Goal: Task Accomplishment & Management: Manage account settings

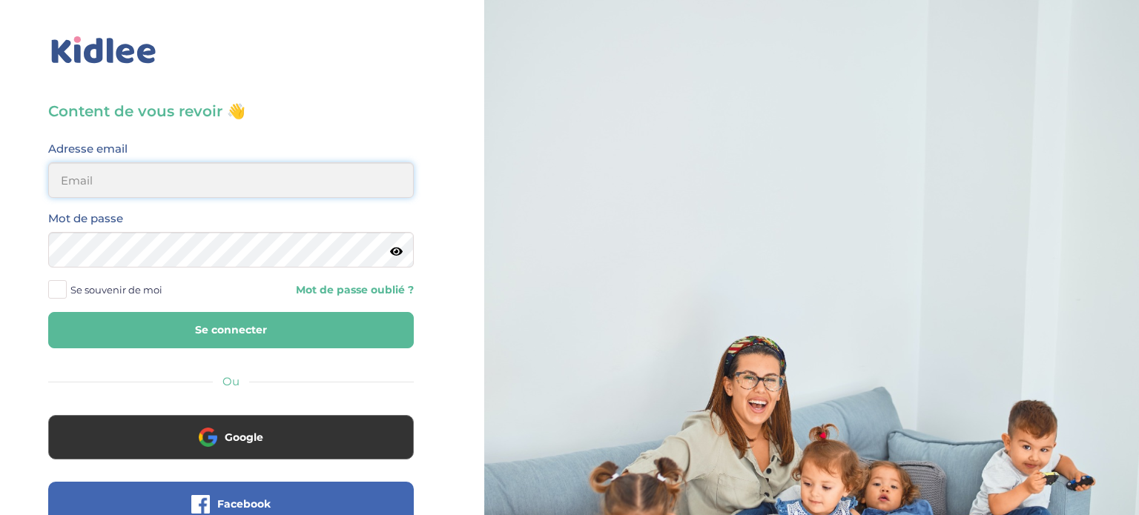
type input "[EMAIL_ADDRESS][DOMAIN_NAME]"
click at [303, 334] on button "Se connecter" at bounding box center [231, 330] width 366 height 36
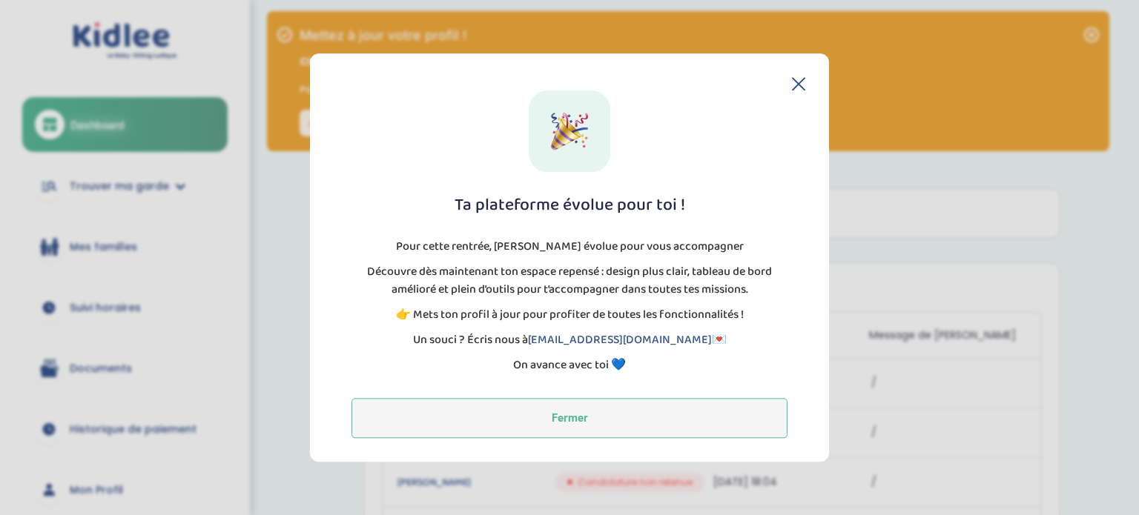
click at [735, 429] on button "Fermer" at bounding box center [569, 418] width 436 height 40
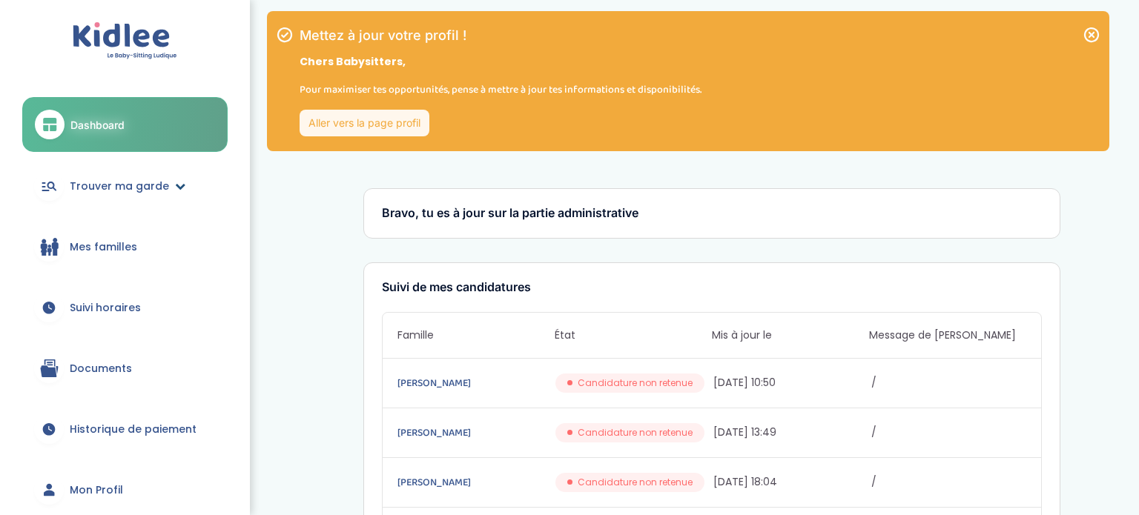
click at [109, 190] on span "Trouver ma garde" at bounding box center [119, 187] width 99 height 16
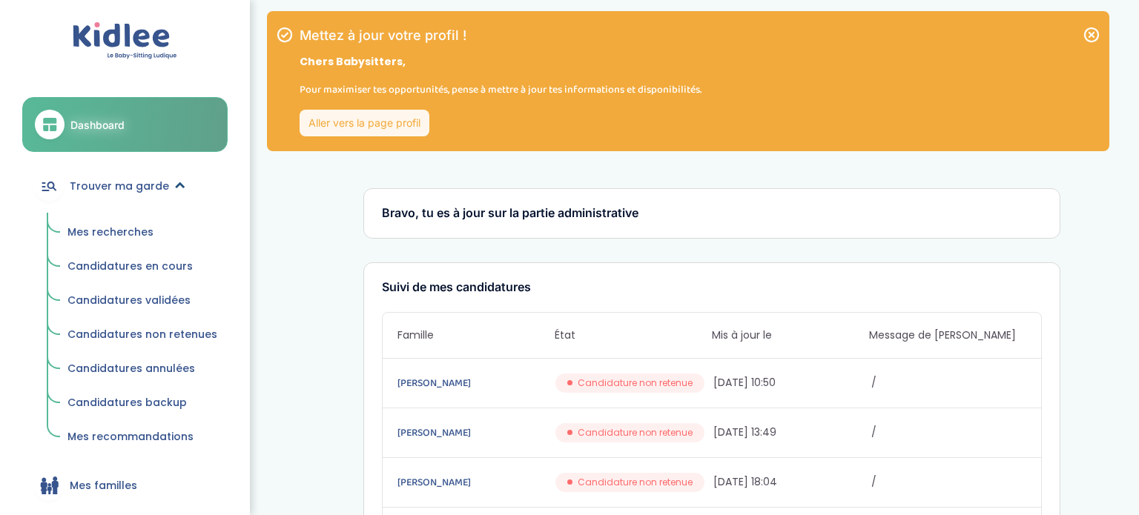
click at [155, 192] on span "Trouver ma garde" at bounding box center [119, 187] width 99 height 16
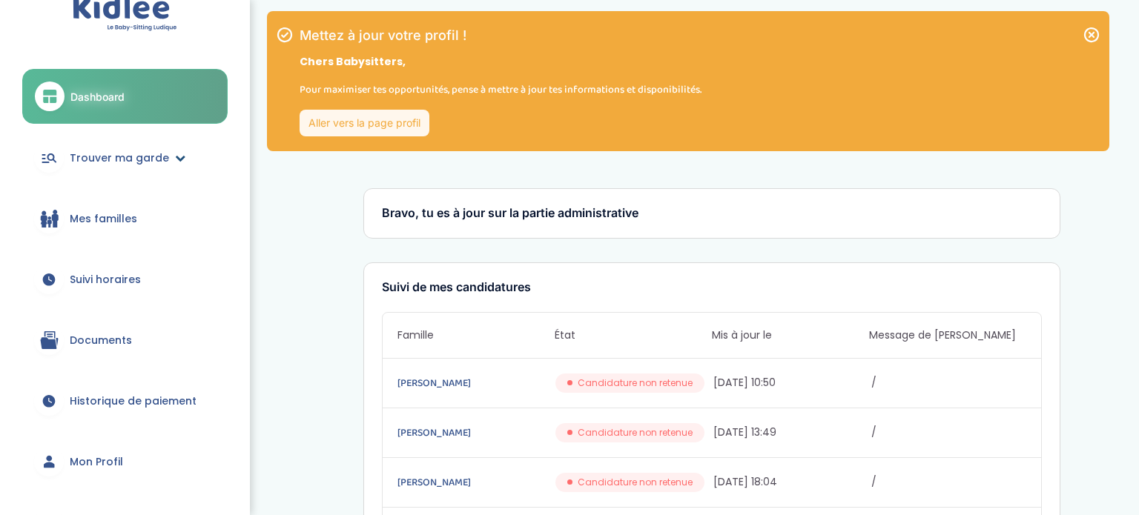
scroll to position [27, 0]
click at [153, 146] on link "Trouver ma garde" at bounding box center [124, 159] width 205 height 53
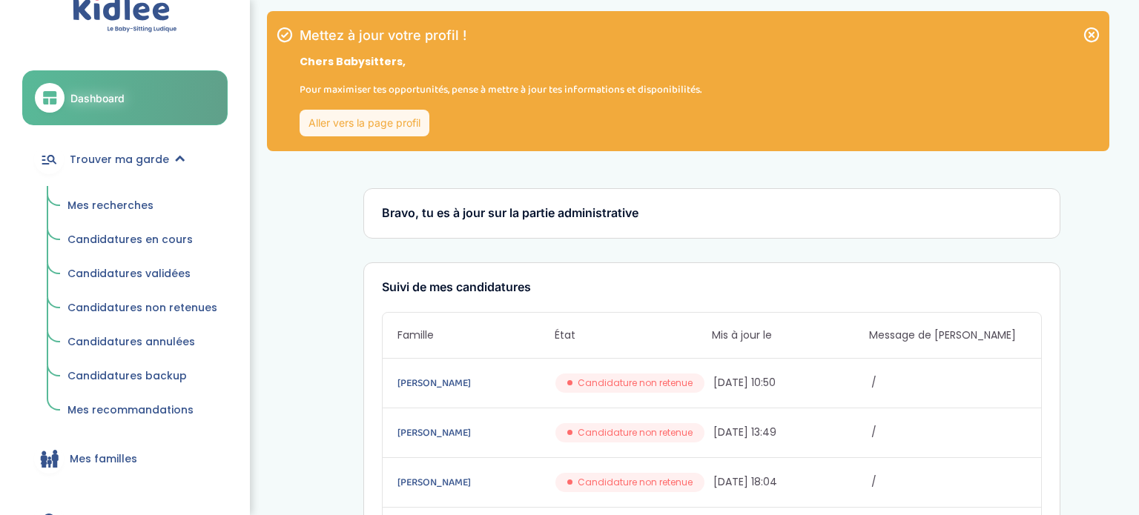
click at [125, 237] on span "Candidatures en cours" at bounding box center [129, 239] width 125 height 15
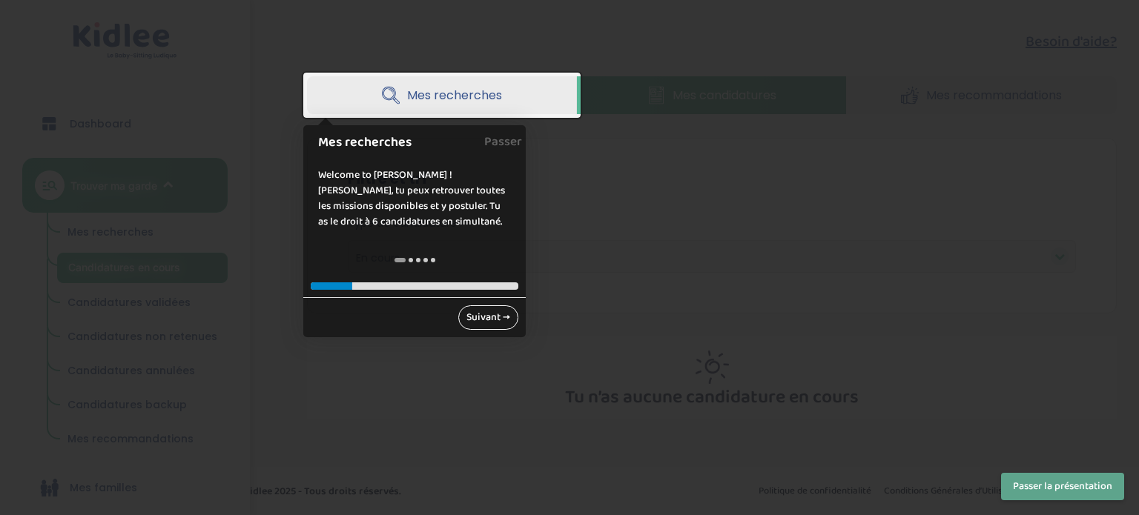
click at [500, 325] on link "Suivant →" at bounding box center [488, 317] width 60 height 24
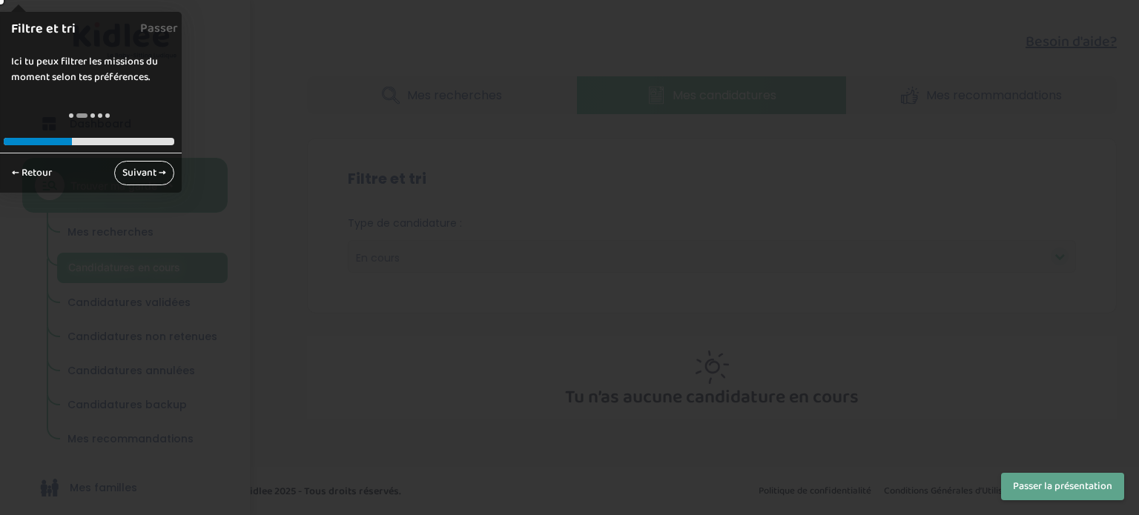
click at [139, 162] on link "Suivant →" at bounding box center [144, 173] width 60 height 24
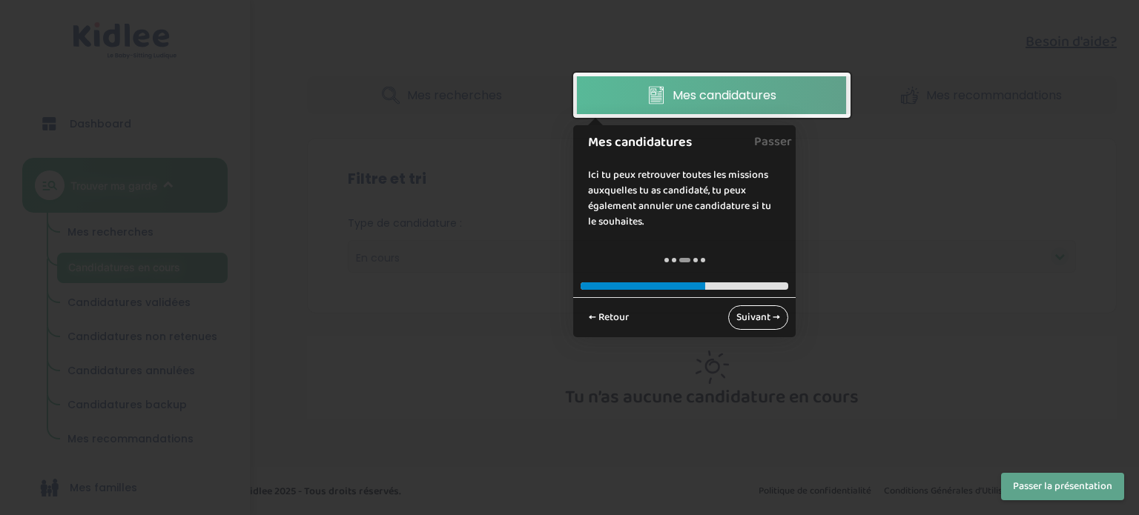
click at [772, 314] on link "Suivant →" at bounding box center [758, 317] width 60 height 24
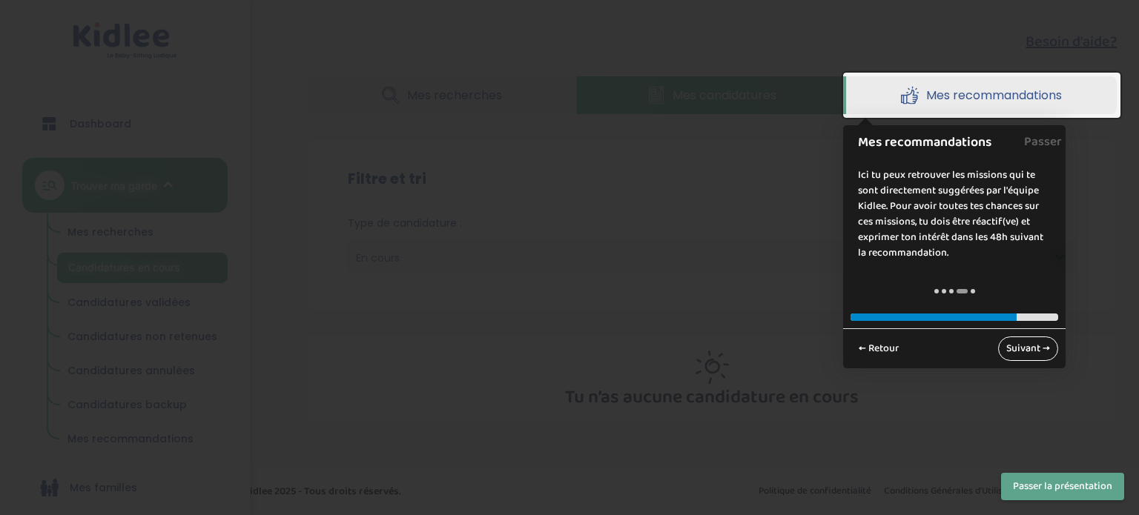
click at [1015, 357] on link "Suivant →" at bounding box center [1028, 349] width 60 height 24
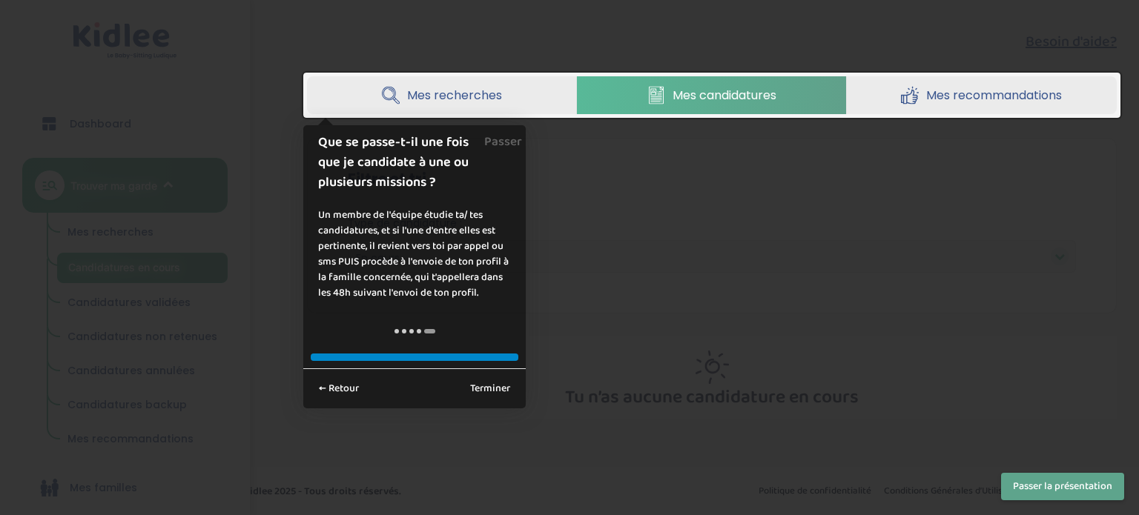
click at [492, 403] on div "← Retour Terminer" at bounding box center [414, 388] width 222 height 40
click at [492, 393] on link "Terminer" at bounding box center [490, 389] width 56 height 24
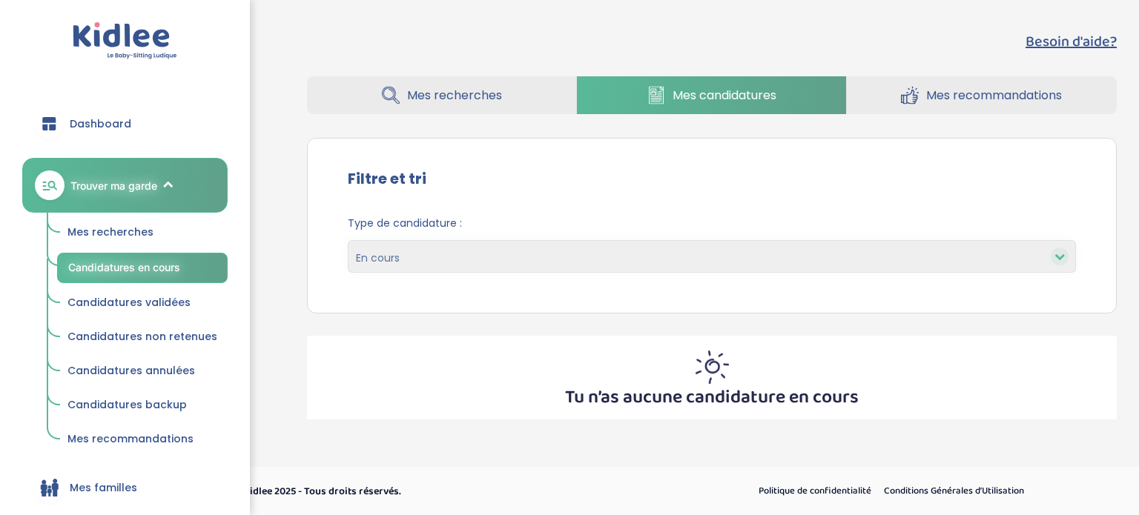
click at [136, 286] on ul "Mes recherches Candidatures en cours Candidatures validées Candidatures non ret…" at bounding box center [124, 333] width 205 height 241
click at [141, 295] on span "Candidatures validées" at bounding box center [128, 302] width 123 height 15
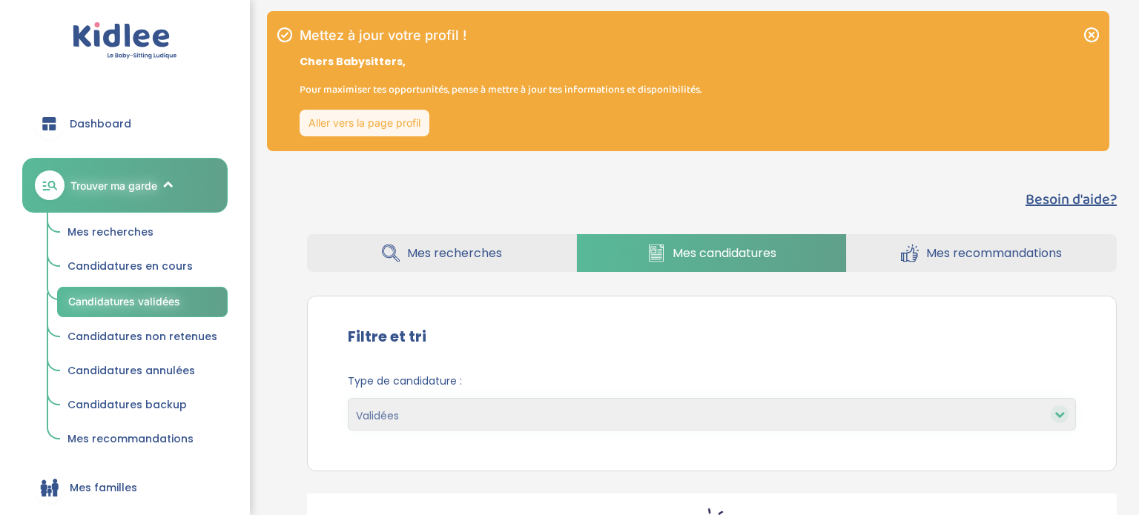
select select "accepted"
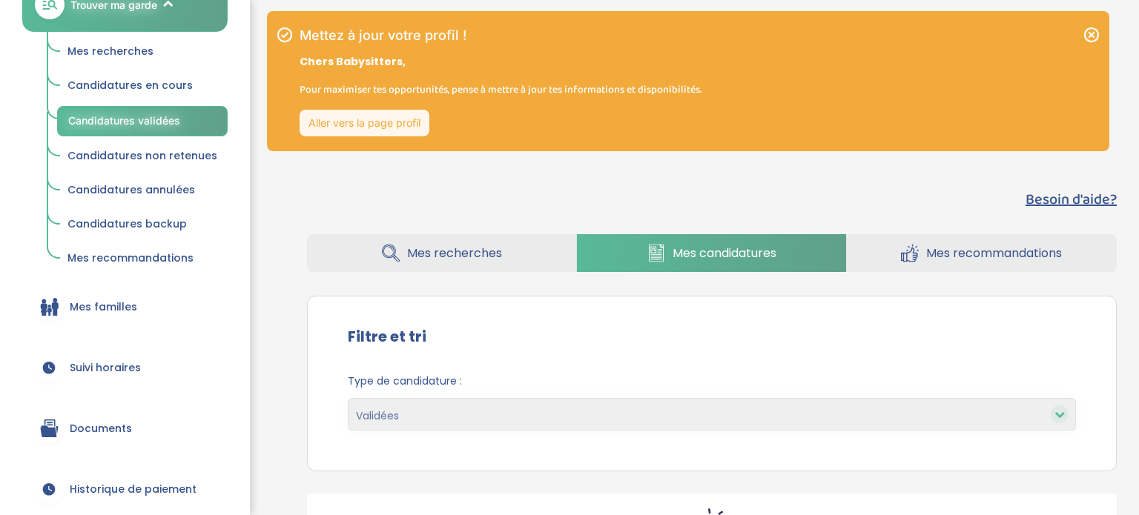
click at [172, 160] on span "Candidatures non retenues" at bounding box center [142, 155] width 150 height 15
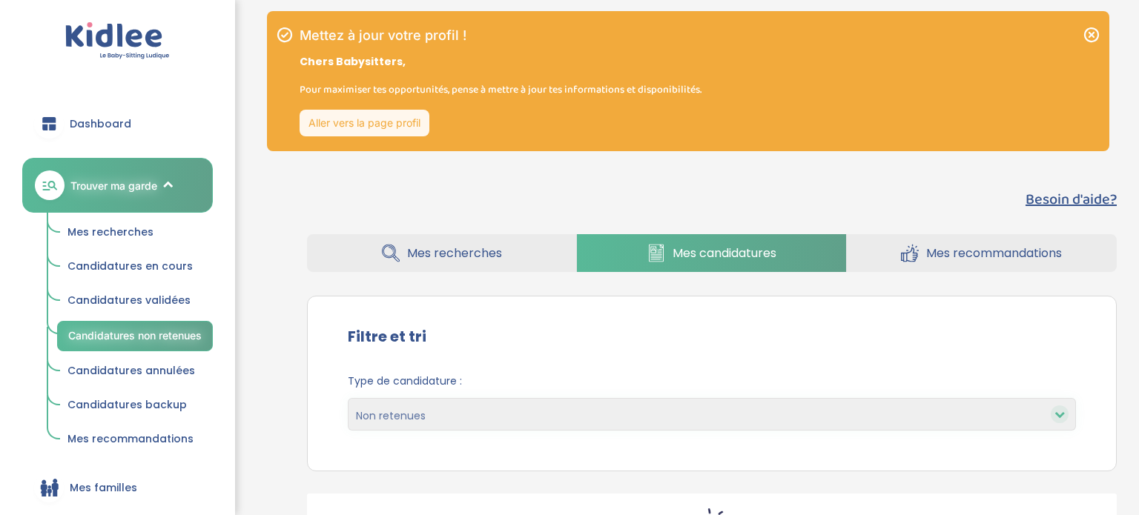
select select "declined"
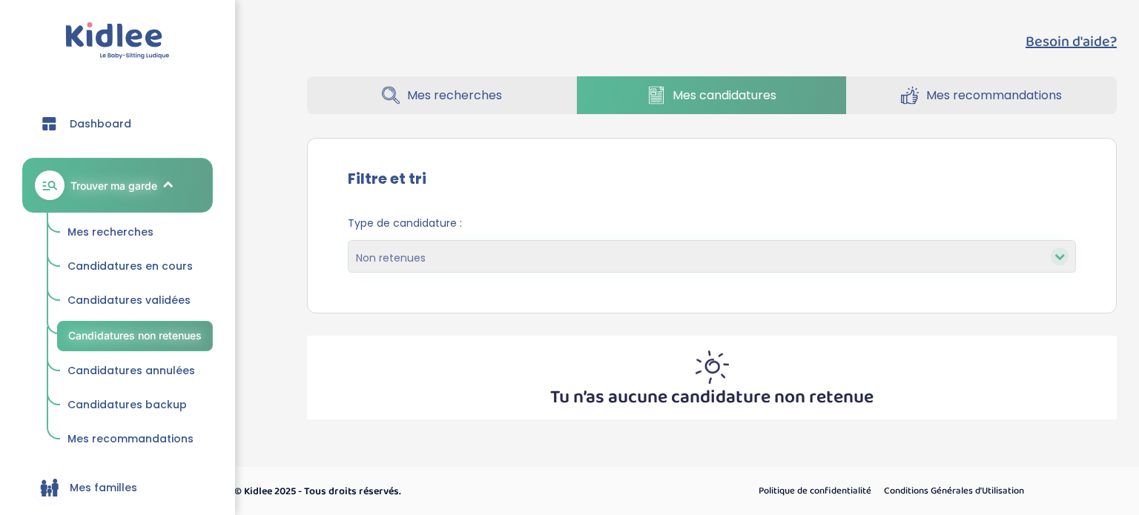
click at [130, 240] on link "Mes recherches" at bounding box center [135, 233] width 156 height 28
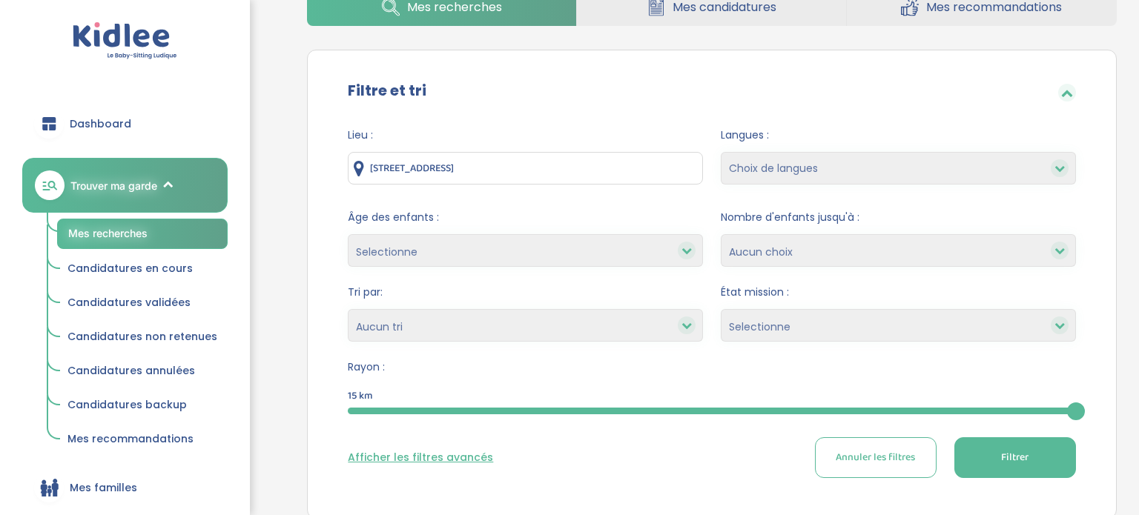
scroll to position [247, 0]
click at [836, 156] on select "Choix de langues Allemand Anglais Arabe Espagnol Italien Russe Français Coréen" at bounding box center [898, 167] width 355 height 33
click at [844, 123] on div "Lieu : 26 Rue Cadet, Paris, France Langues : Choix de langues Allemand Anglais …" at bounding box center [711, 308] width 773 height 384
click at [545, 245] on select "Selectionne moins de 3 ans entre 3 et 6 ans plus de 6 ans" at bounding box center [525, 250] width 355 height 33
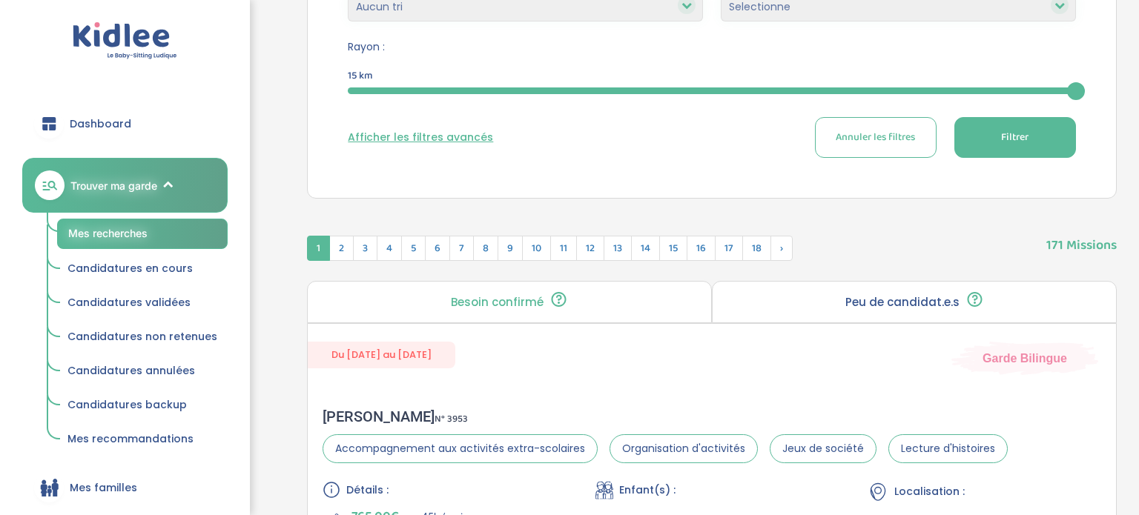
scroll to position [680, 0]
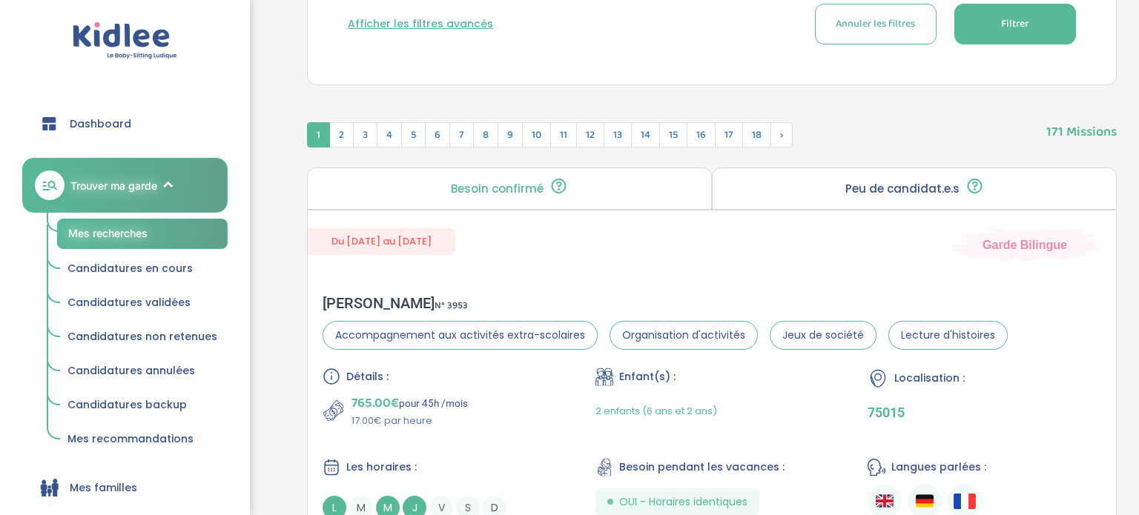
click at [828, 181] on div "Peu de candidat.e.s 🔍 D’autres personnes ont déjà postulé. Tu peux encore faire…" at bounding box center [914, 189] width 405 height 42
click at [940, 195] on p "Peu de candidat.e.s" at bounding box center [902, 189] width 114 height 12
click at [597, 180] on div "Besoin confirmé Un conseiller Kidlee a confirmé le besoin de la famille lors d’…" at bounding box center [509, 189] width 405 height 42
click at [934, 185] on p "Peu de candidat.e.s" at bounding box center [902, 189] width 114 height 12
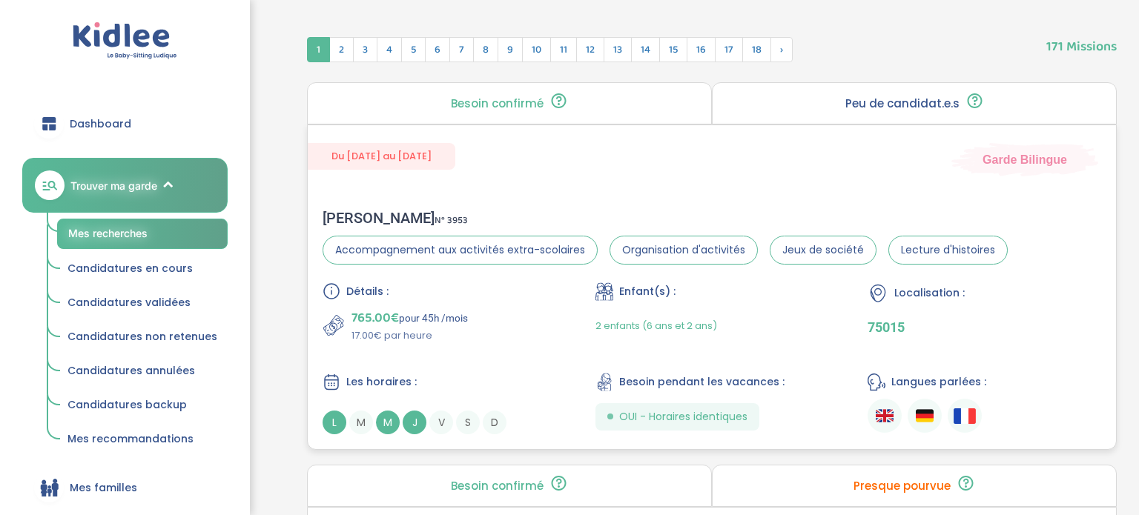
scroll to position [780, 0]
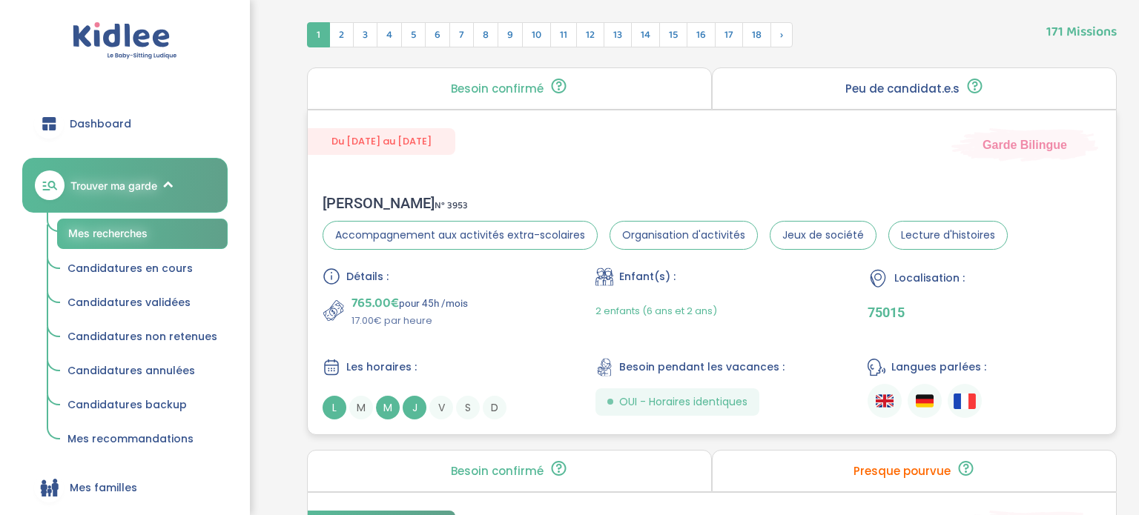
click at [883, 404] on img at bounding box center [885, 401] width 18 height 18
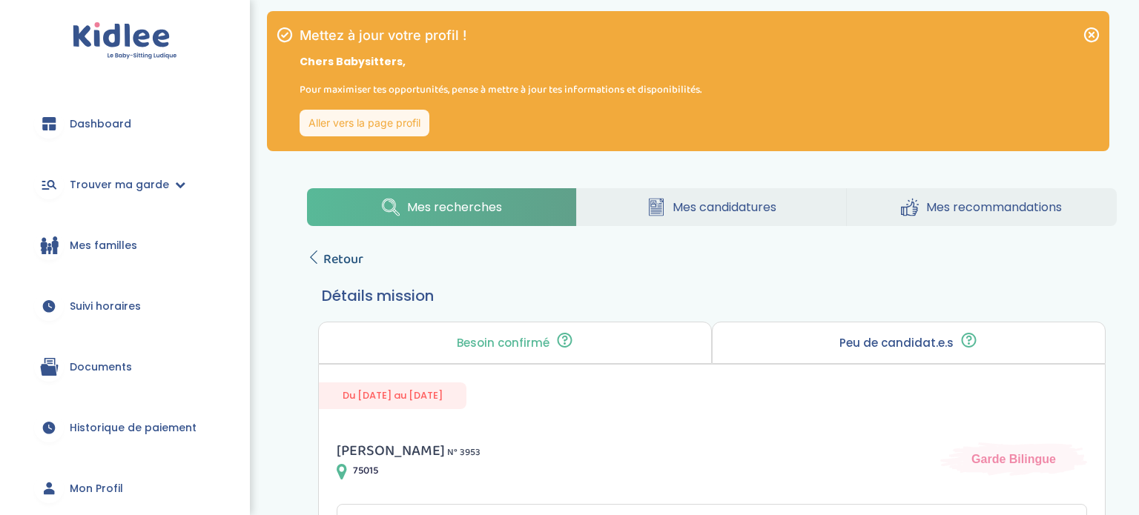
click at [333, 255] on span "Retour" at bounding box center [343, 259] width 40 height 21
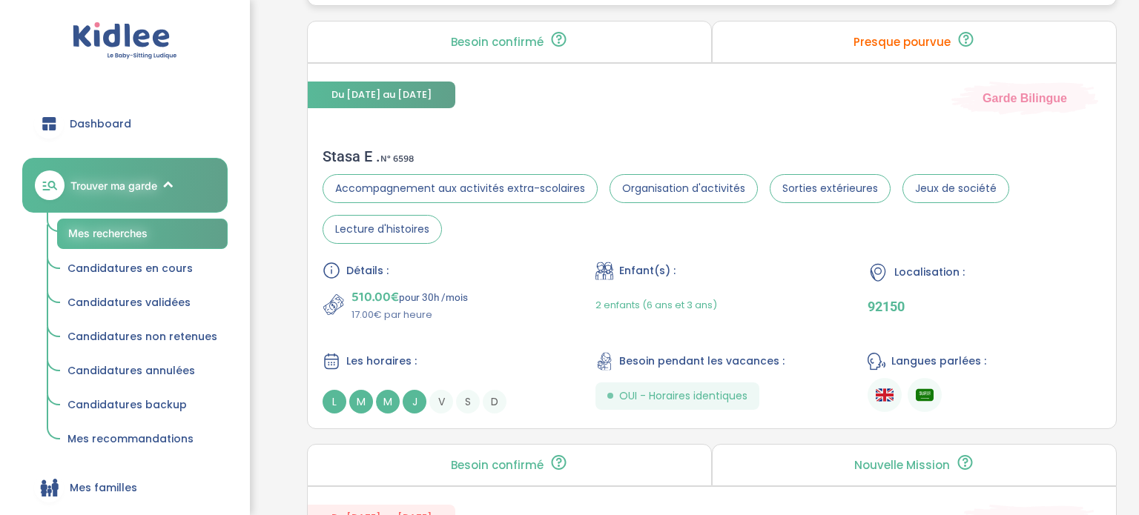
scroll to position [1208, 0]
click at [725, 140] on div "Stasa E . N° 6598 Accompagnement aux activités extra-scolaires Organisation d'a…" at bounding box center [712, 281] width 808 height 296
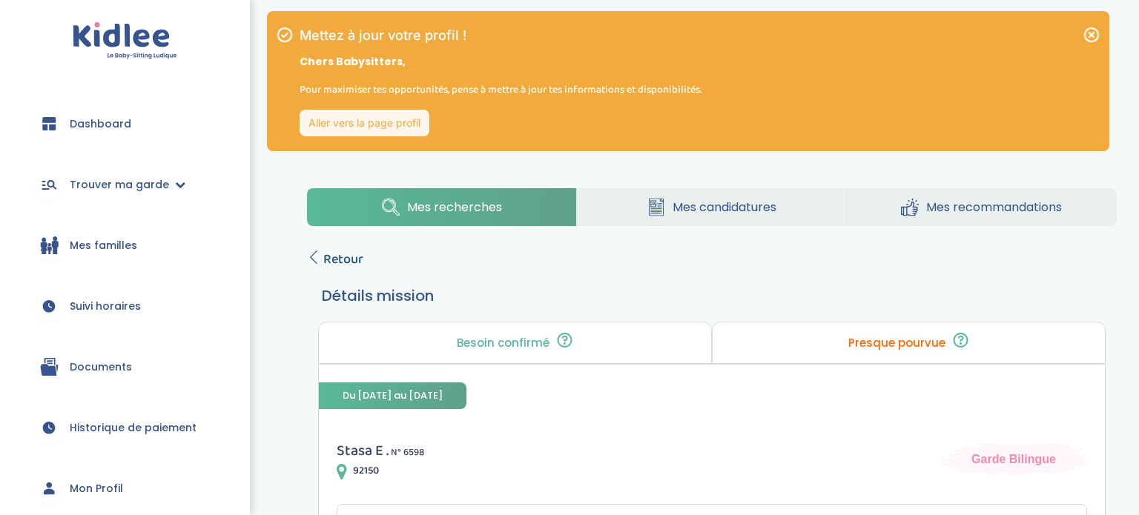
click at [325, 257] on span "Retour" at bounding box center [343, 259] width 40 height 21
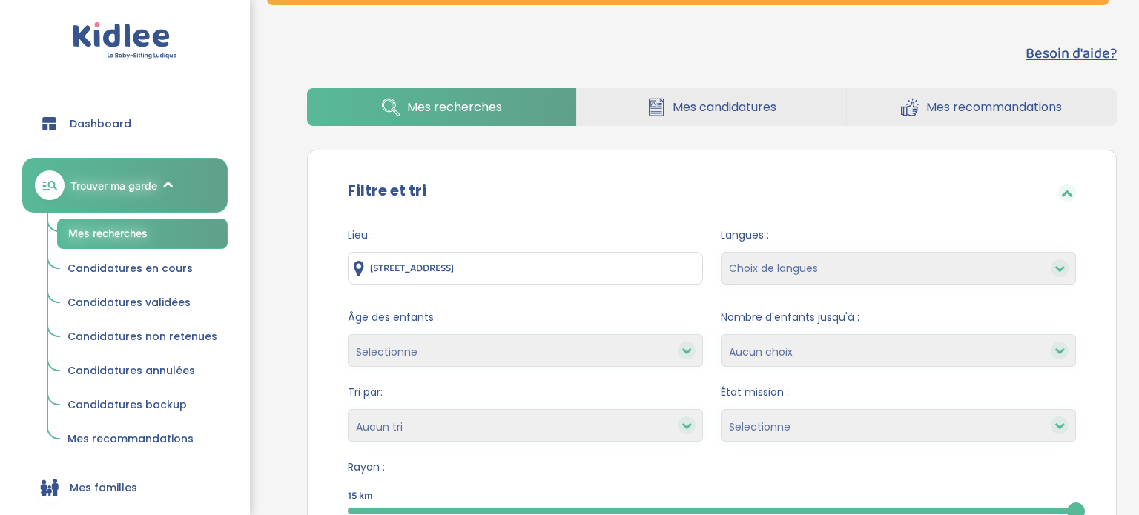
scroll to position [150, 0]
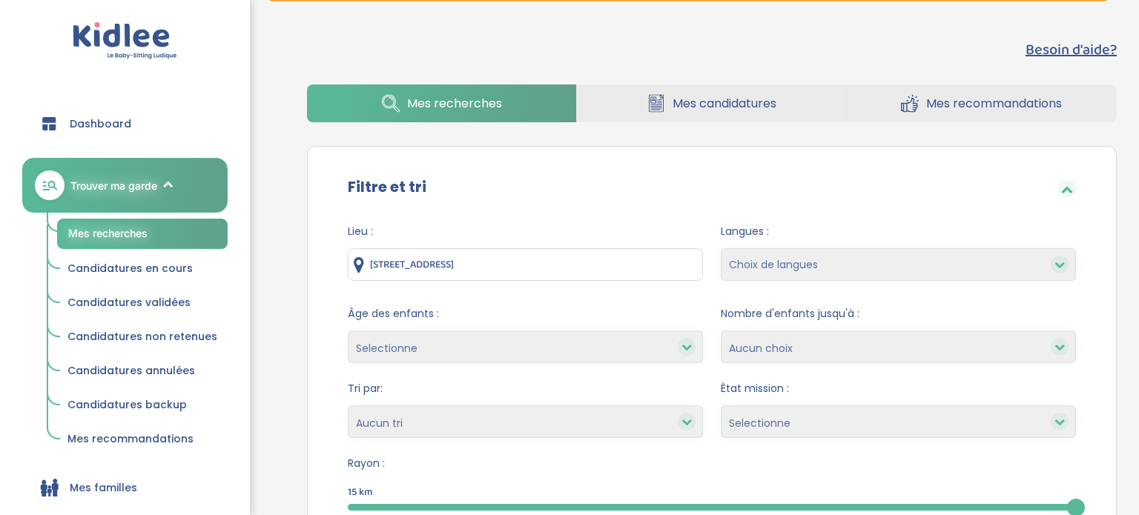
click at [921, 119] on link "Mes recommandations" at bounding box center [982, 104] width 270 height 38
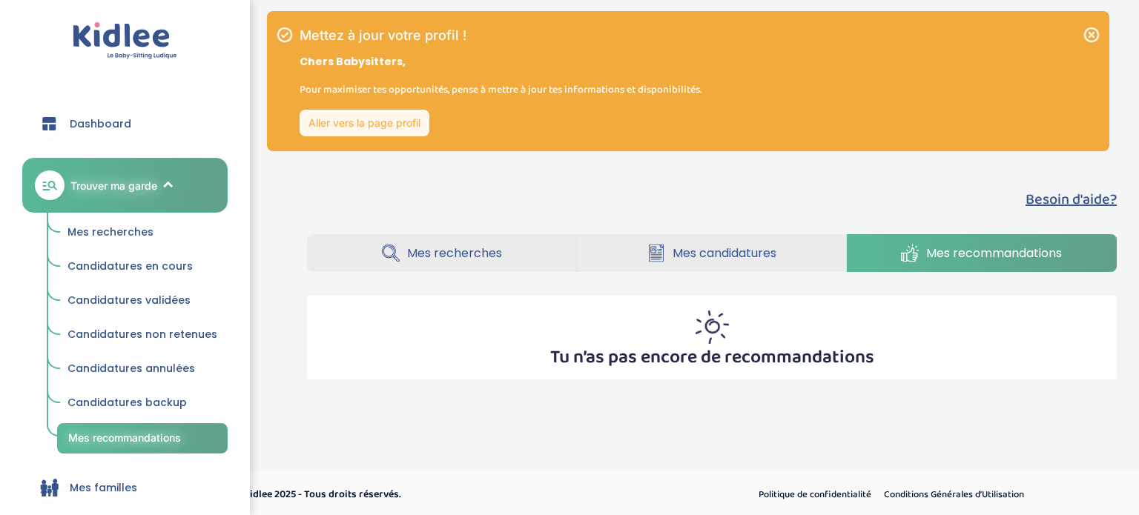
click at [697, 241] on link "Mes candidatures" at bounding box center [711, 253] width 269 height 38
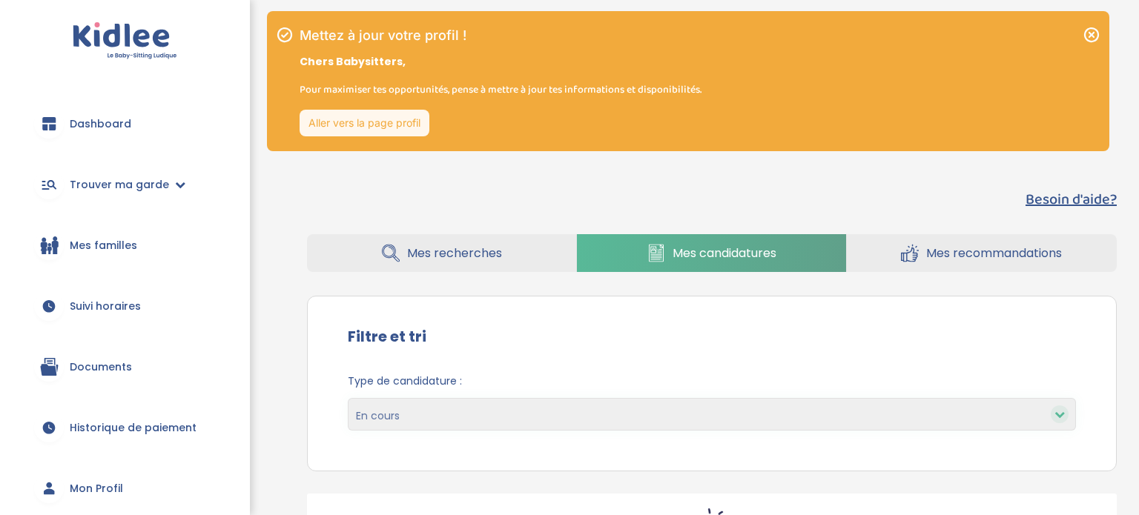
click at [505, 265] on link "Mes recherches" at bounding box center [441, 253] width 269 height 38
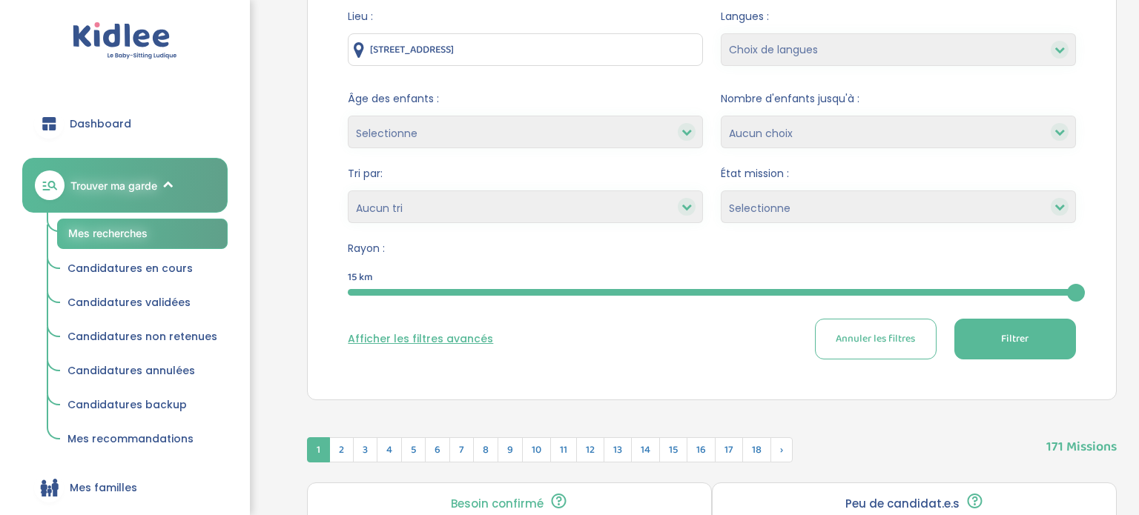
scroll to position [367, 0]
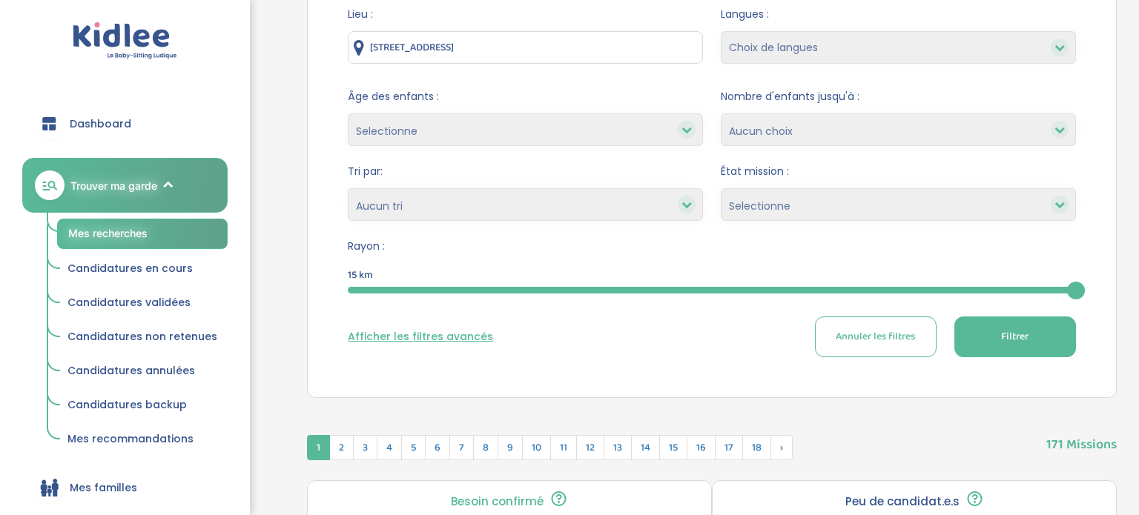
click at [569, 214] on select "Heures par semaine (croissant) Heures par semaine (décroissant) Date de démarra…" at bounding box center [525, 204] width 355 height 33
click at [772, 243] on span "Rayon :" at bounding box center [712, 247] width 728 height 16
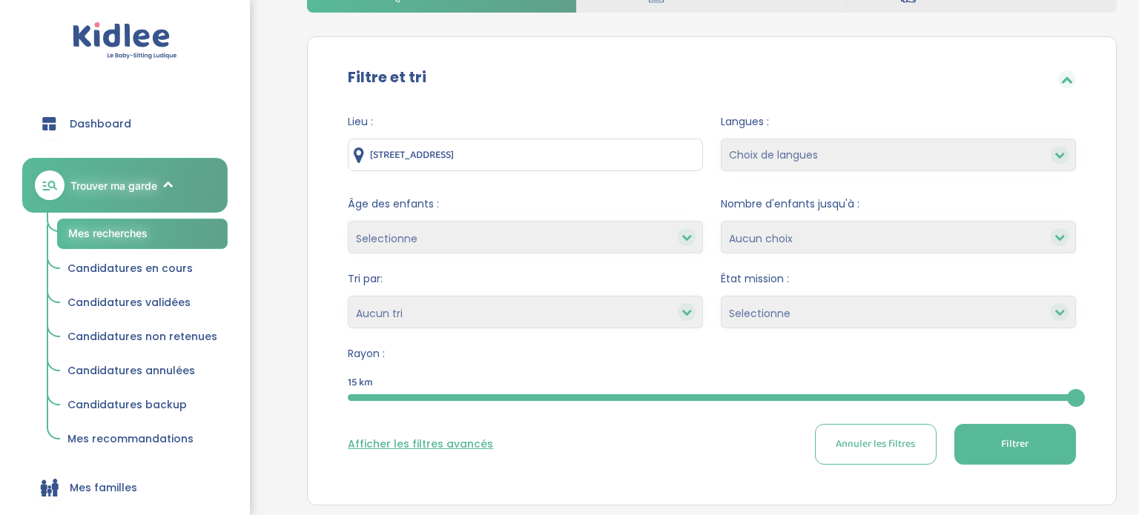
scroll to position [258, 0]
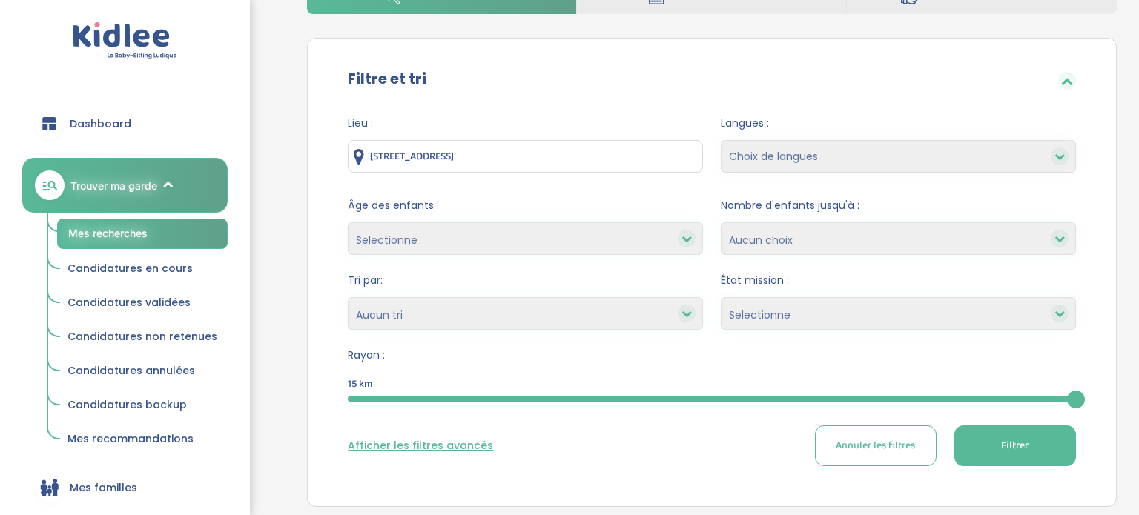
click at [840, 175] on div "Langues : Choix de langues Allemand Anglais Arabe Espagnol Italien Russe França…" at bounding box center [898, 148] width 355 height 65
click at [841, 159] on select "Choix de langues Allemand Anglais Arabe Espagnol Italien Russe Français Coréen" at bounding box center [898, 156] width 355 height 33
select select "2"
click at [721, 140] on select "Choix de langues Allemand Anglais Arabe Espagnol Italien Russe Français Coréen" at bounding box center [898, 156] width 355 height 33
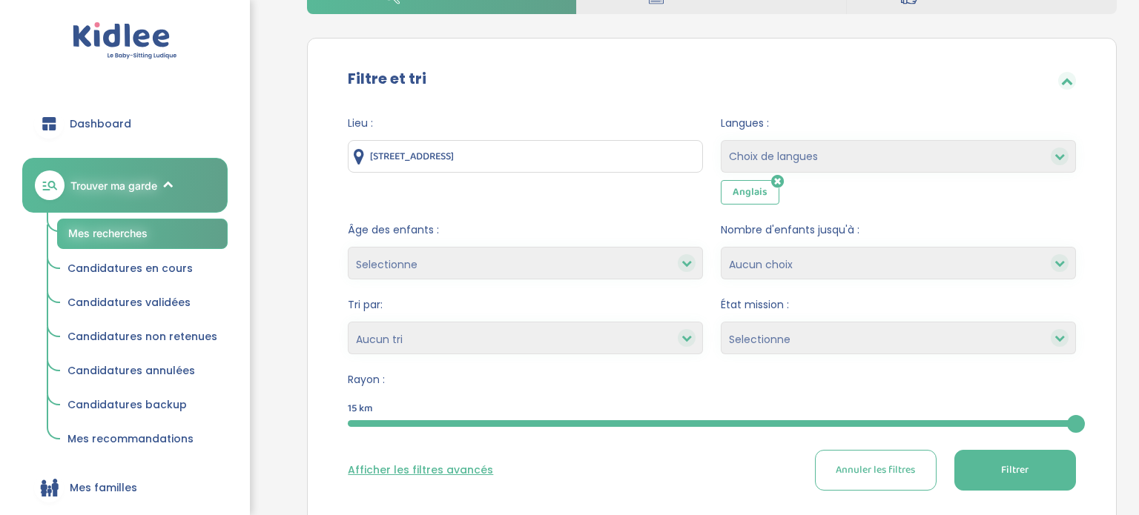
click at [836, 156] on select "Choix de langues Allemand Anglais Arabe Espagnol Italien Russe Français Coréen" at bounding box center [898, 156] width 355 height 33
select select "12"
click at [721, 140] on select "Choix de langues Allemand Anglais Arabe Espagnol Italien Russe Français Coréen" at bounding box center [898, 156] width 355 height 33
click at [900, 162] on select "Choix de langues Allemand Anglais Arabe Espagnol Italien Russe Français Coréen" at bounding box center [898, 156] width 355 height 33
select select "9"
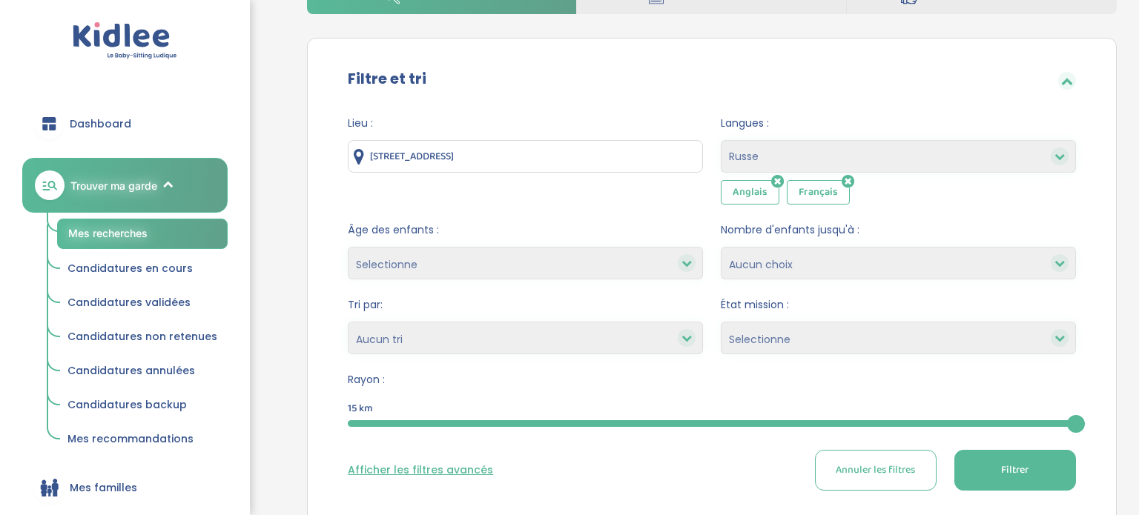
click at [721, 140] on select "Choix de langues Allemand Anglais Arabe Espagnol Italien Russe Français Coréen" at bounding box center [898, 156] width 355 height 33
select select
click at [961, 194] on div "Anglais Français Russe" at bounding box center [898, 192] width 355 height 24
click at [913, 274] on select "1 2 3 4 Aucun choix" at bounding box center [898, 263] width 355 height 33
click at [697, 402] on div "15 km" at bounding box center [712, 406] width 728 height 19
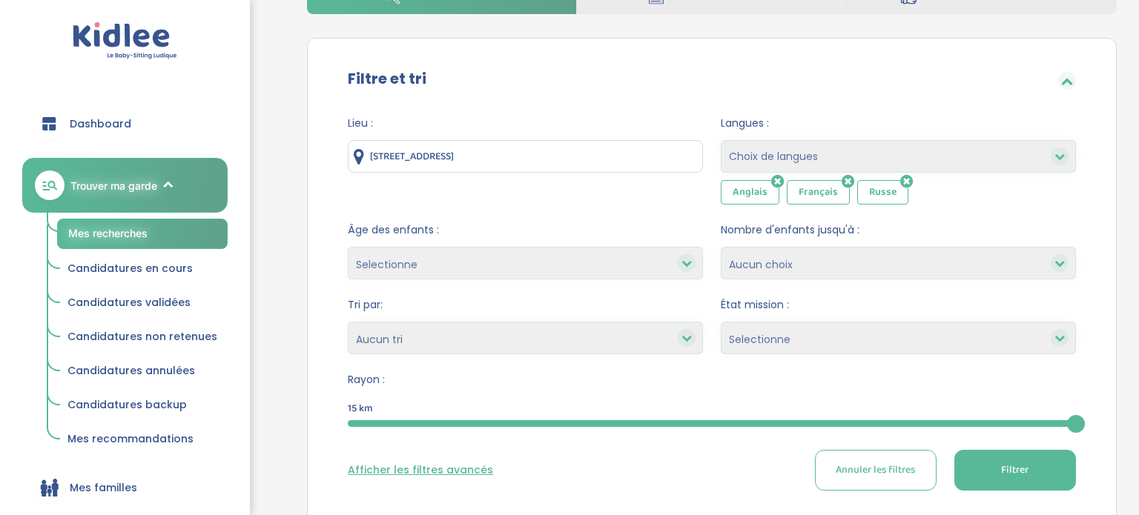
click at [755, 366] on form "Lieu : 26 Rue Cadet, Paris, France Langues : Choix de langues Allemand Anglais …" at bounding box center [712, 303] width 728 height 375
click at [755, 364] on form "Lieu : 26 Rue Cadet, Paris, France Langues : Choix de langues Allemand Anglais …" at bounding box center [712, 303] width 728 height 375
click at [755, 354] on form "Lieu : 26 Rue Cadet, Paris, France Langues : Choix de langues Allemand Anglais …" at bounding box center [712, 303] width 728 height 375
click at [755, 348] on select "Selectionne Nouvelle Mission Peu de candidat.e.s Déjà plusieurs candidat.e.s Pr…" at bounding box center [898, 338] width 355 height 33
click at [684, 391] on div "Rayon : 15 km 15" at bounding box center [712, 402] width 728 height 60
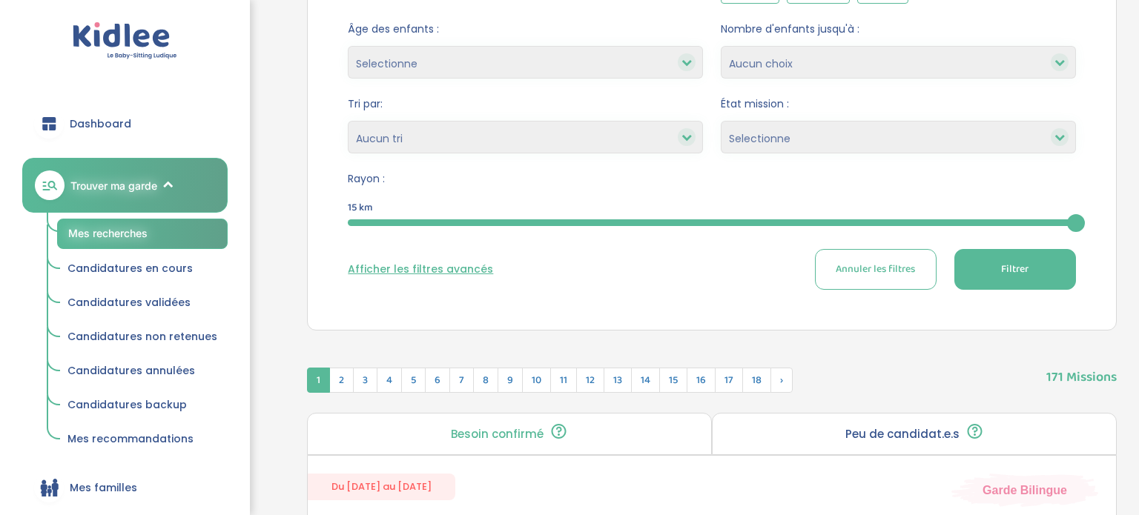
scroll to position [454, 0]
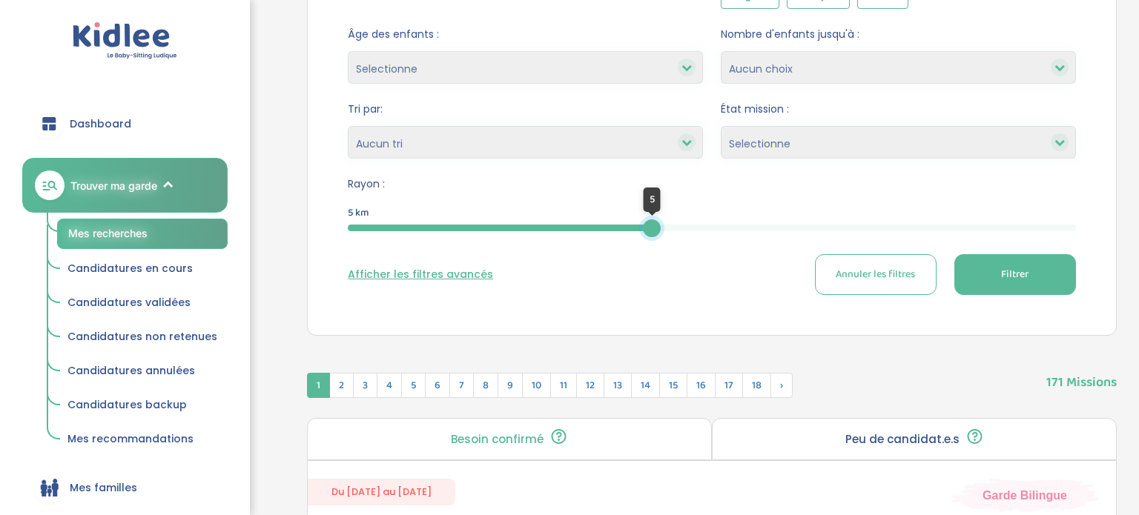
drag, startPoint x: 1073, startPoint y: 228, endPoint x: 651, endPoint y: 217, distance: 422.0
click at [651, 219] on div "5" at bounding box center [652, 228] width 18 height 18
drag, startPoint x: 583, startPoint y: 230, endPoint x: 724, endPoint y: 234, distance: 141.7
click at [724, 234] on div at bounding box center [716, 228] width 18 height 18
drag, startPoint x: 836, startPoint y: 231, endPoint x: 1138, endPoint y: 83, distance: 335.9
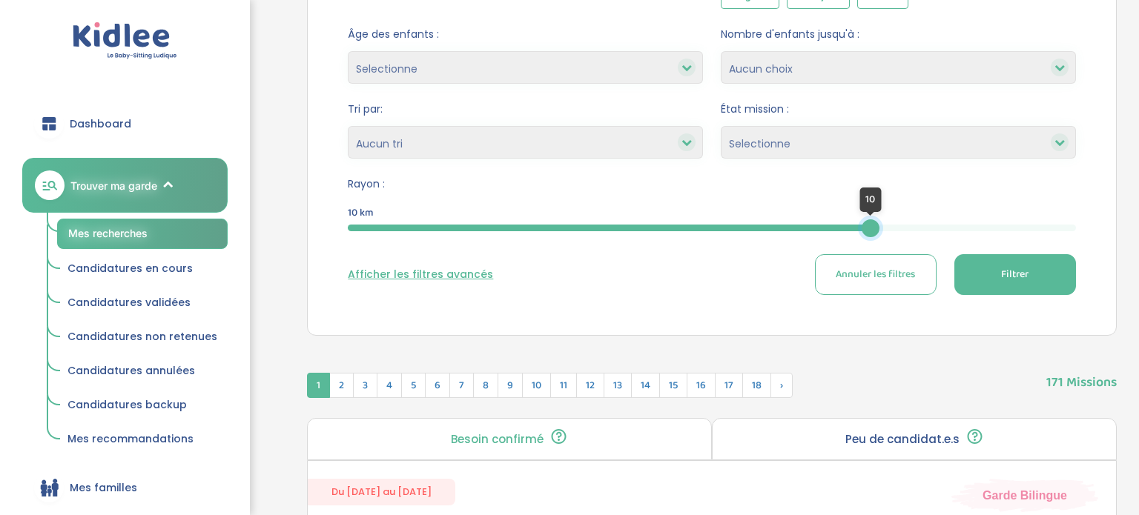
drag, startPoint x: 1077, startPoint y: 230, endPoint x: 933, endPoint y: 221, distance: 144.8
click at [933, 221] on div at bounding box center [935, 228] width 18 height 18
click at [997, 277] on button "Filtrer" at bounding box center [1015, 274] width 122 height 41
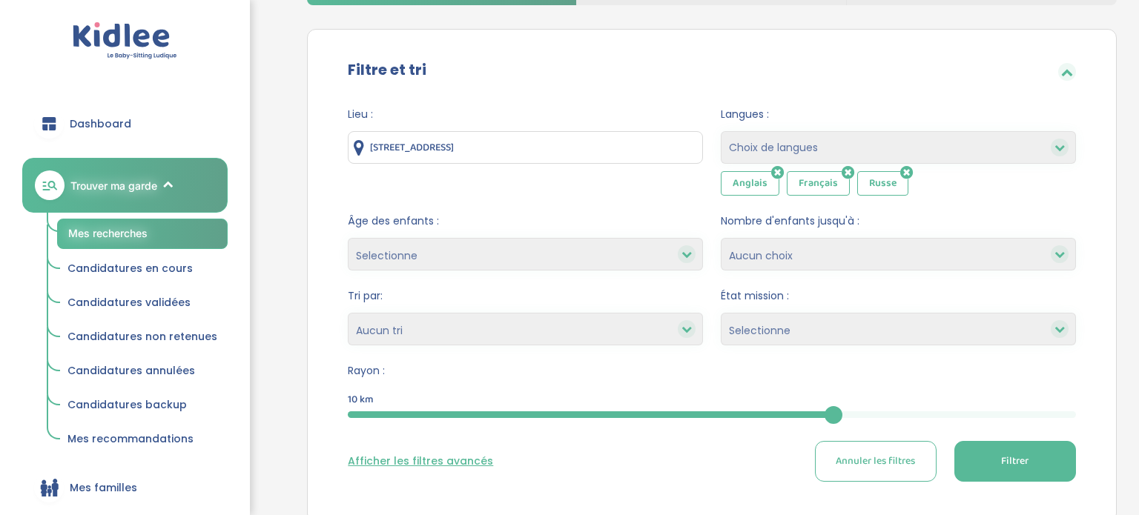
scroll to position [208, 0]
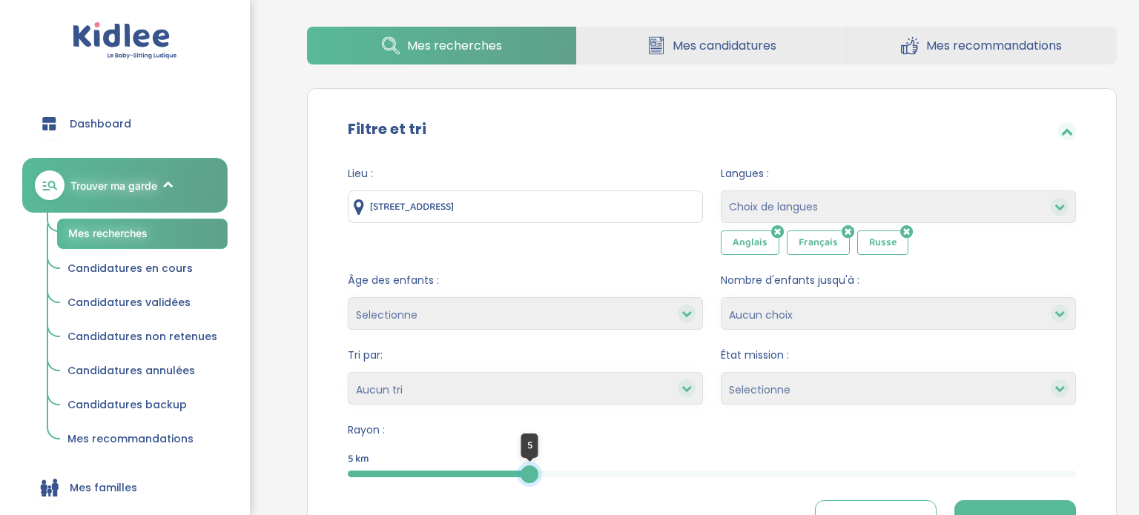
drag, startPoint x: 826, startPoint y: 472, endPoint x: 528, endPoint y: 480, distance: 298.1
click at [528, 480] on div at bounding box center [529, 475] width 18 height 18
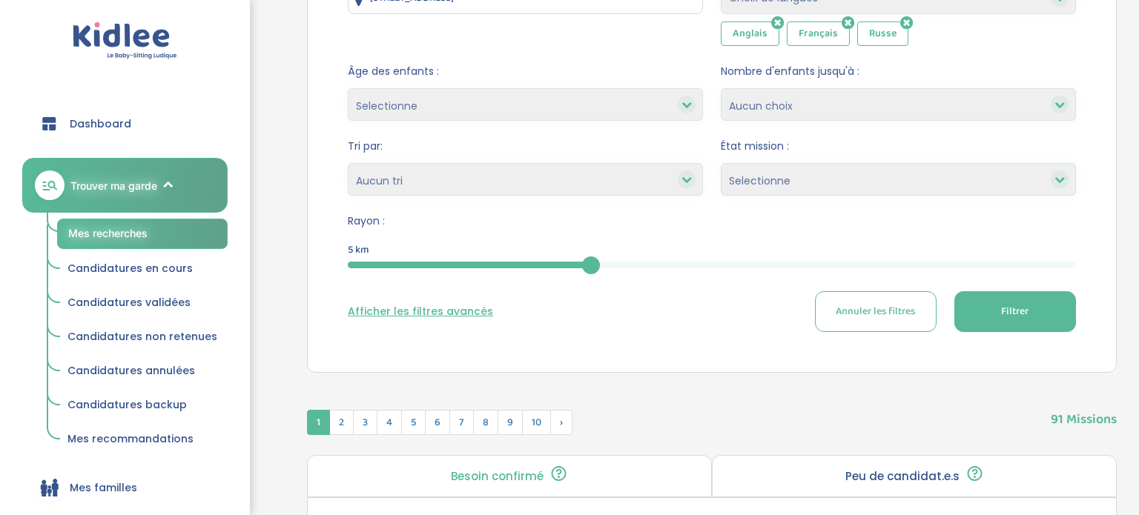
scroll to position [418, 0]
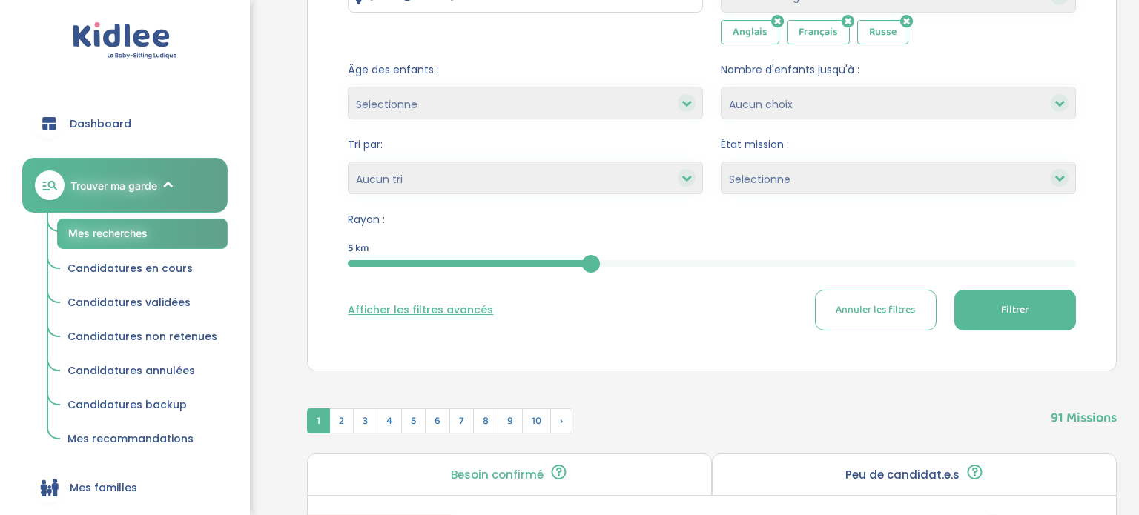
click at [1001, 320] on button "Filtrer" at bounding box center [1015, 310] width 122 height 41
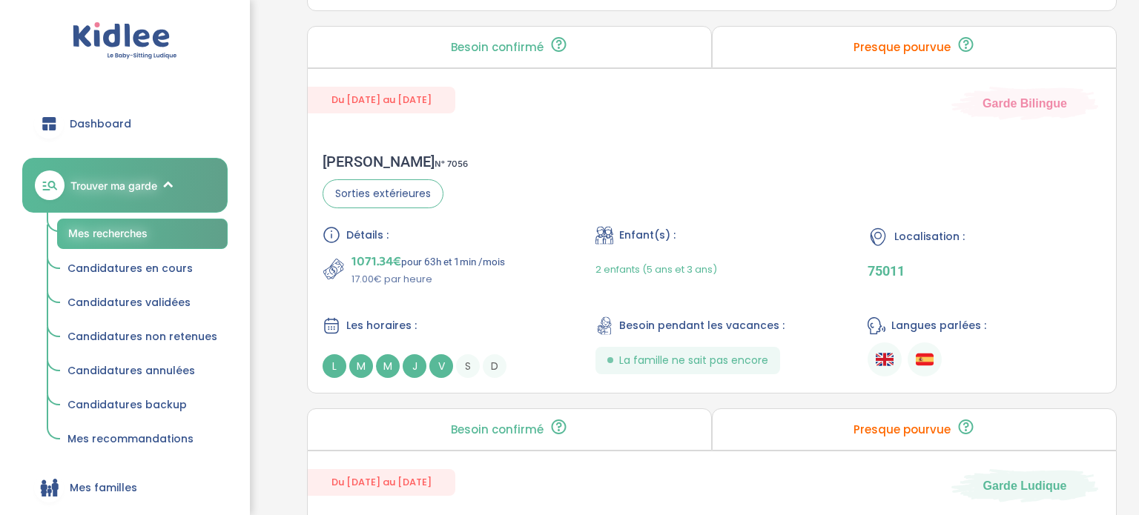
scroll to position [1237, 0]
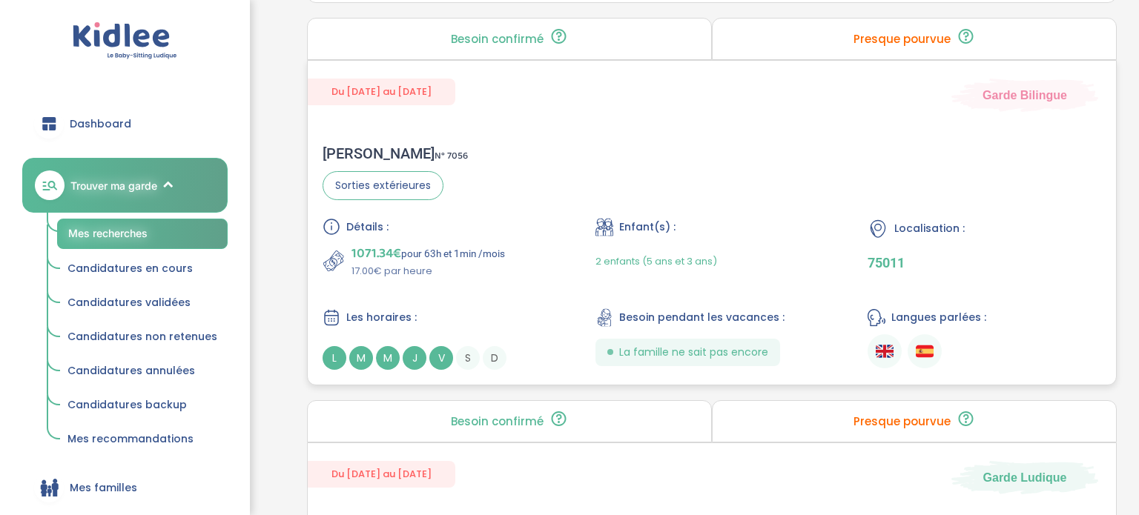
click at [553, 164] on div "Fanny A . N° 7056 Sorties extérieures Détails : 1071.34€ pour 63h et 1min /mois…" at bounding box center [712, 257] width 808 height 255
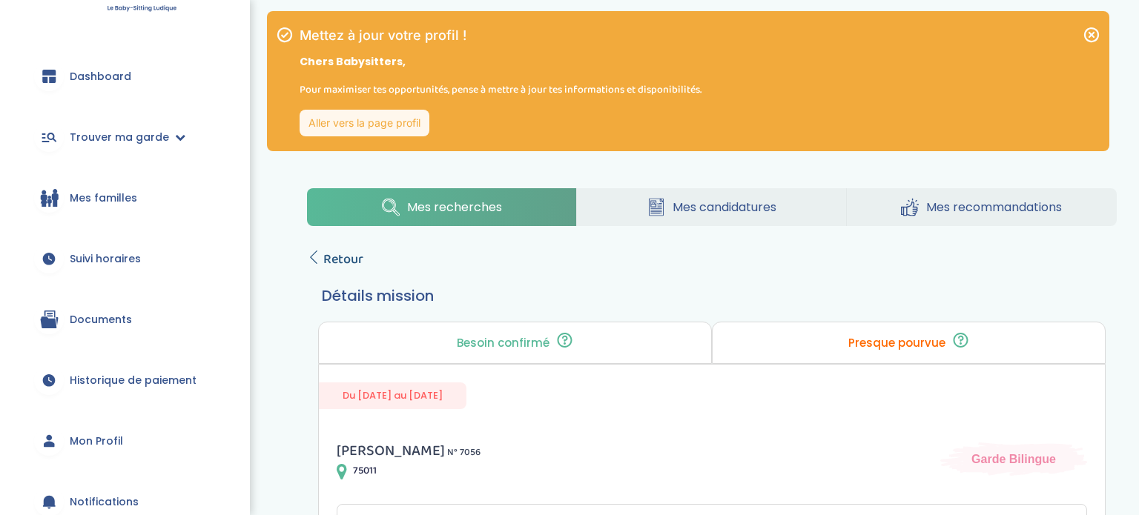
click at [327, 265] on span "Retour" at bounding box center [343, 259] width 40 height 21
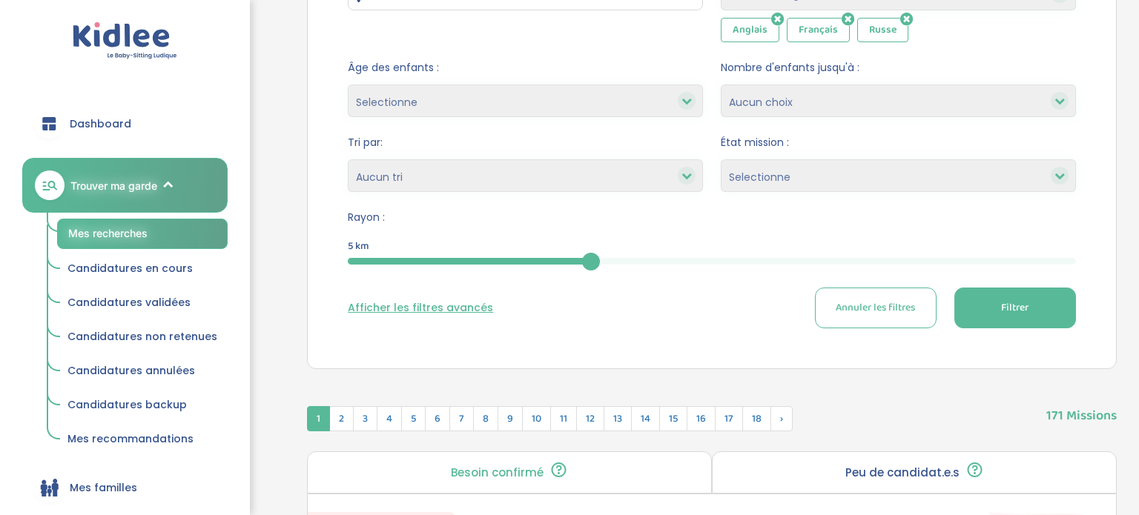
scroll to position [447, 0]
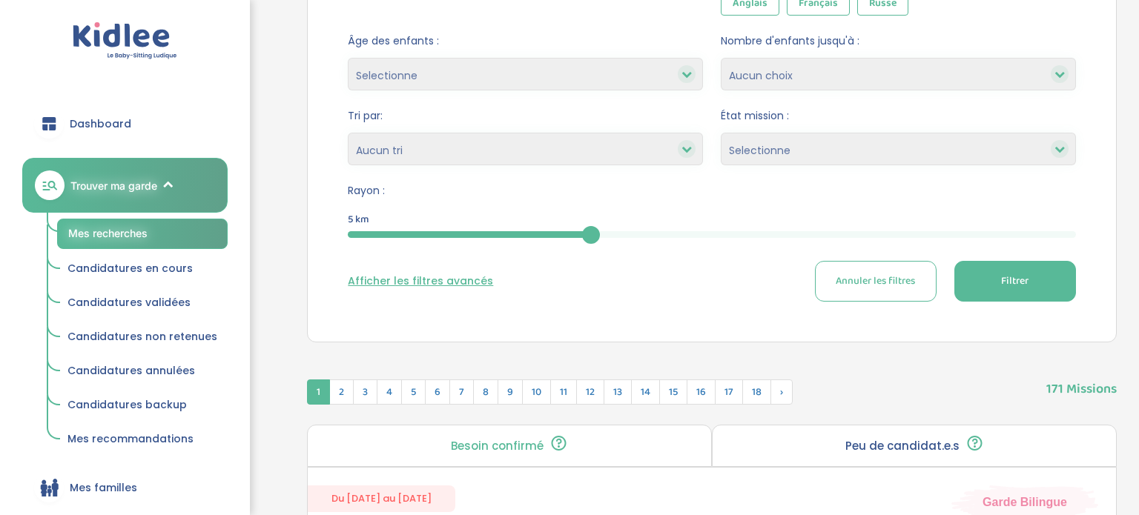
click at [973, 295] on button "Filtrer" at bounding box center [1015, 281] width 122 height 41
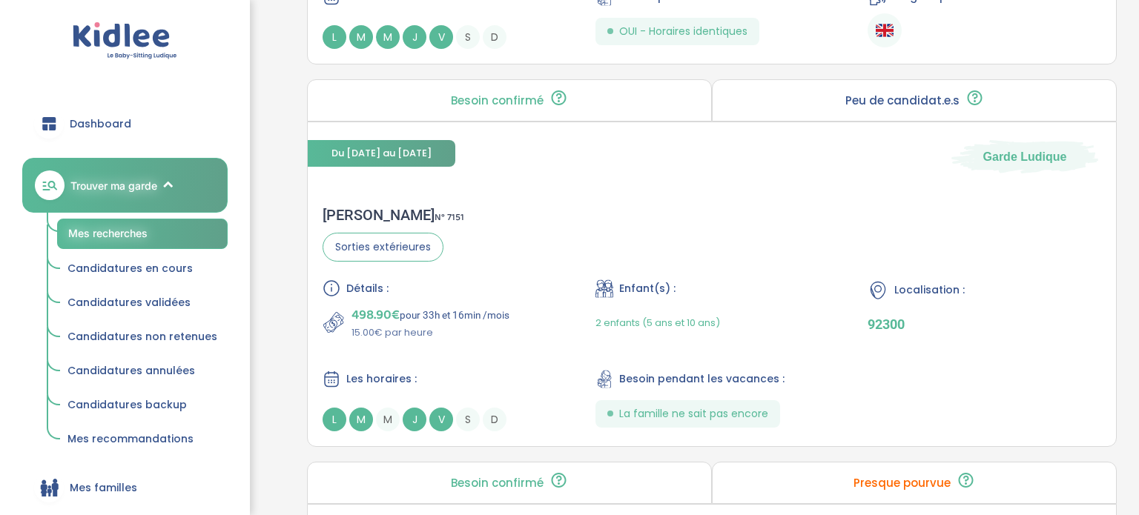
scroll to position [3075, 0]
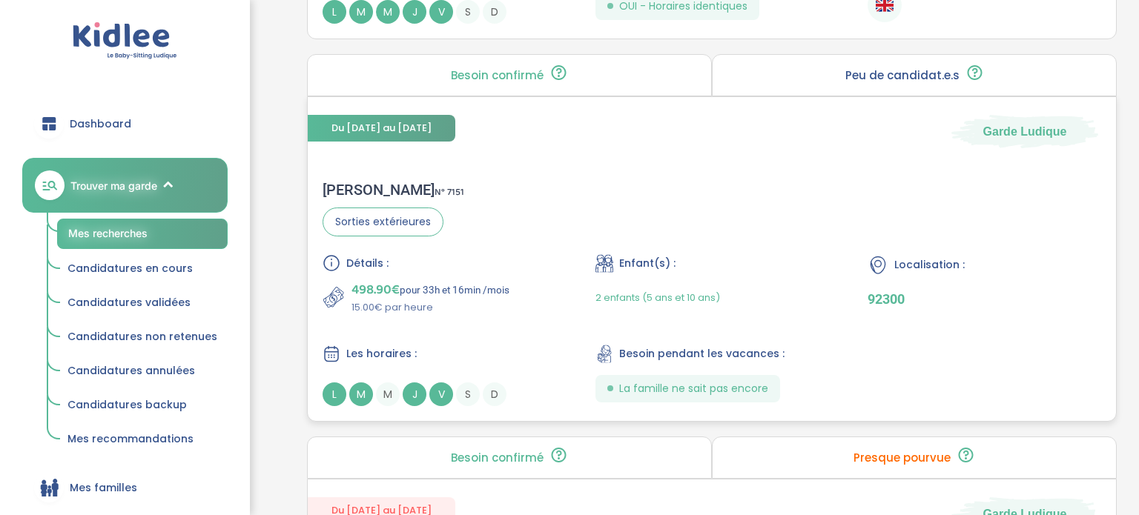
click at [508, 234] on div "HELENE V . N° 7151 Sorties extérieures Détails : 498.90€ pour 33h et 16min /moi…" at bounding box center [712, 293] width 808 height 255
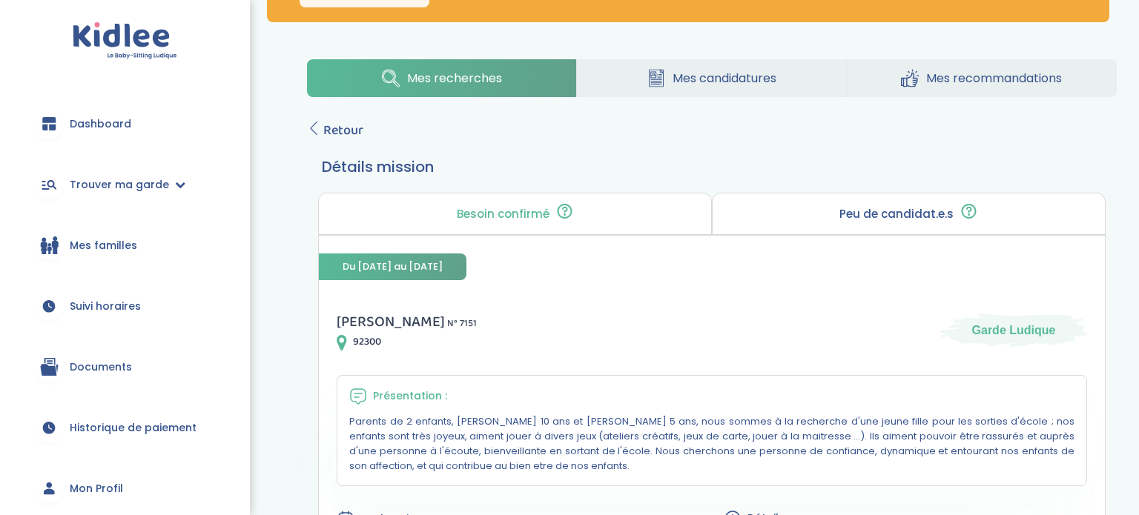
scroll to position [87, 0]
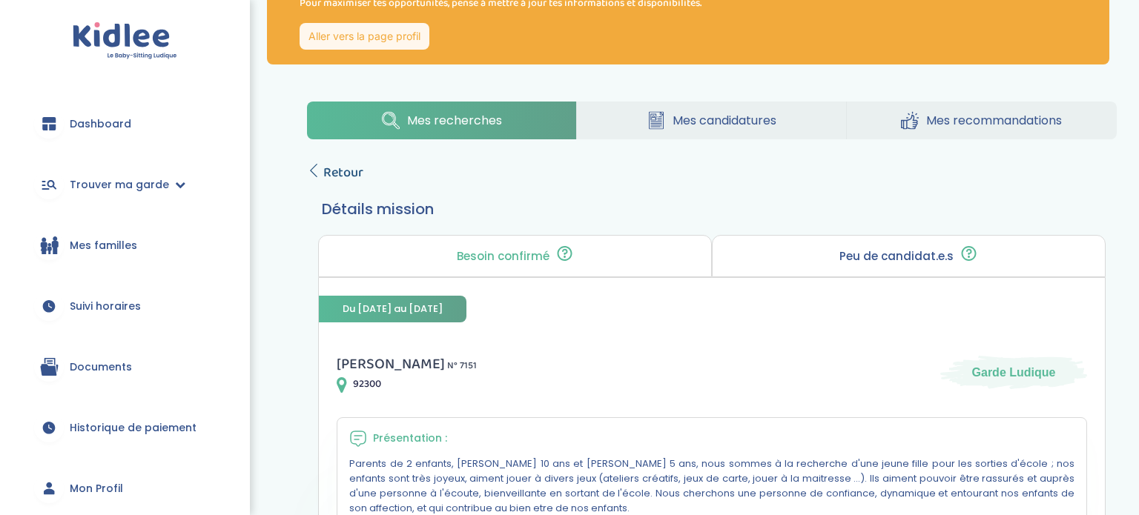
click at [345, 168] on span "Retour" at bounding box center [343, 172] width 40 height 21
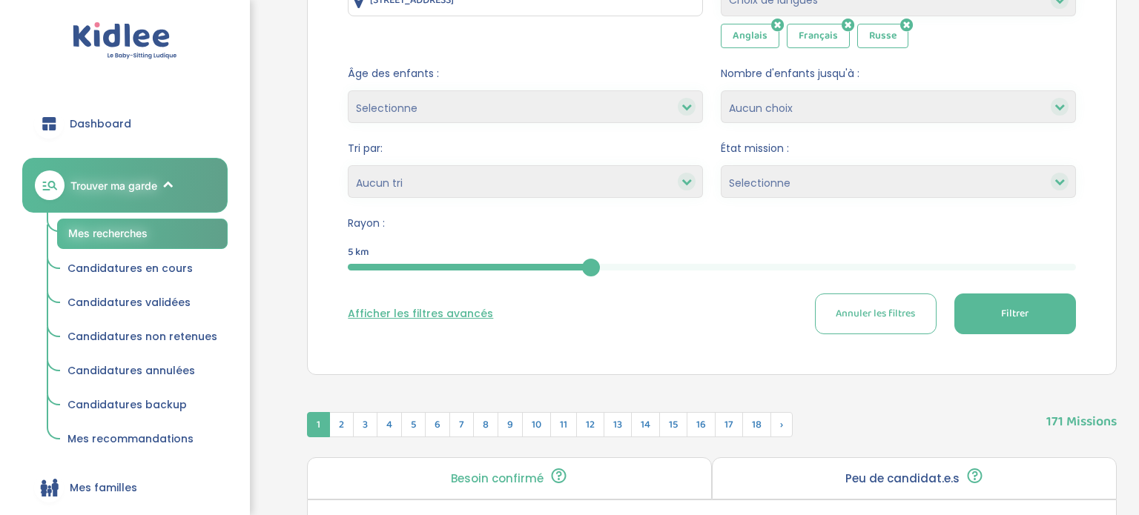
scroll to position [413, 0]
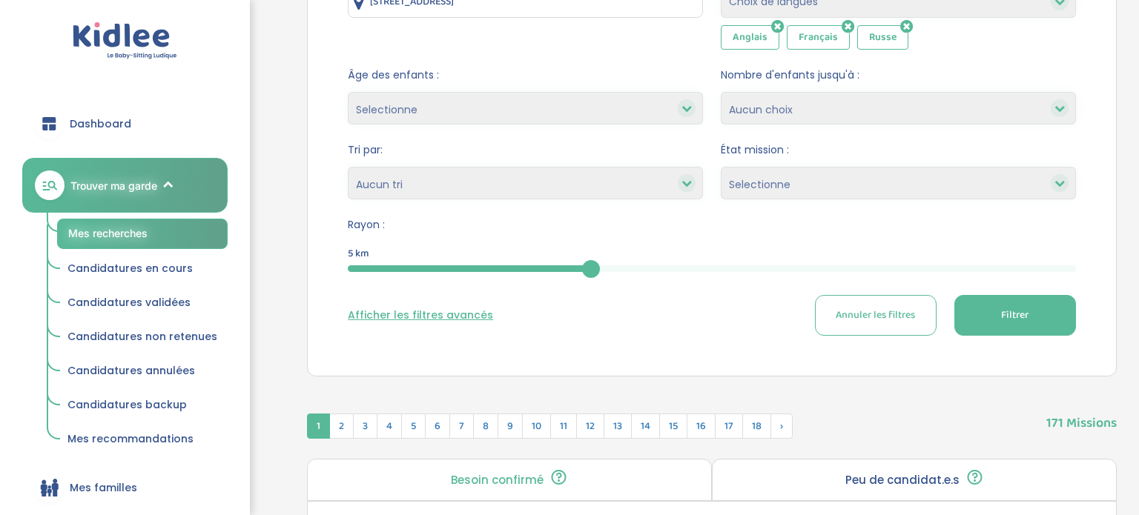
click at [1041, 302] on button "Filtrer" at bounding box center [1015, 315] width 122 height 41
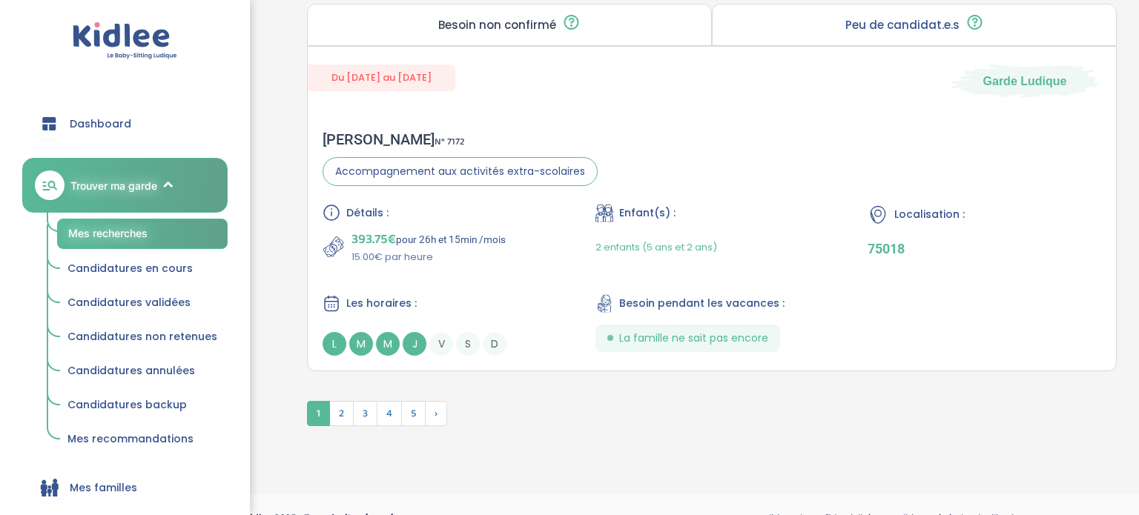
scroll to position [4266, 0]
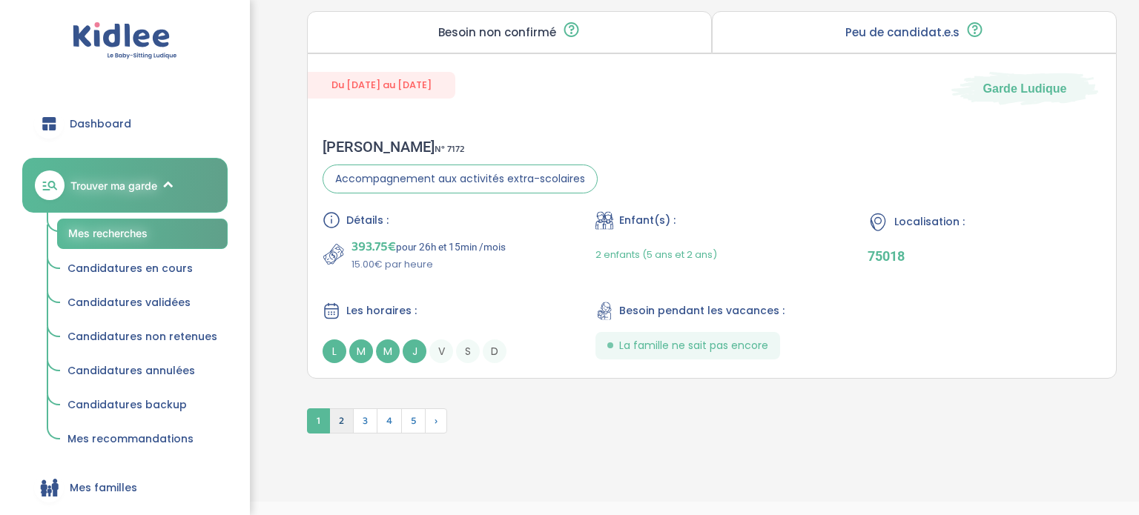
click at [345, 417] on span "2" at bounding box center [341, 421] width 24 height 25
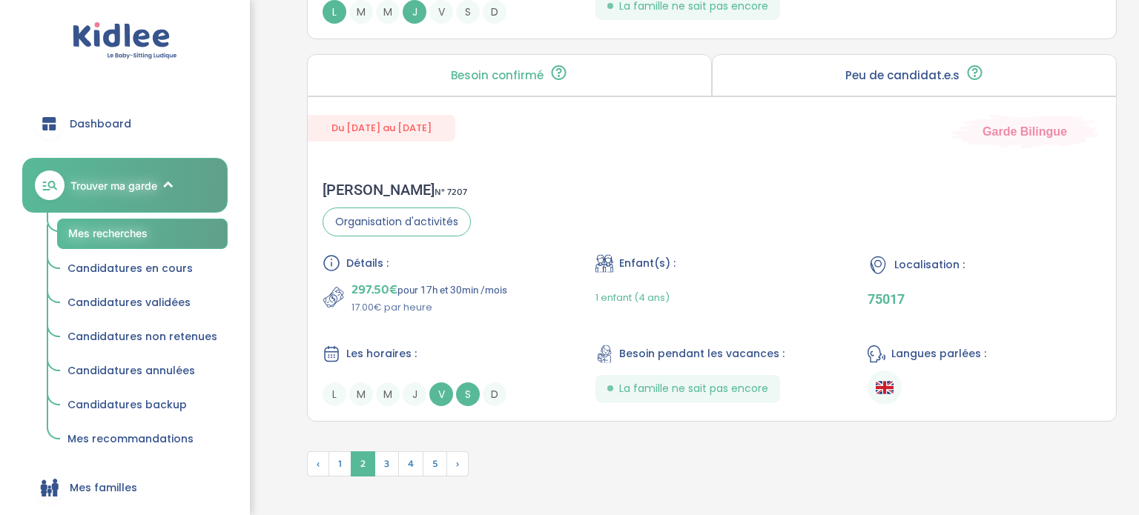
scroll to position [4146, 0]
click at [664, 185] on div "Sabah F . N° 7207 Organisation d'activités Détails : 297.50€ pour 17h et 30min …" at bounding box center [712, 295] width 808 height 255
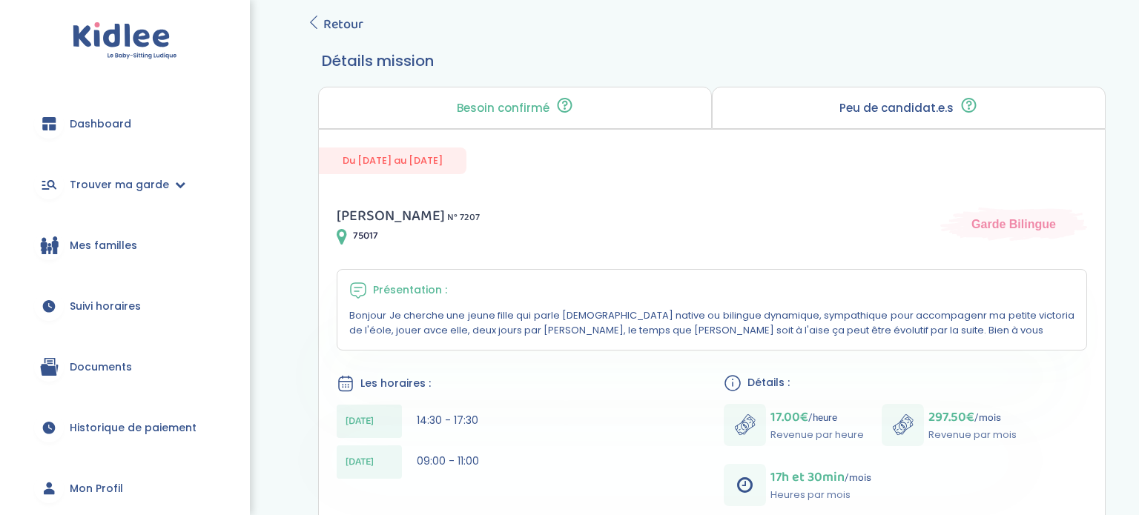
scroll to position [234, 0]
click at [343, 18] on span "Retour" at bounding box center [343, 25] width 40 height 21
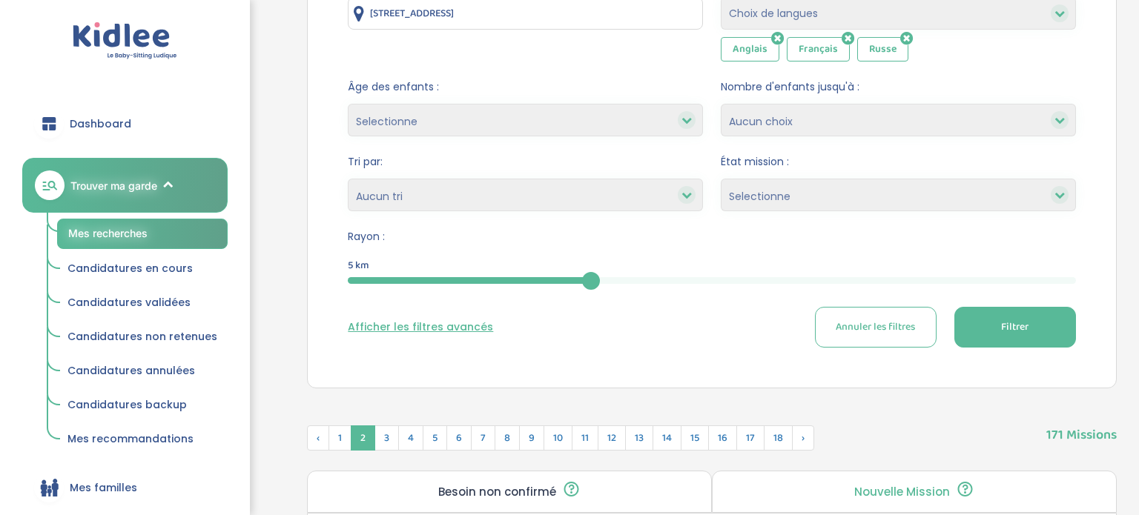
scroll to position [407, 0]
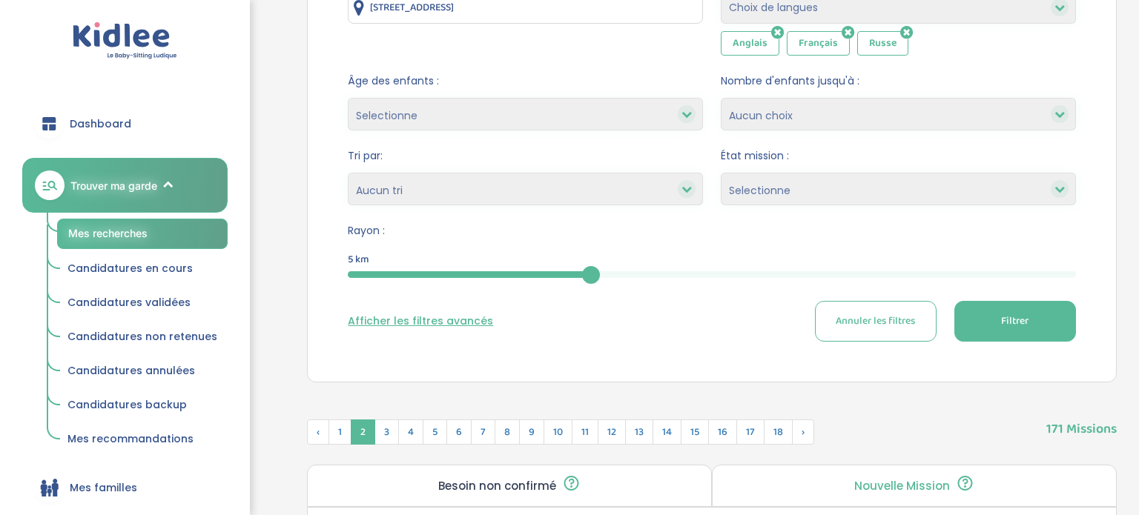
click at [1053, 306] on button "Filtrer" at bounding box center [1015, 321] width 122 height 41
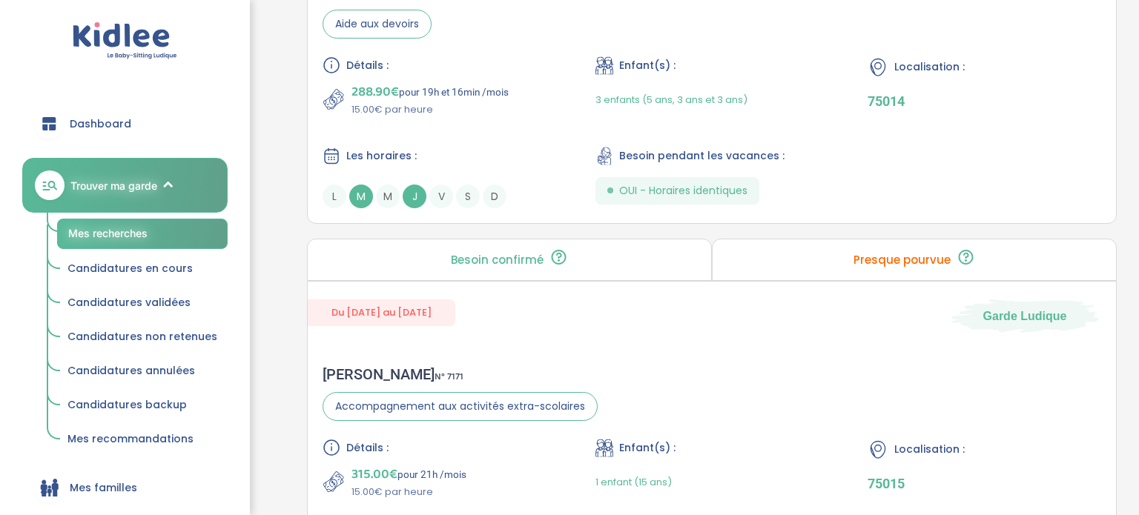
scroll to position [4294, 0]
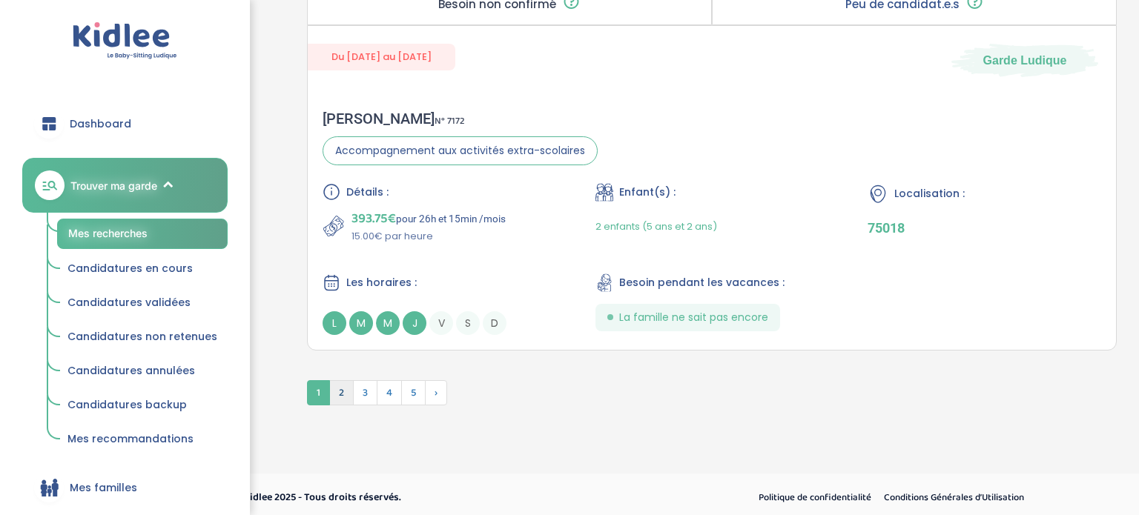
click at [345, 386] on span "2" at bounding box center [341, 392] width 24 height 25
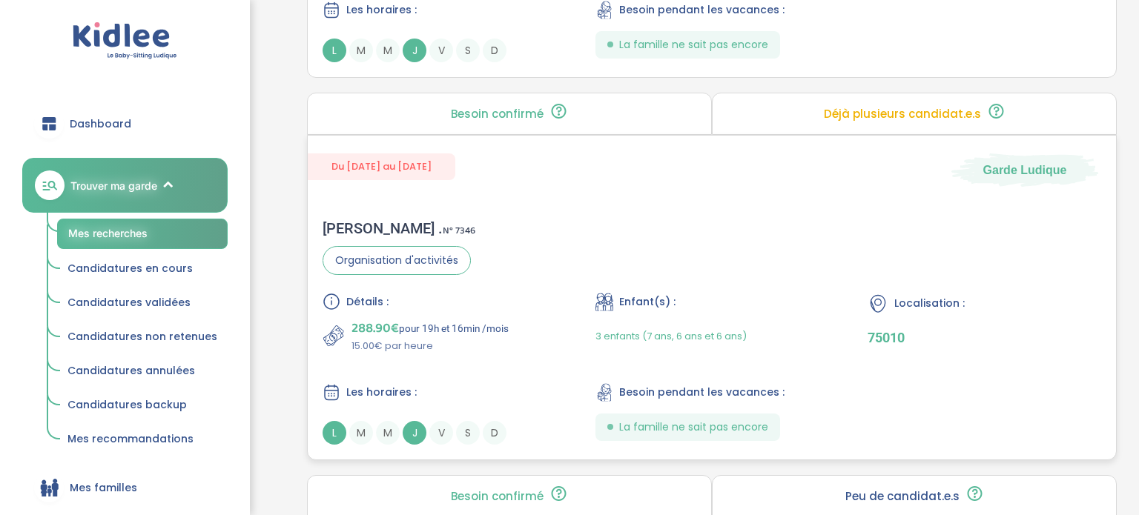
scroll to position [3730, 0]
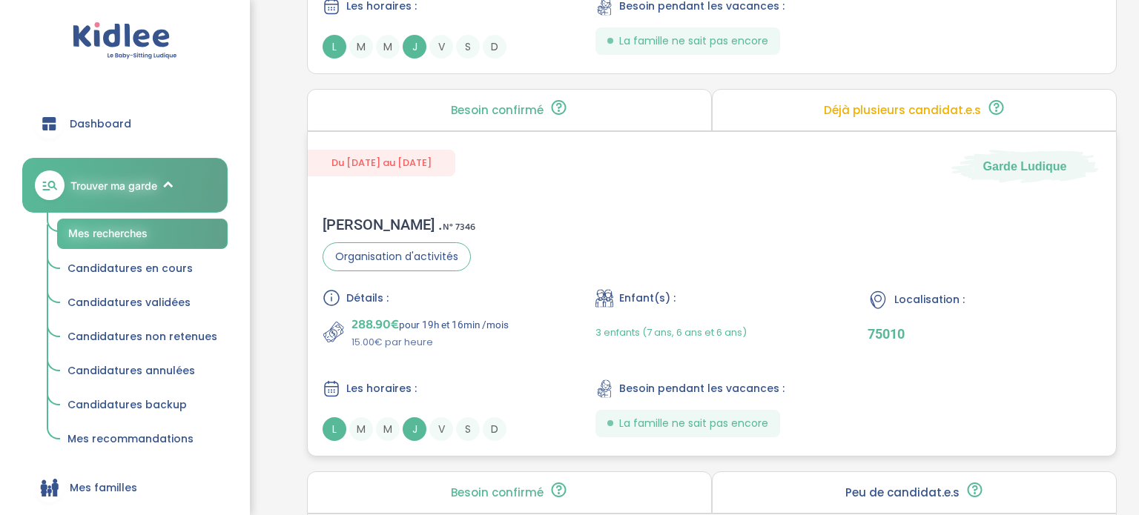
click at [760, 294] on div "Enfant(s) :" at bounding box center [712, 298] width 234 height 19
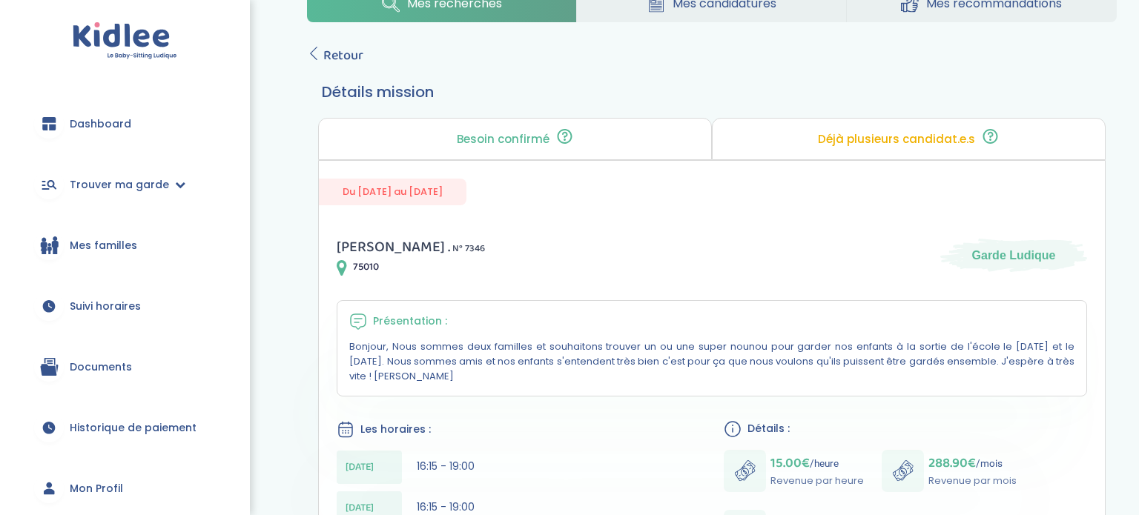
scroll to position [202, 0]
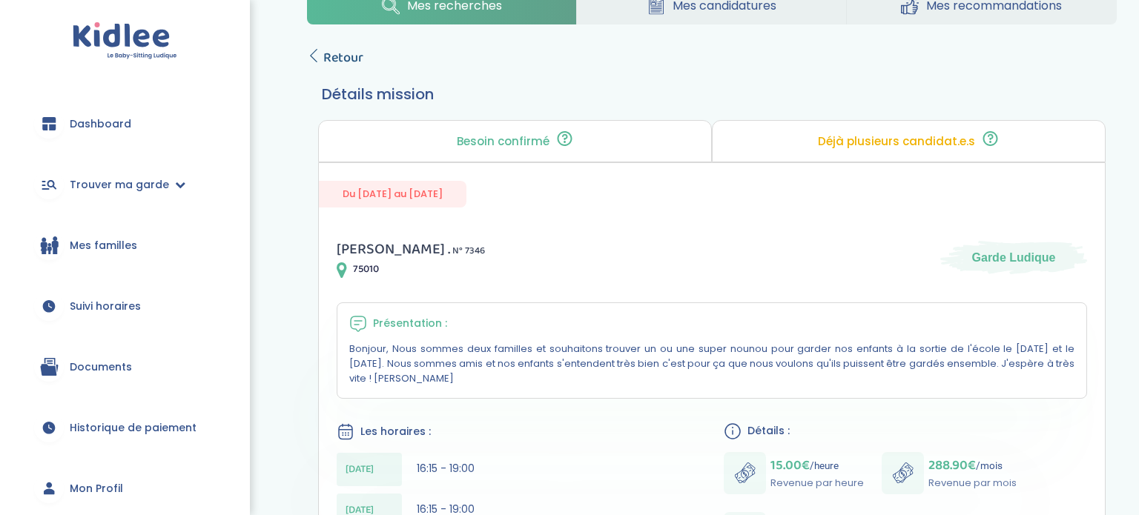
click at [334, 59] on span "Retour" at bounding box center [343, 57] width 40 height 21
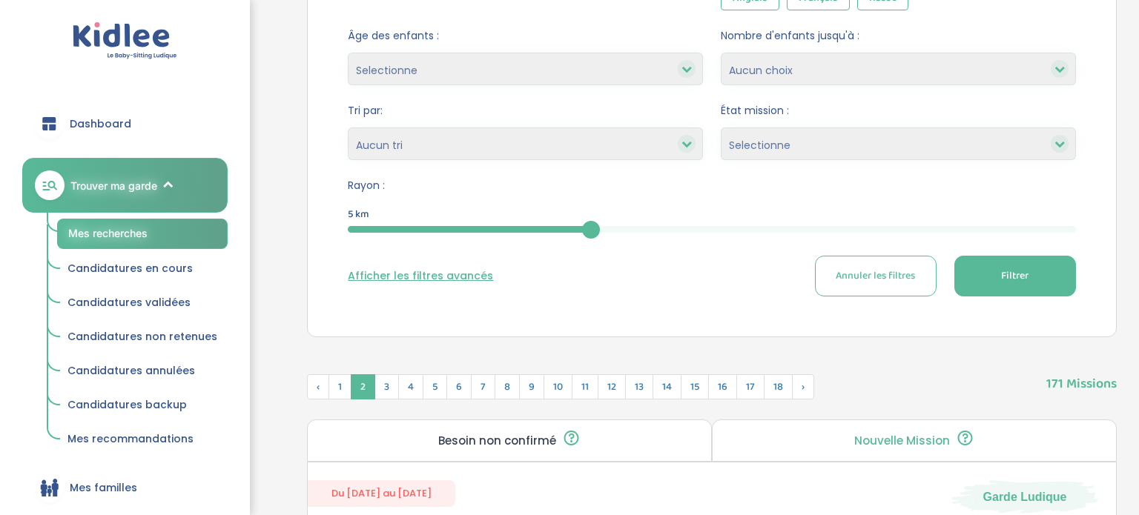
scroll to position [462, 0]
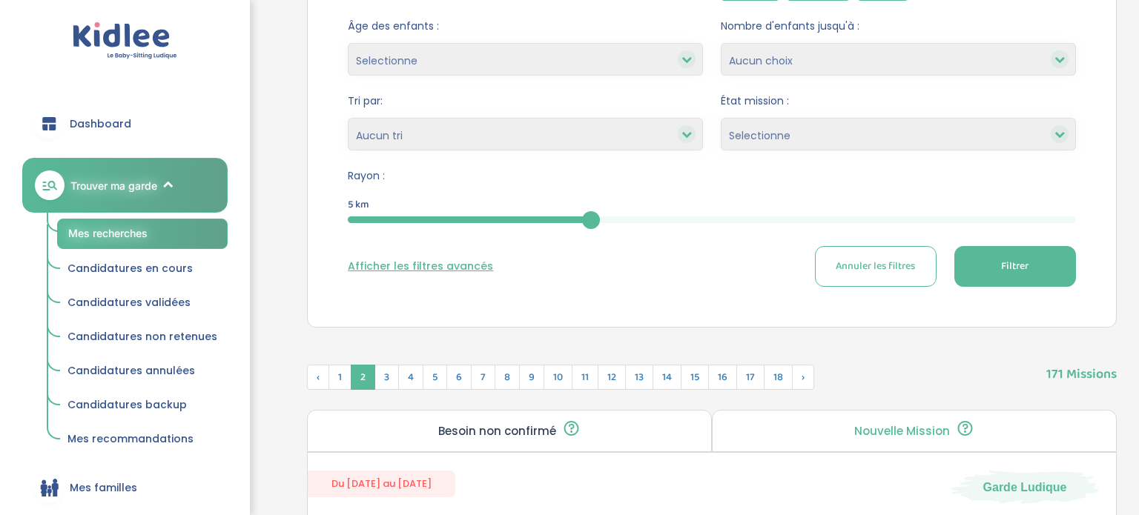
click at [991, 264] on button "Filtrer" at bounding box center [1015, 266] width 122 height 41
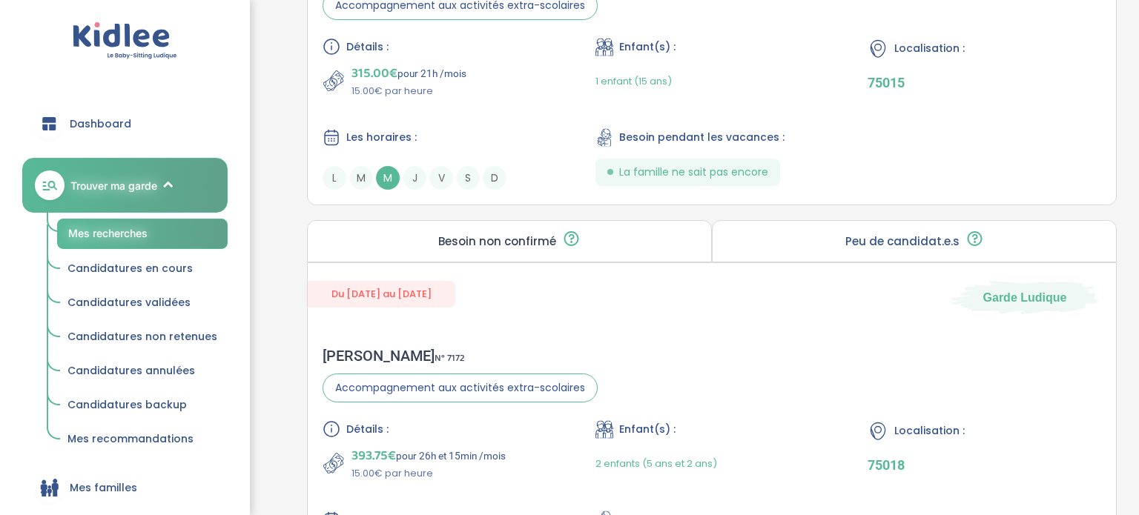
scroll to position [4294, 0]
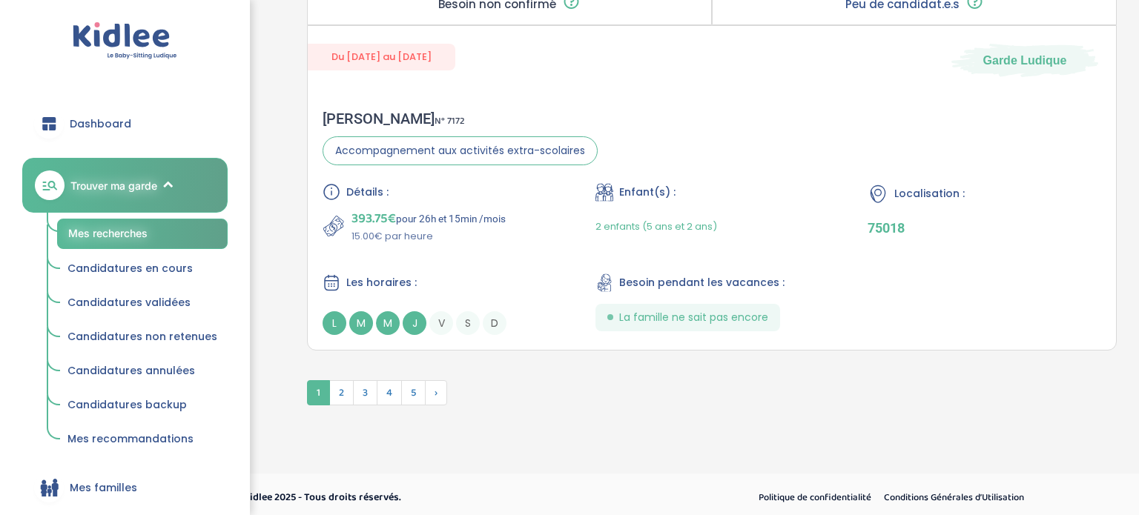
click at [347, 380] on span "2" at bounding box center [341, 392] width 24 height 25
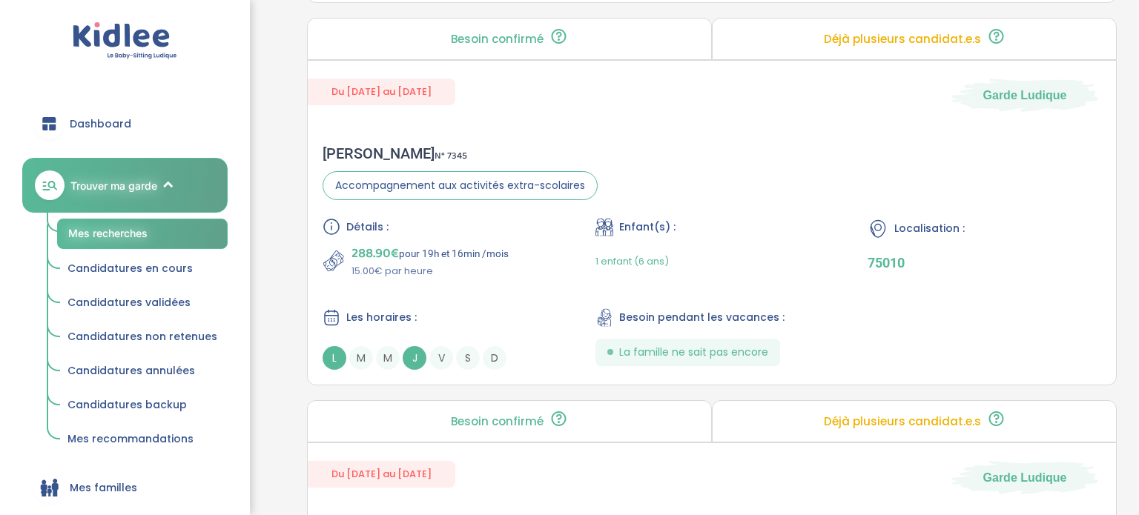
scroll to position [3413, 0]
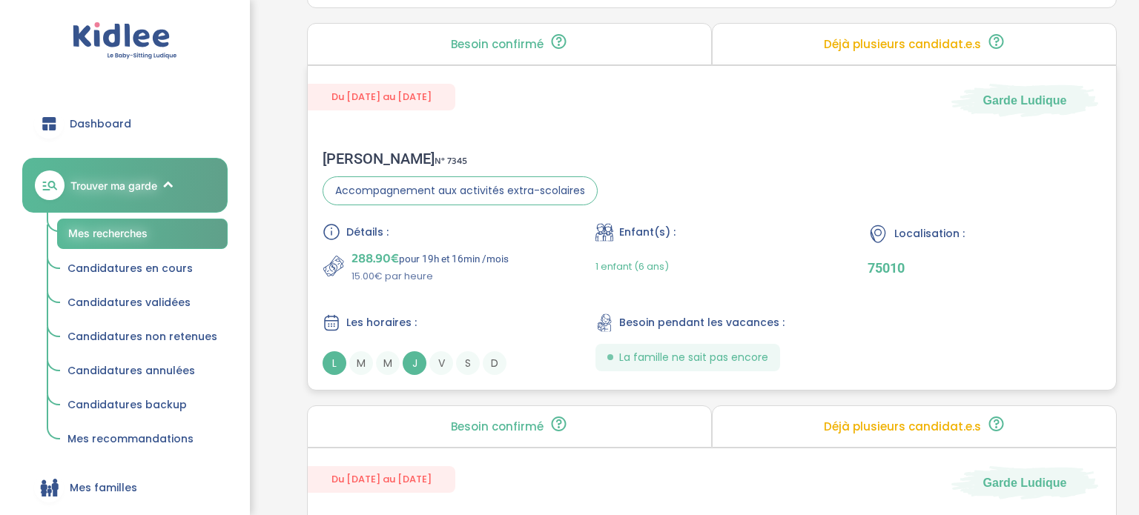
click at [656, 176] on div "Laurène B . N° 7345 Accompagnement aux activités extra-scolaires Détails : 288.…" at bounding box center [712, 262] width 808 height 255
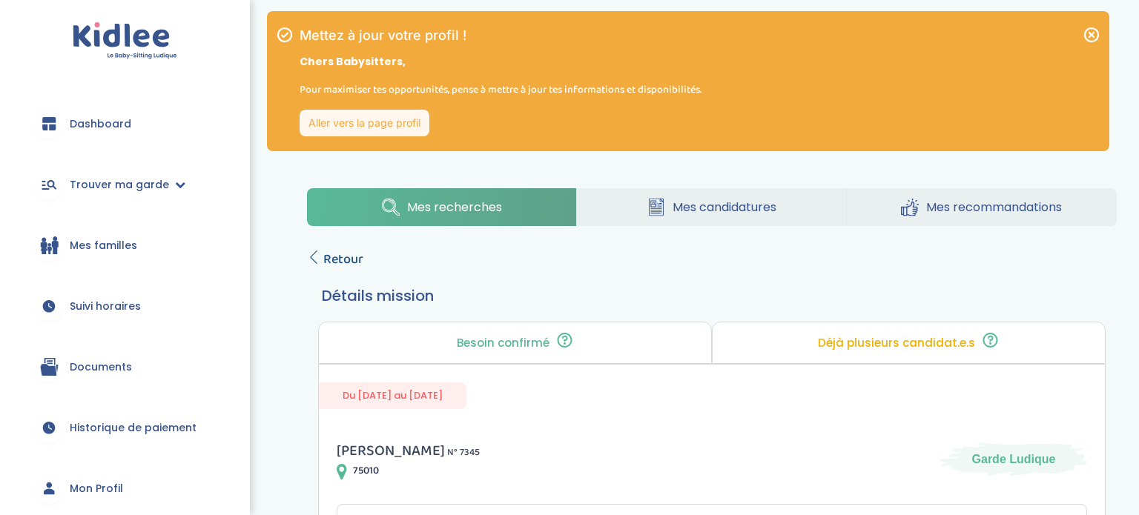
click at [340, 259] on span "Retour" at bounding box center [343, 259] width 40 height 21
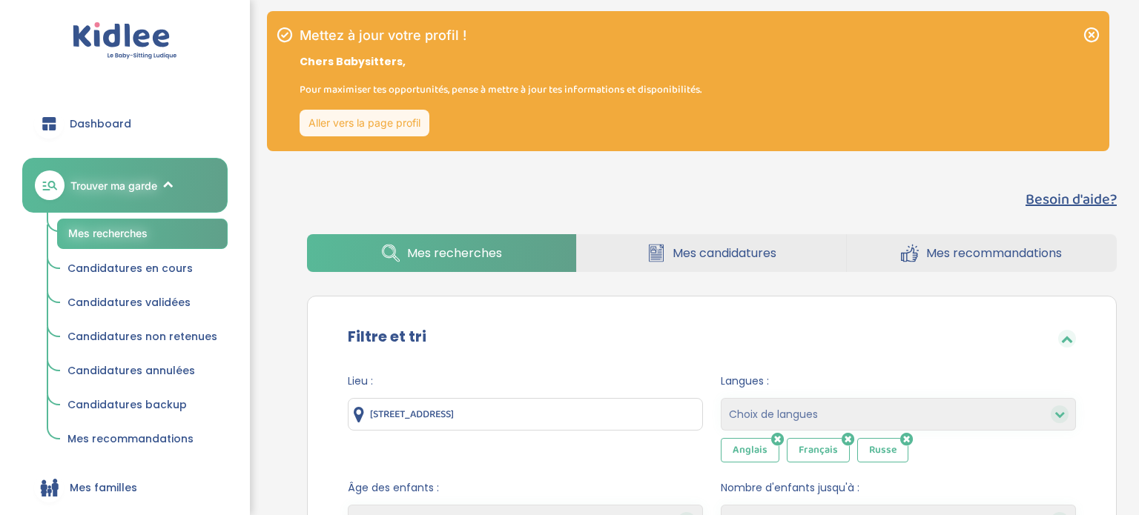
scroll to position [328, 0]
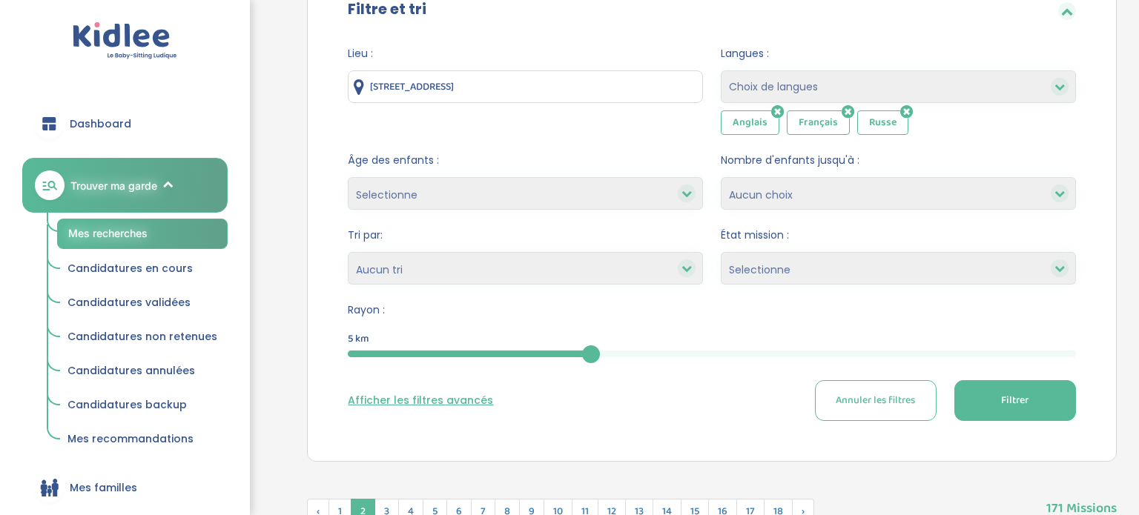
click at [974, 394] on button "Filtrer" at bounding box center [1015, 400] width 122 height 41
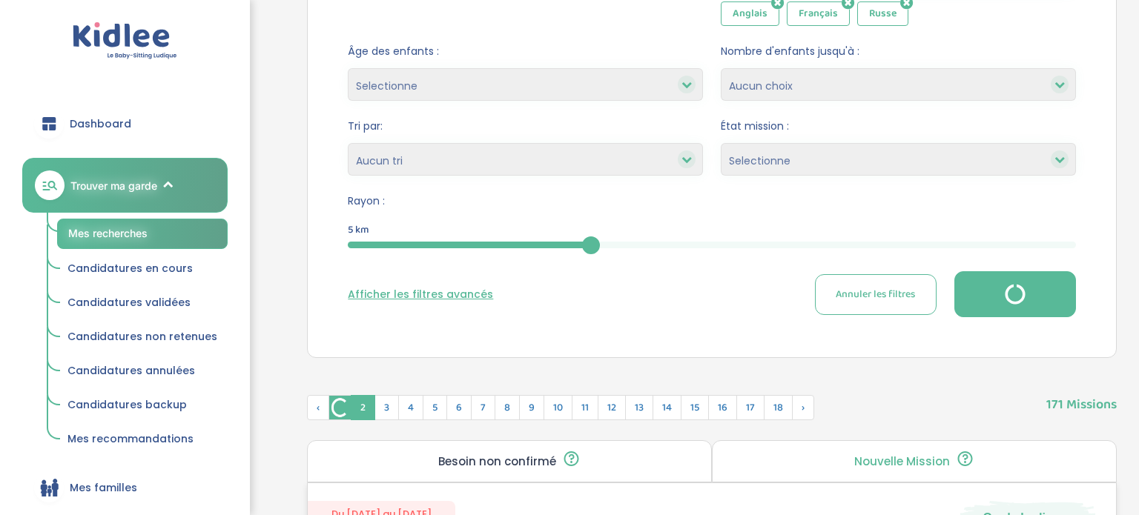
scroll to position [537, 0]
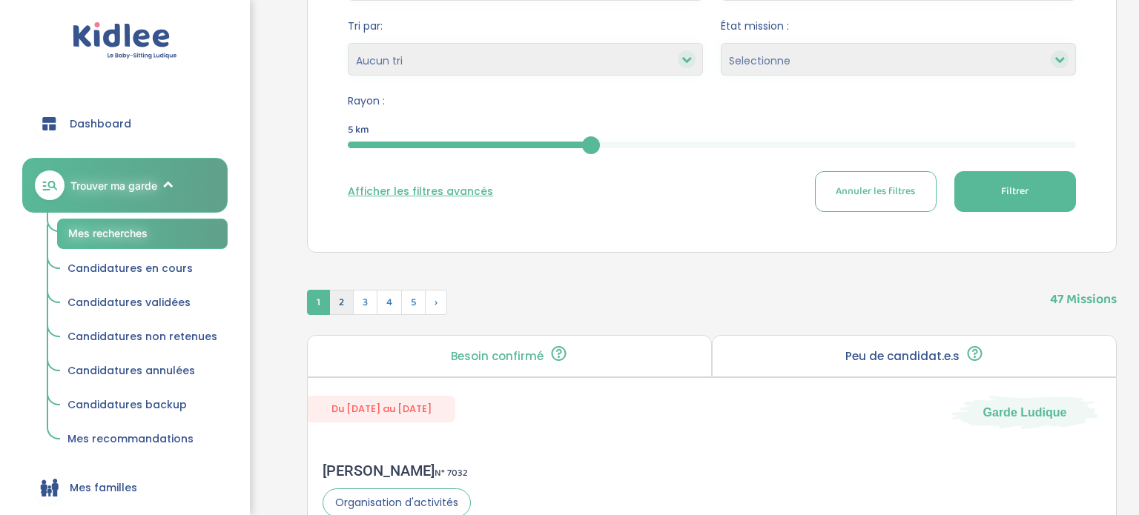
click at [340, 301] on span "2" at bounding box center [341, 302] width 24 height 25
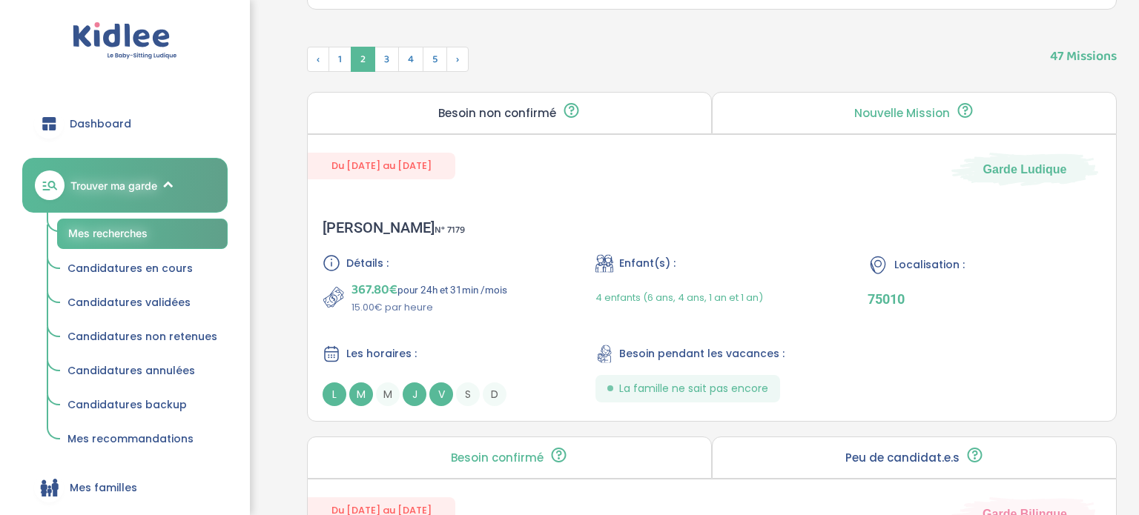
scroll to position [792, 0]
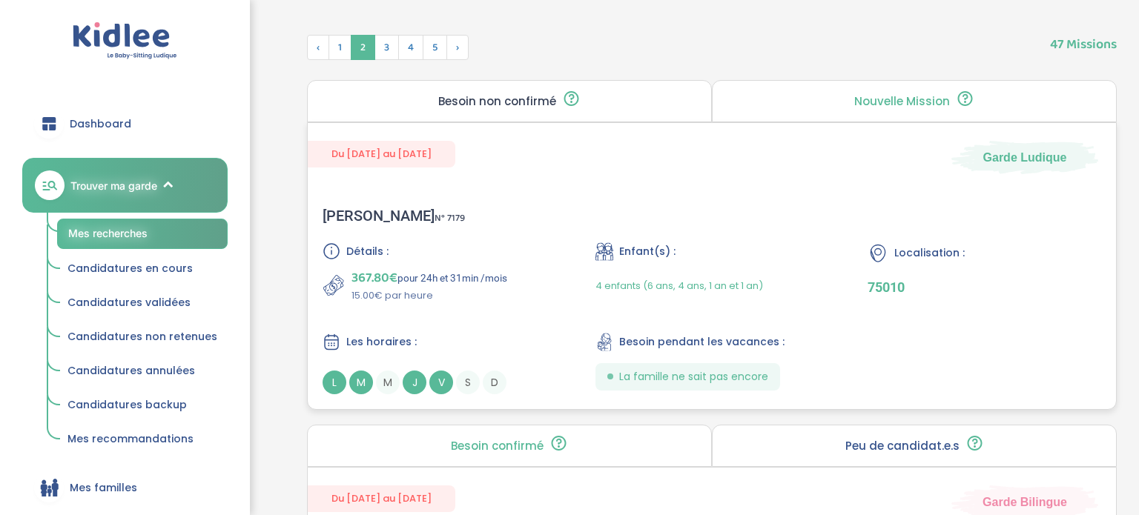
click at [602, 245] on icon at bounding box center [604, 252] width 18 height 18
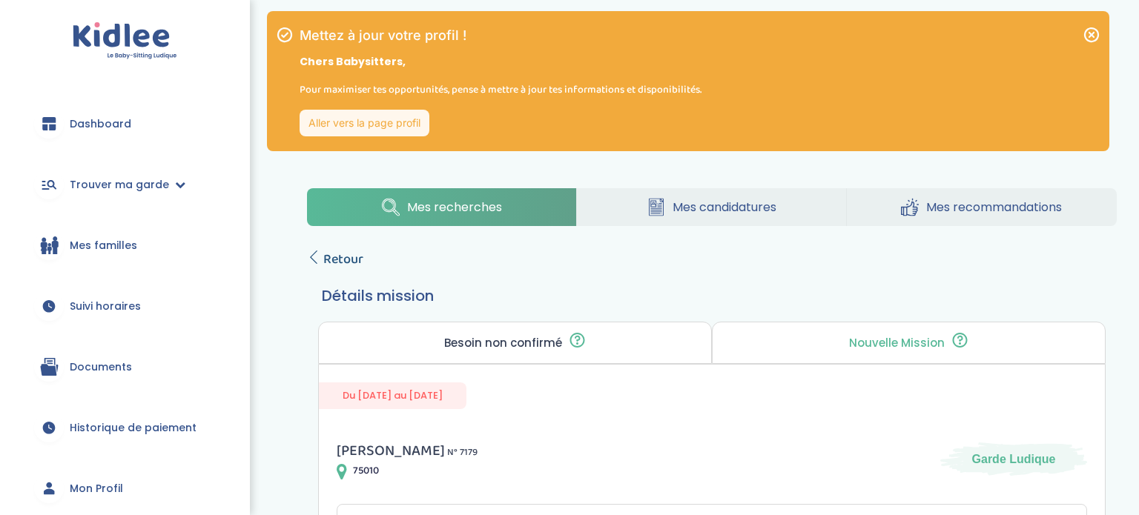
click at [329, 250] on span "Retour" at bounding box center [343, 259] width 40 height 21
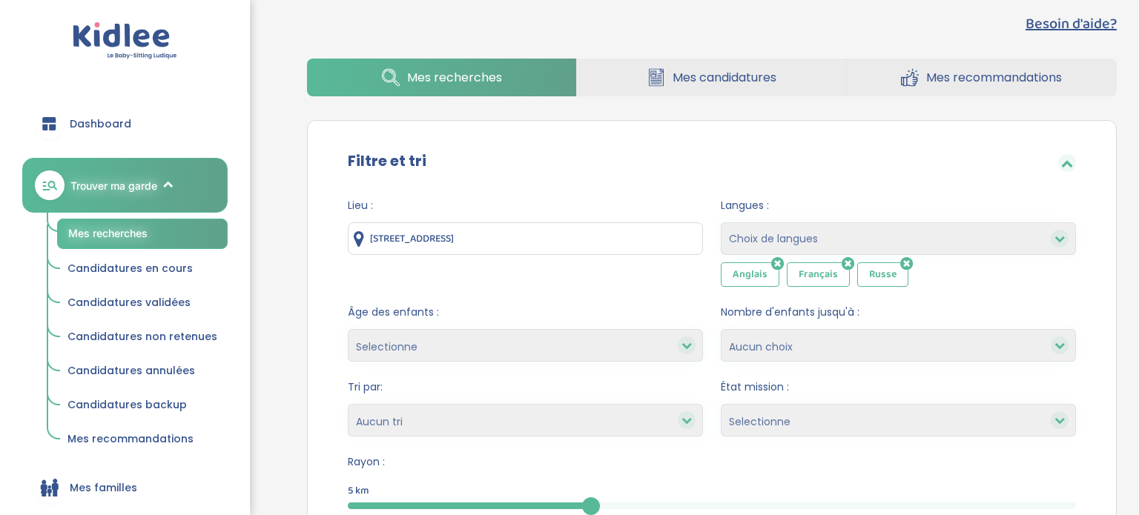
scroll to position [237, 0]
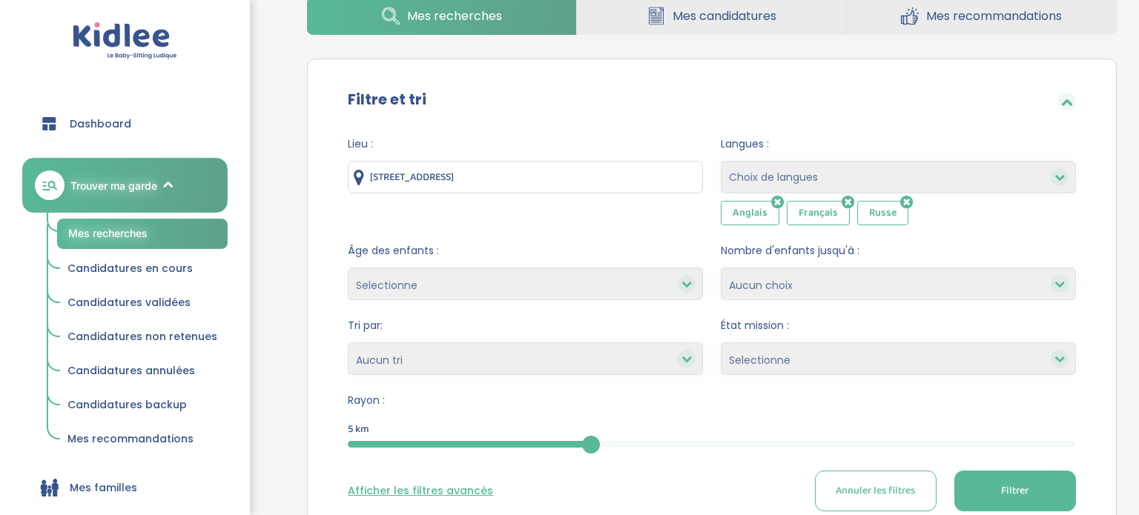
click at [998, 492] on button "Filtrer" at bounding box center [1015, 491] width 122 height 41
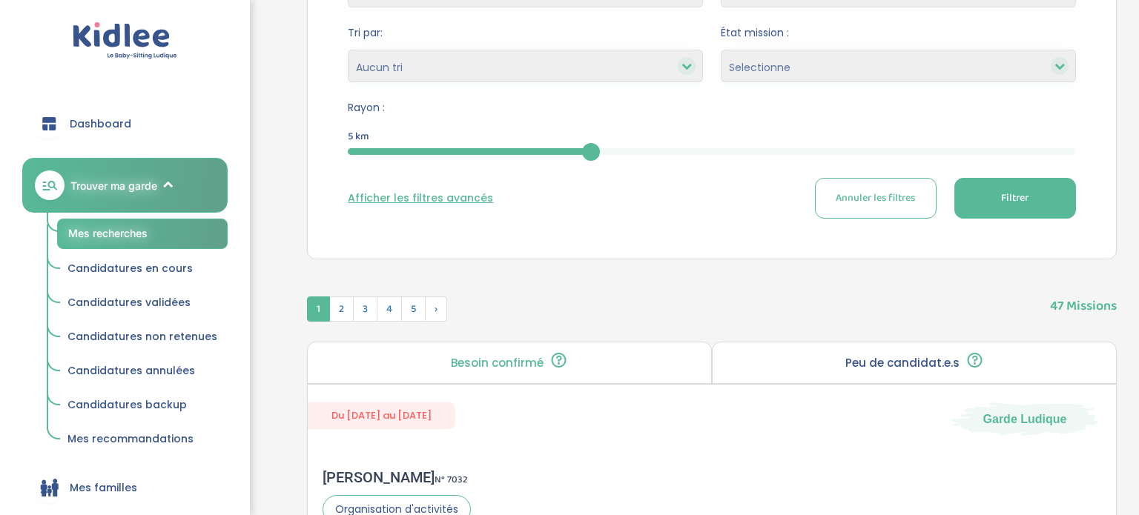
scroll to position [568, 0]
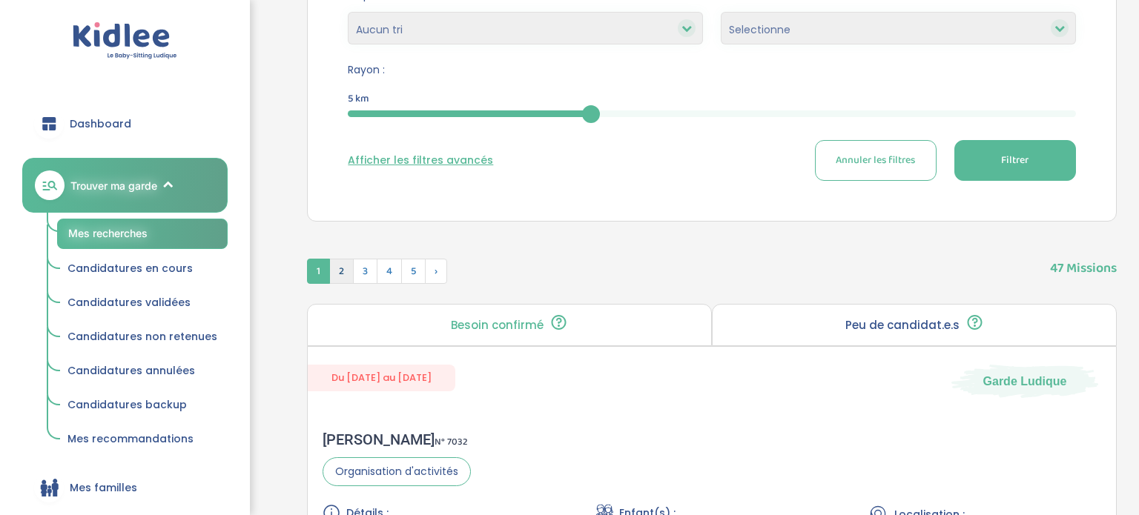
click at [332, 268] on span "2" at bounding box center [341, 271] width 24 height 25
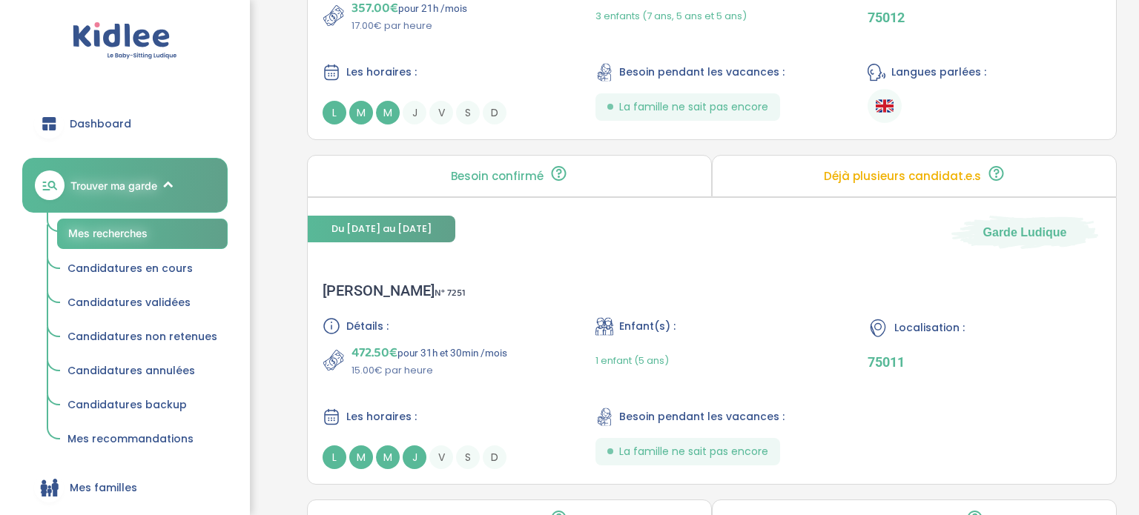
scroll to position [1446, 0]
click at [778, 342] on div "1 enfant (5 ans)" at bounding box center [712, 359] width 234 height 35
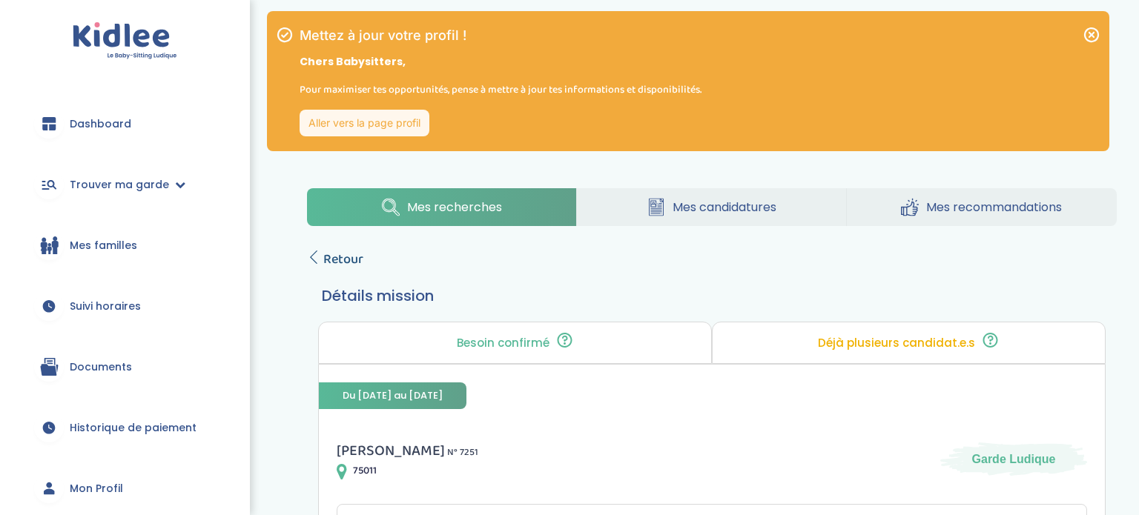
click at [339, 257] on span "Retour" at bounding box center [343, 259] width 40 height 21
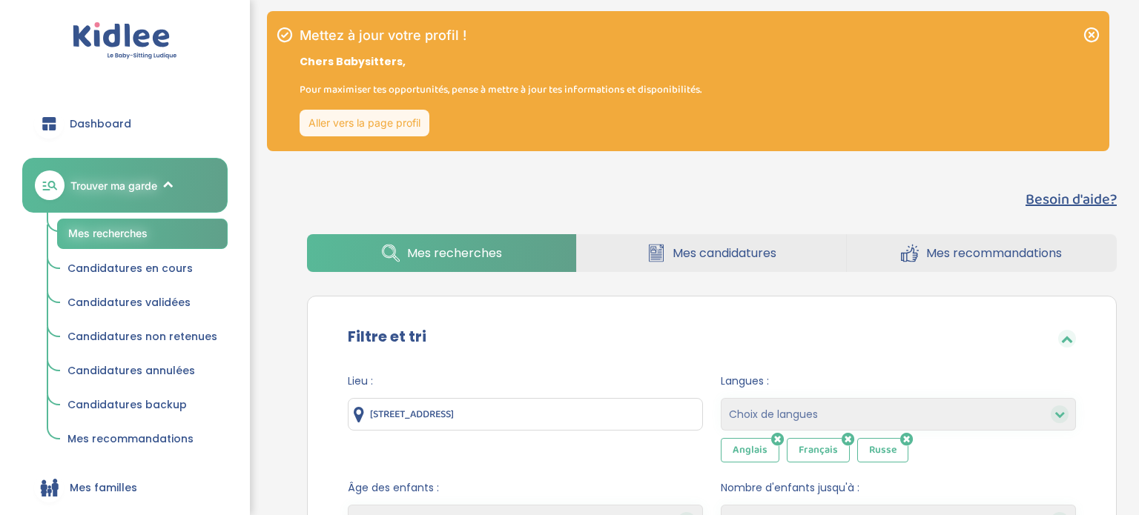
click at [368, 133] on link "Aller vers la page profil" at bounding box center [365, 123] width 130 height 27
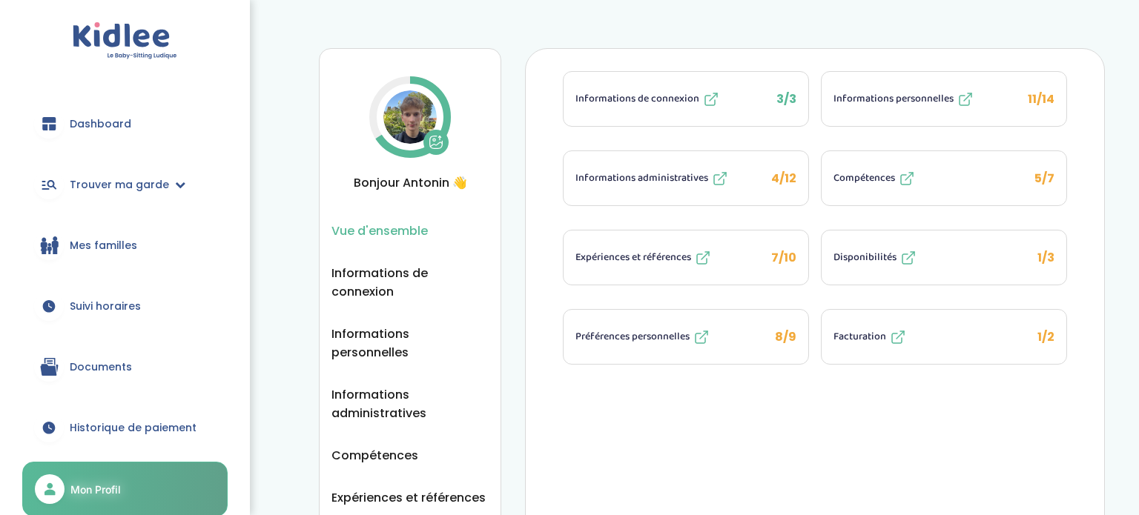
click at [946, 103] on span "Informations personnelles" at bounding box center [893, 99] width 120 height 16
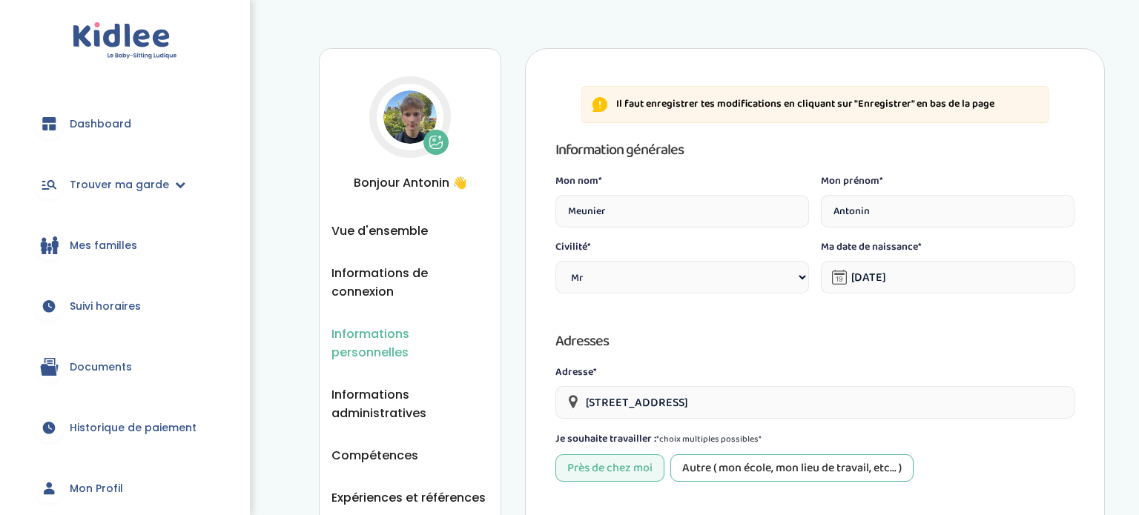
select select "0"
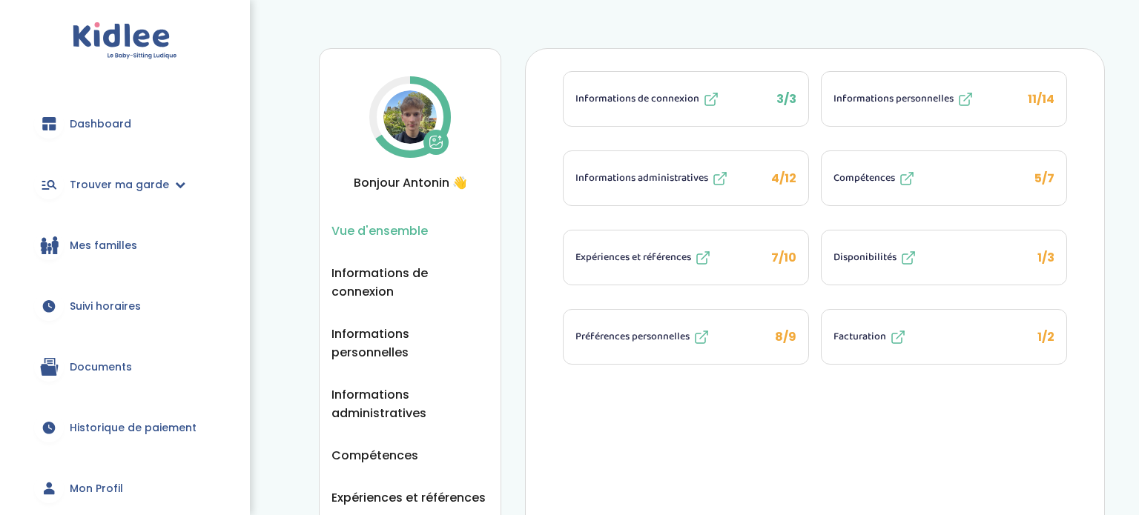
click at [604, 174] on span "Informations administratives" at bounding box center [641, 179] width 133 height 16
click at [868, 250] on span "Disponibilités" at bounding box center [864, 258] width 63 height 16
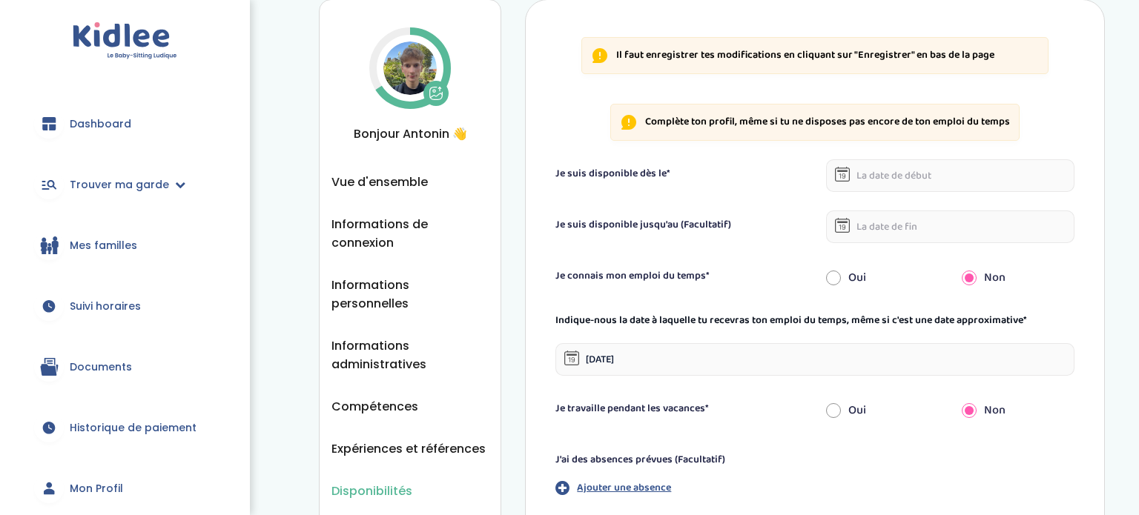
scroll to position [52, 0]
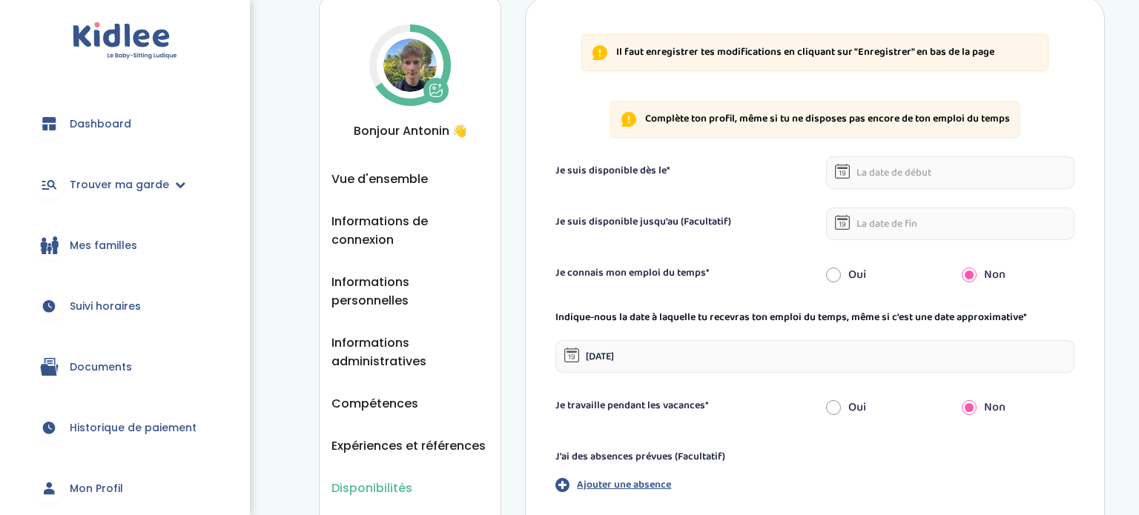
click at [837, 275] on input "radio" at bounding box center [833, 275] width 15 height 33
radio input "true"
radio input "false"
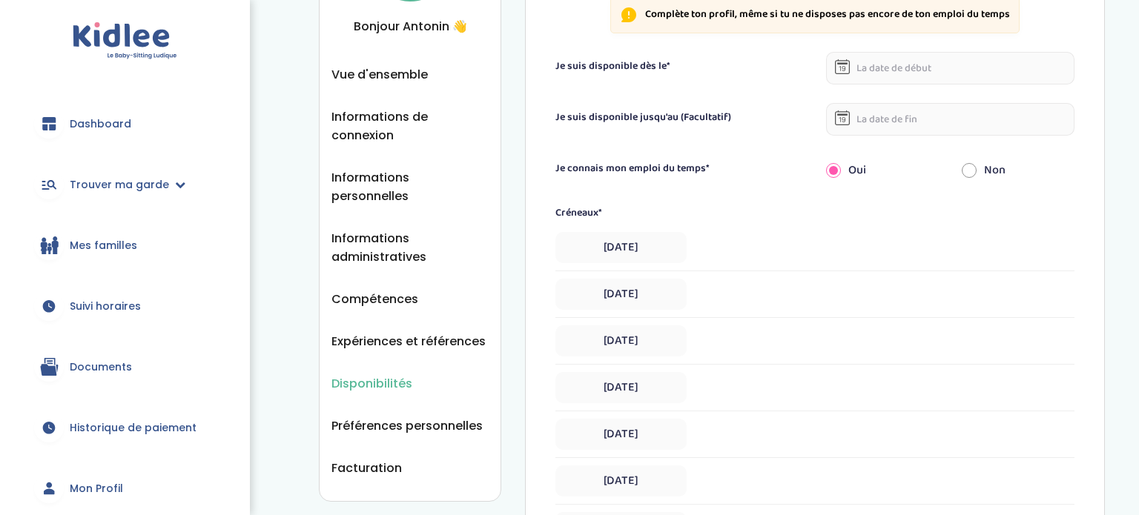
scroll to position [158, 0]
click at [843, 231] on div "Lundi" at bounding box center [814, 246] width 519 height 31
click at [791, 252] on div "Lundi" at bounding box center [814, 246] width 519 height 31
click at [626, 253] on span "Lundi" at bounding box center [620, 246] width 131 height 31
select select "1"
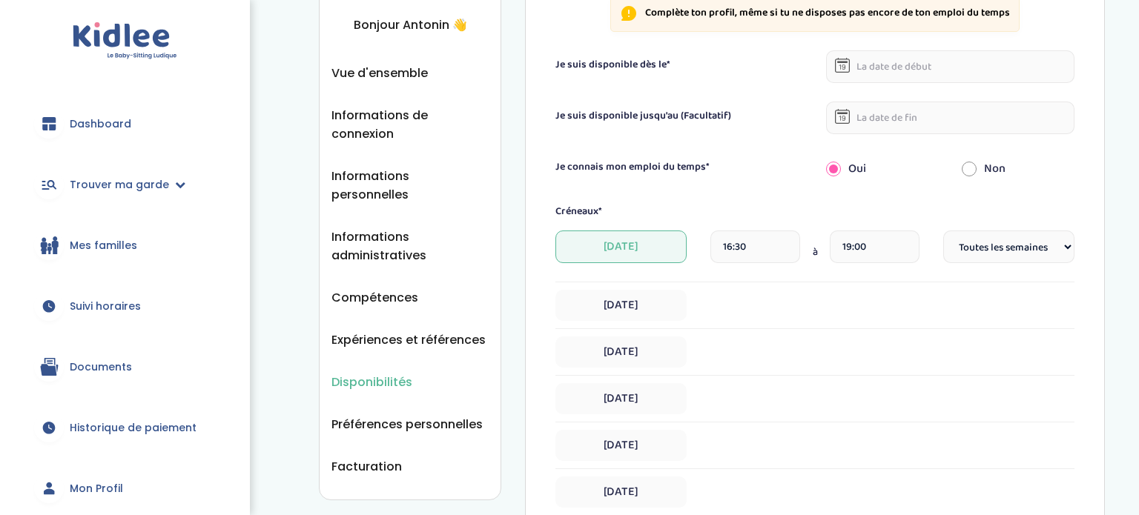
click at [781, 245] on input "16:30" at bounding box center [755, 247] width 90 height 33
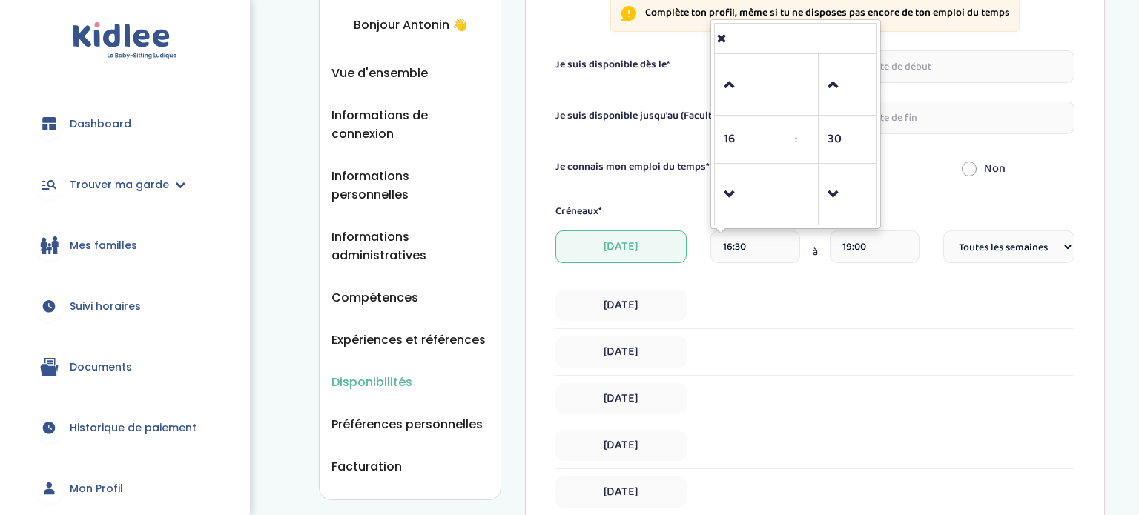
click at [1032, 226] on div "Créneaux* Lundi 16:30 16 : 30 00 01 02 03 04 05 06 07 08 09 10 11 12 13 14 15 1…" at bounding box center [814, 379] width 519 height 351
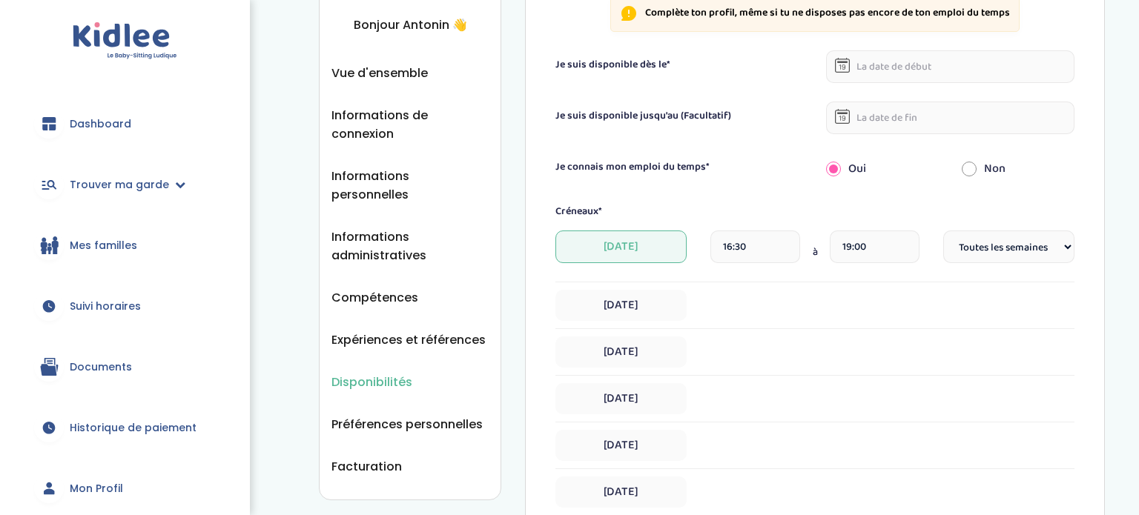
click at [1036, 239] on select "Fréquence Toutes les semaines Toutes les 2 semaines Tous les mois" at bounding box center [1008, 247] width 131 height 33
click at [778, 243] on input "16:30" at bounding box center [755, 247] width 90 height 33
click at [741, 246] on input "16:30" at bounding box center [755, 247] width 90 height 33
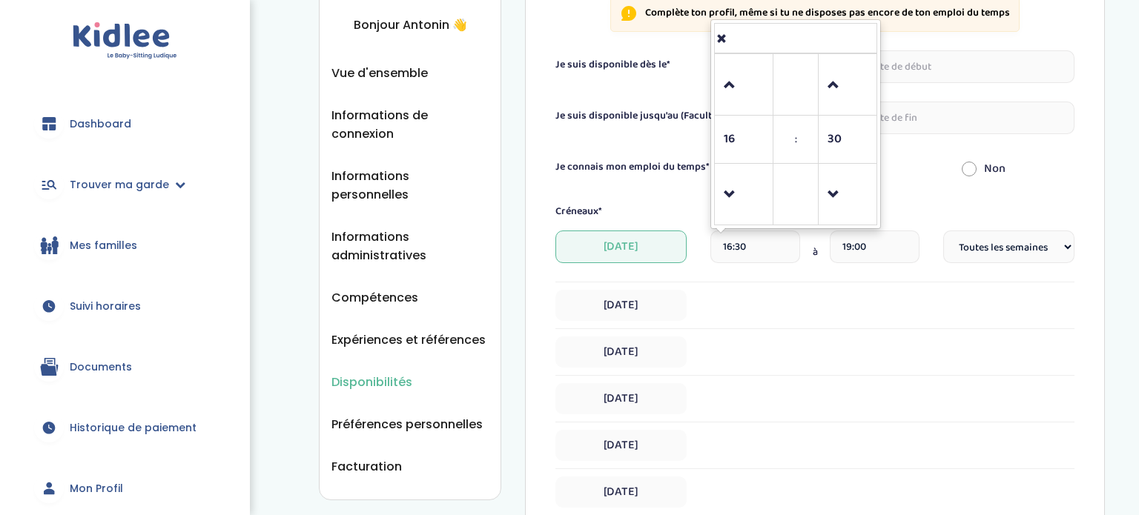
click at [726, 225] on div "16 : 30 00 01 02 03 04 05 06 07 08 09 10 11 12 13 14 15 16 17 18 19 20 21 22 23…" at bounding box center [795, 124] width 171 height 210
click at [733, 214] on link at bounding box center [744, 194] width 44 height 53
click at [827, 196] on span at bounding box center [847, 195] width 40 height 40
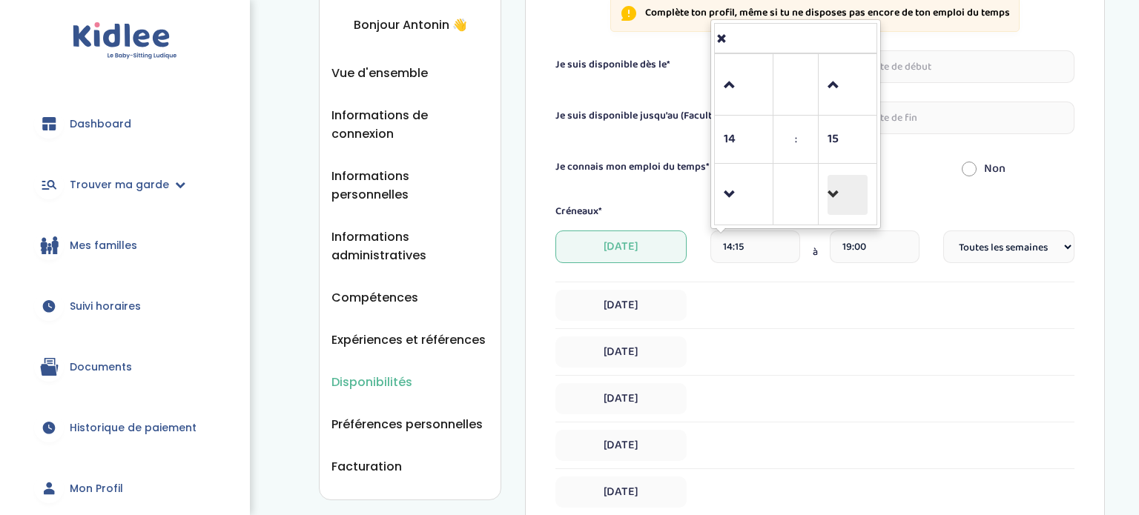
click at [827, 196] on span at bounding box center [847, 195] width 40 height 40
click at [839, 90] on span at bounding box center [847, 85] width 40 height 40
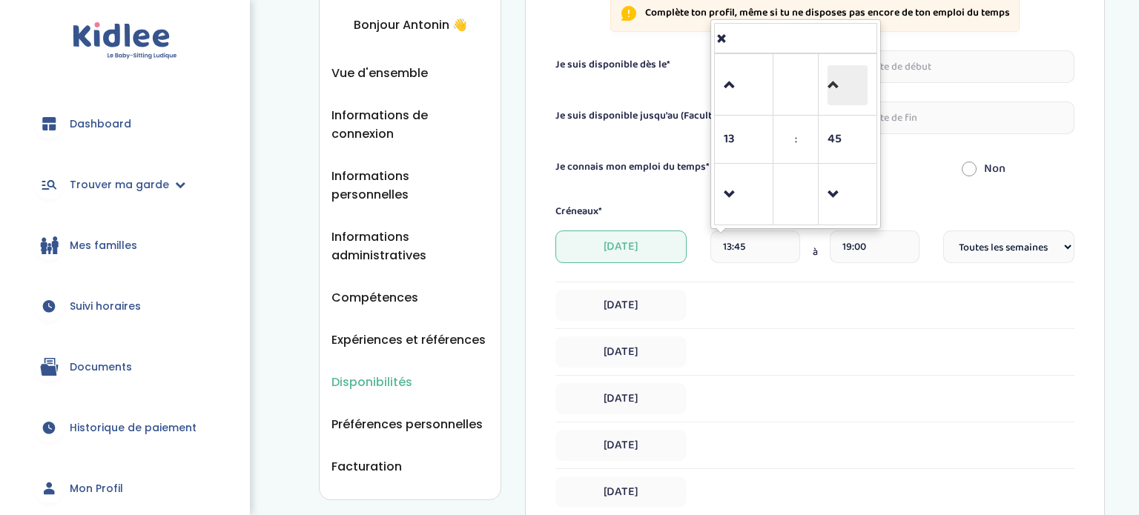
type input "14:00"
click at [872, 245] on input "19:00" at bounding box center [875, 247] width 90 height 33
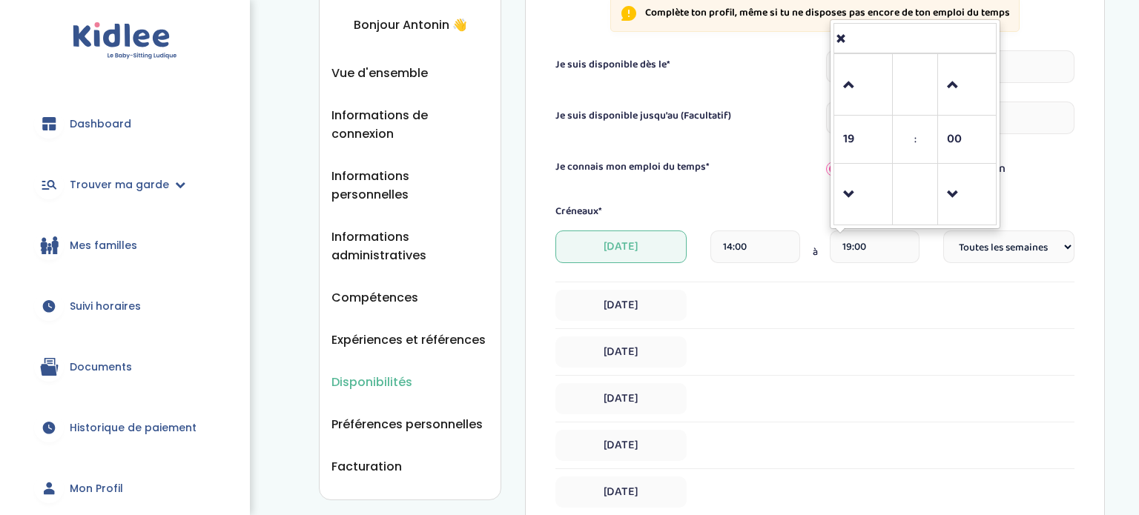
click at [742, 212] on div "Créneaux*" at bounding box center [814, 212] width 541 height 16
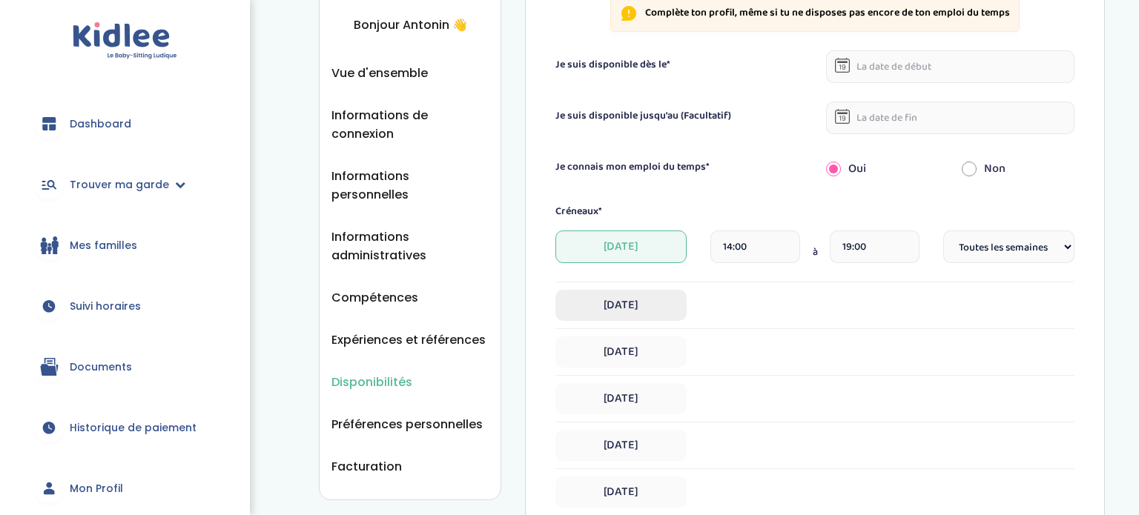
click at [605, 302] on span "Mardi" at bounding box center [620, 305] width 131 height 31
select select "1"
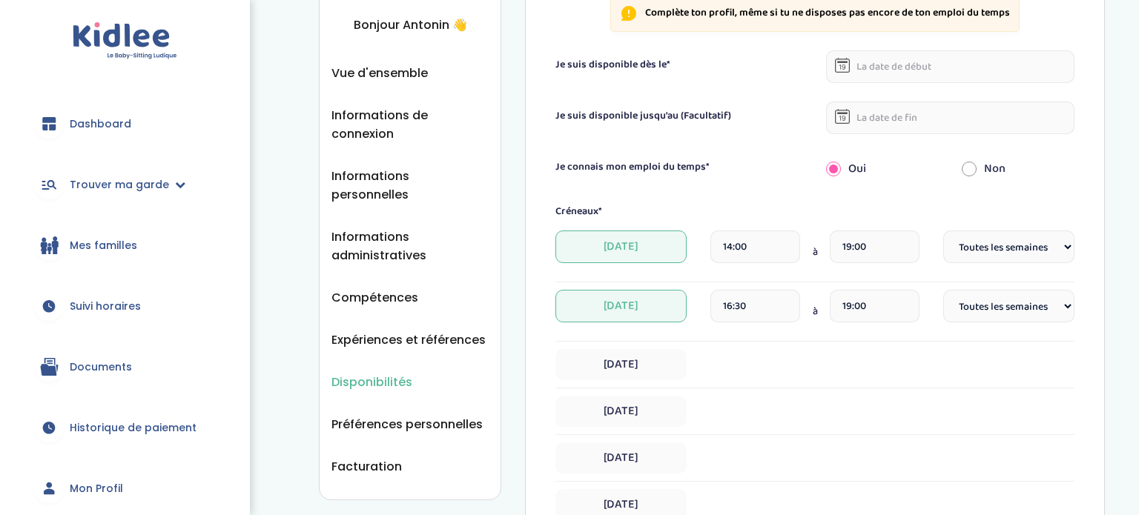
click at [765, 305] on input "16:30" at bounding box center [755, 306] width 90 height 33
click at [756, 301] on input "16:30" at bounding box center [755, 306] width 90 height 33
click at [744, 237] on span at bounding box center [744, 254] width 40 height 40
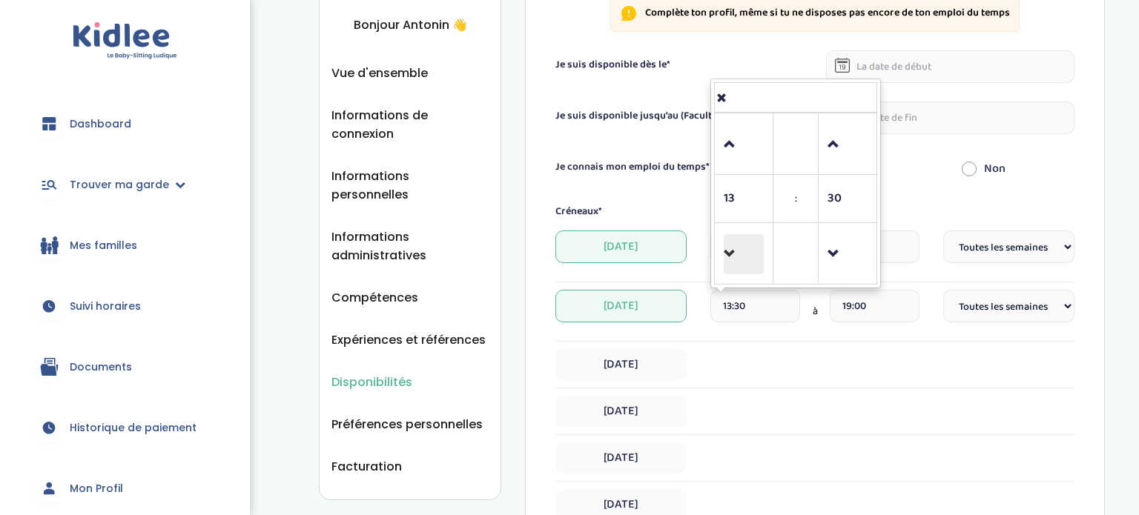
click at [744, 237] on span at bounding box center [744, 254] width 40 height 40
click at [854, 171] on td at bounding box center [847, 144] width 59 height 62
click at [853, 169] on link at bounding box center [848, 143] width 44 height 53
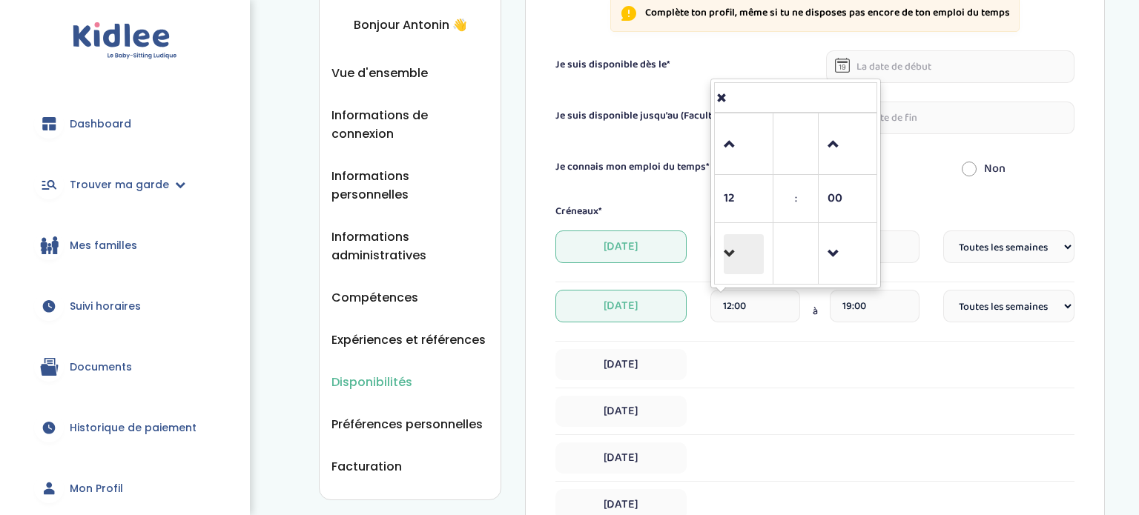
click at [743, 248] on span at bounding box center [744, 254] width 40 height 40
click at [753, 128] on span at bounding box center [744, 145] width 40 height 40
type input "11:00"
click at [890, 285] on div "Créneaux* Lundi 14:00 à 19:00 Fréquence Toutes les semaines Toutes les 2 semain…" at bounding box center [814, 385] width 519 height 363
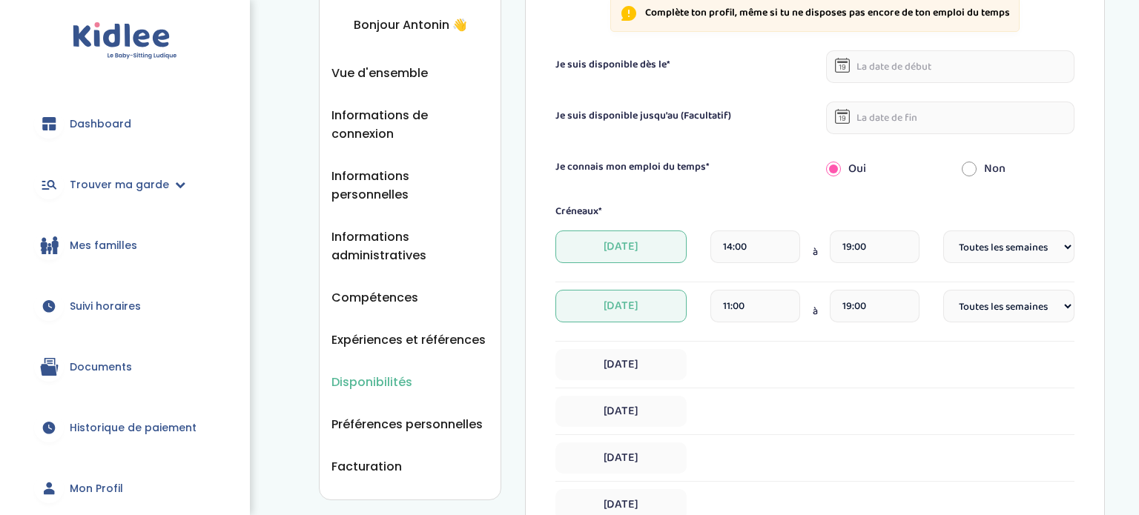
click at [889, 290] on input "19:00" at bounding box center [875, 306] width 90 height 33
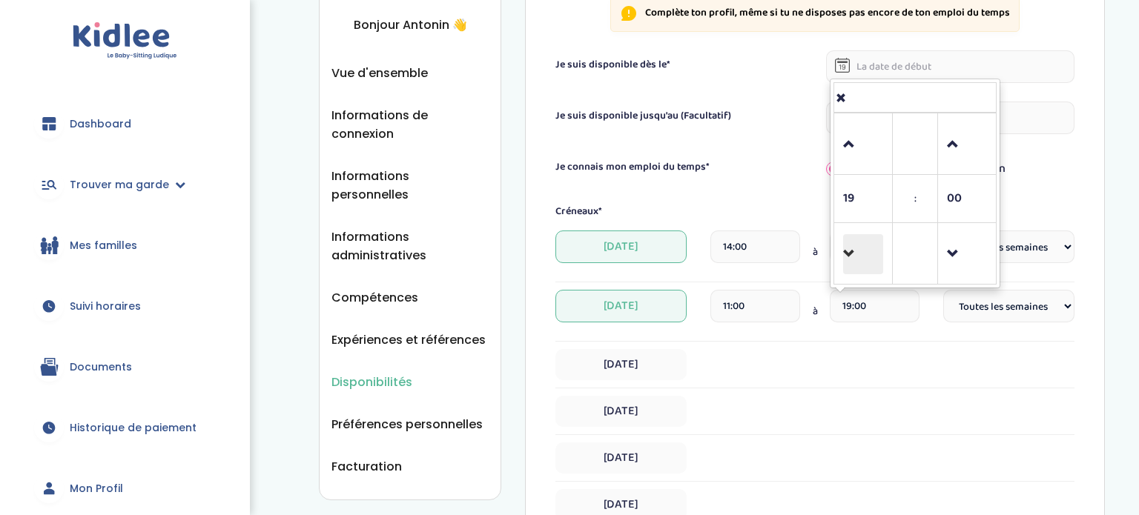
click at [880, 239] on span at bounding box center [863, 254] width 40 height 40
type input "16:00"
click at [1116, 364] on div "Disponibilités Vue d'ensemble Informations de connexion Informations personnell…" at bounding box center [712, 381] width 854 height 1035
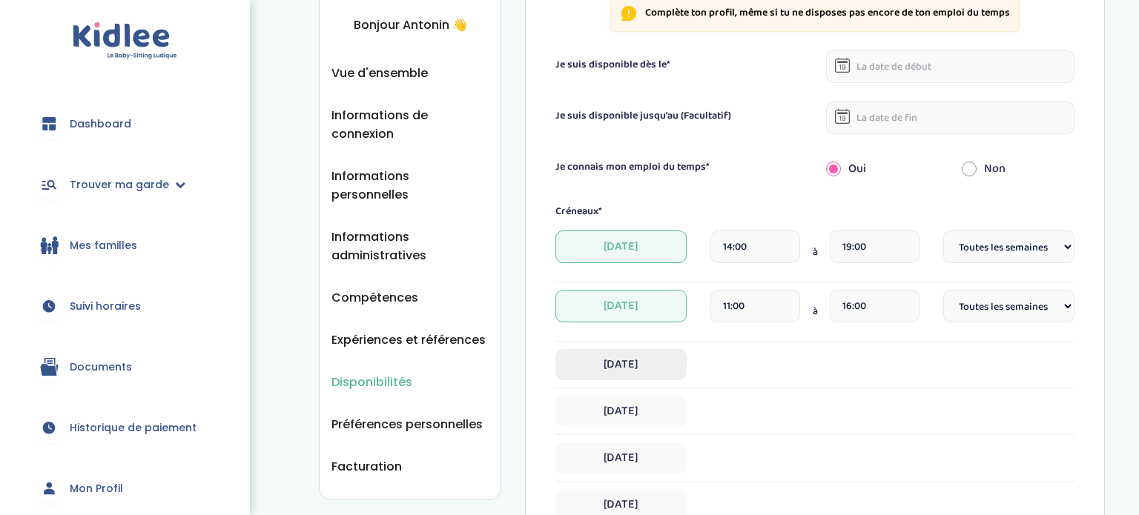
click at [625, 354] on span "Mercredi" at bounding box center [620, 364] width 131 height 31
select select "1"
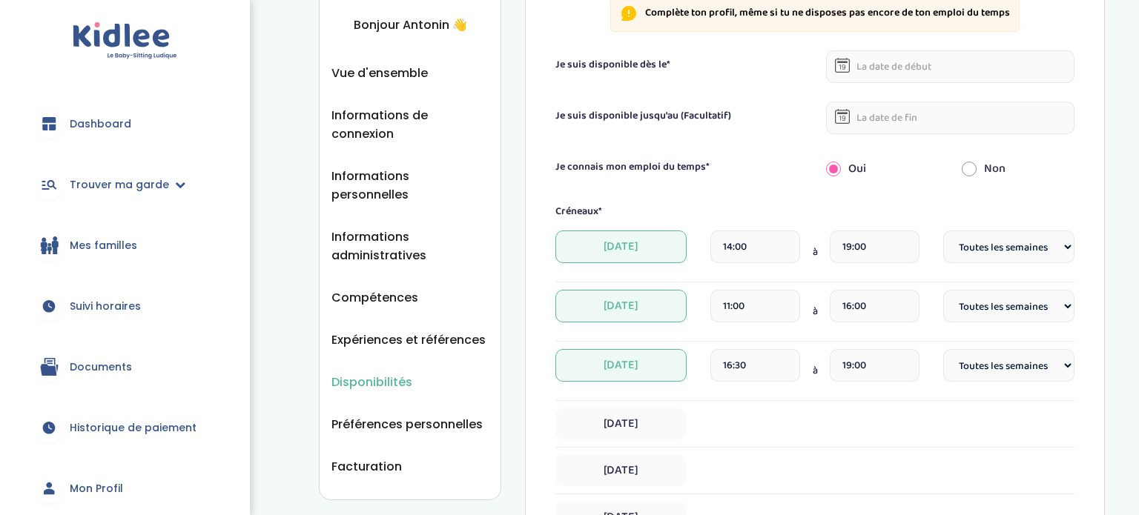
click at [736, 360] on input "16:30" at bounding box center [755, 365] width 90 height 33
click at [736, 212] on span at bounding box center [744, 204] width 40 height 40
click at [749, 205] on span at bounding box center [744, 204] width 40 height 40
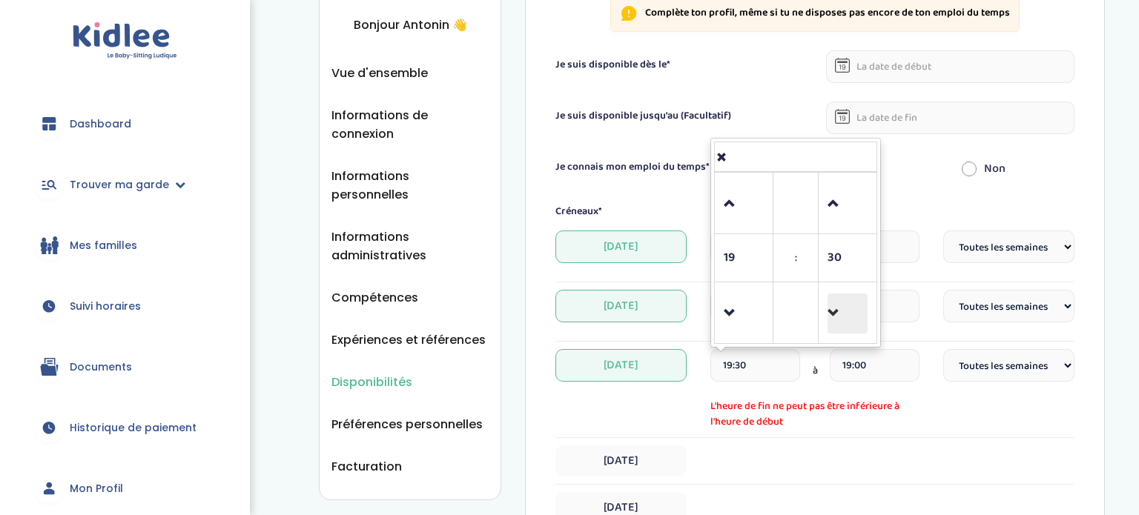
click at [849, 302] on span at bounding box center [847, 314] width 40 height 40
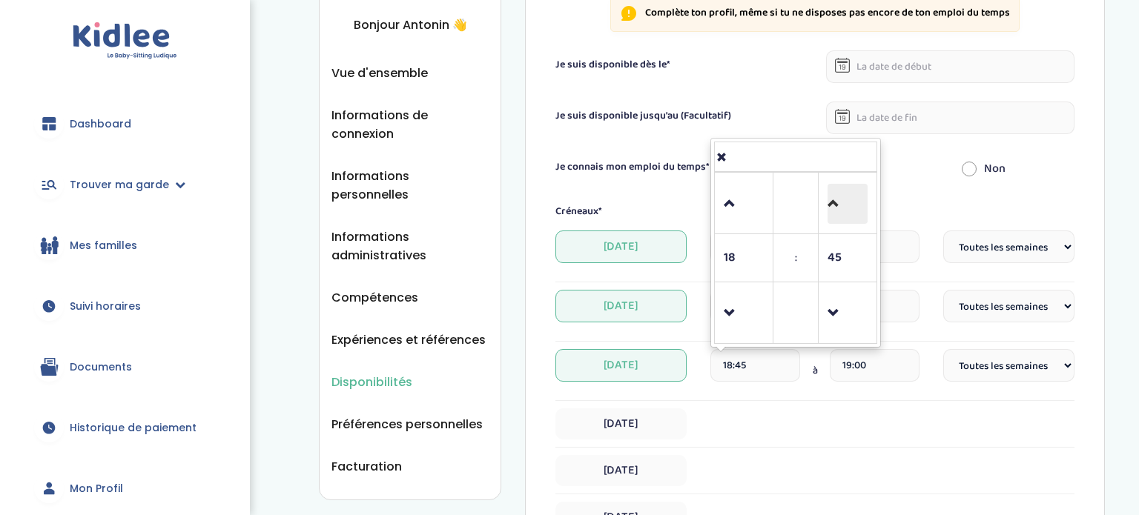
click at [839, 199] on span at bounding box center [847, 204] width 40 height 40
type input "19:00"
click at [869, 366] on input "19:00" at bounding box center [875, 365] width 90 height 33
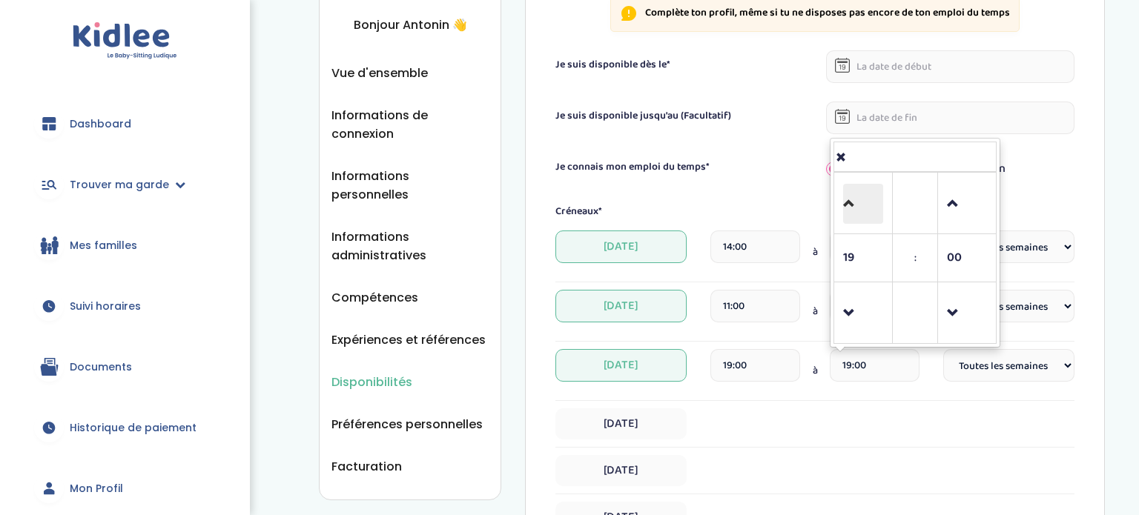
click at [863, 199] on span at bounding box center [863, 204] width 40 height 40
type input "22:00"
click at [1098, 263] on div "Il faut enregistrer tes modifications en cliquant sur "Enregistrer" en bas de l…" at bounding box center [815, 395] width 580 height 1011
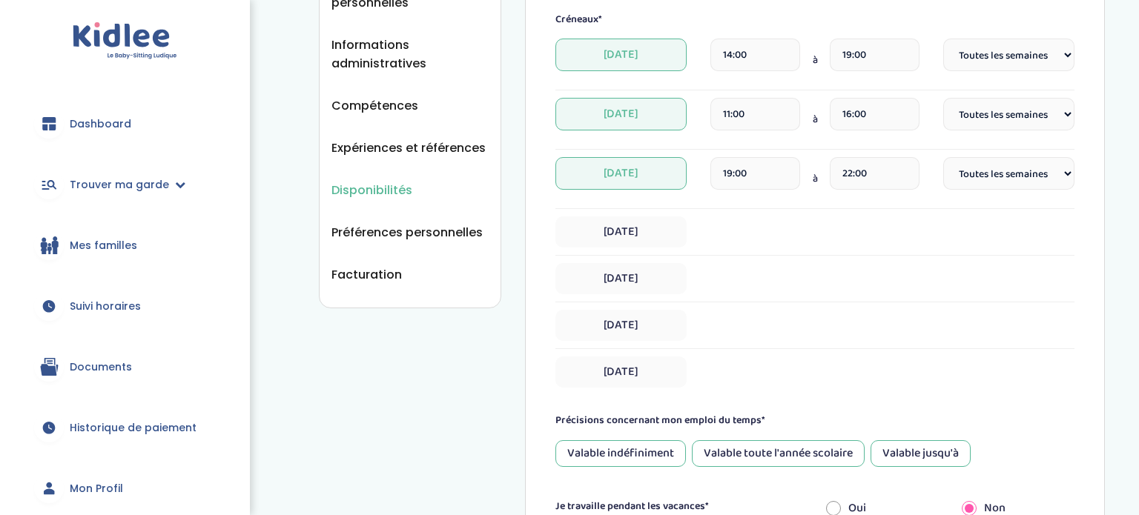
scroll to position [366, 0]
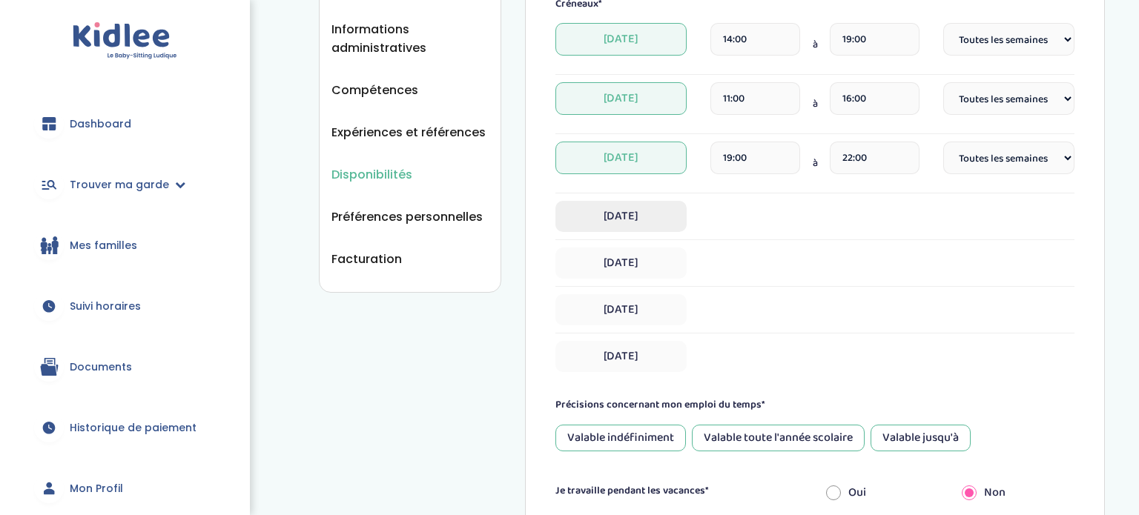
click at [622, 213] on span "Jeudi" at bounding box center [620, 216] width 131 height 31
select select "1"
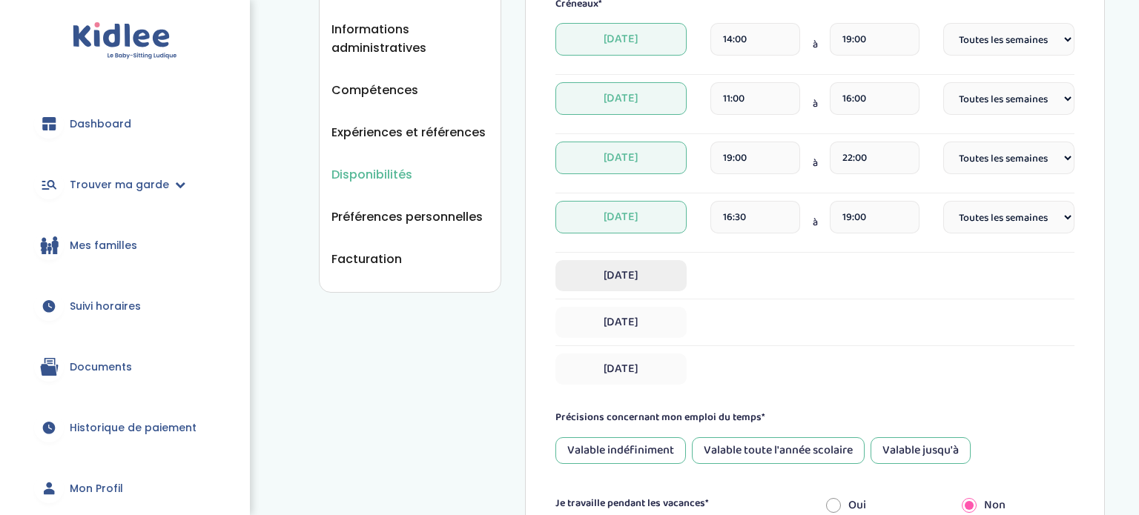
click at [613, 288] on span "Vendredi" at bounding box center [620, 275] width 131 height 31
select select "1"
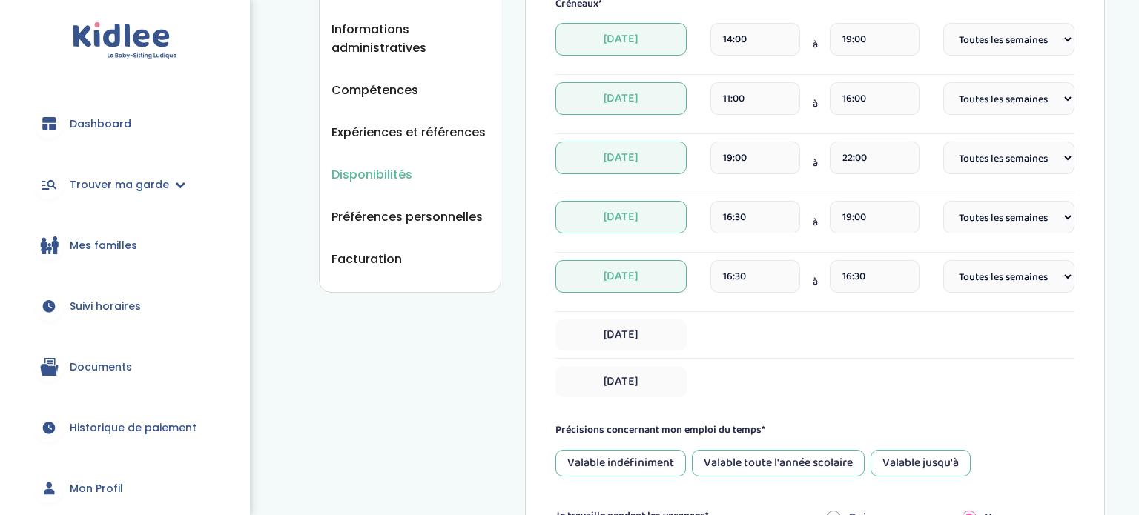
click at [755, 273] on input "16:30" at bounding box center [755, 276] width 90 height 33
click at [746, 232] on span at bounding box center [744, 225] width 40 height 40
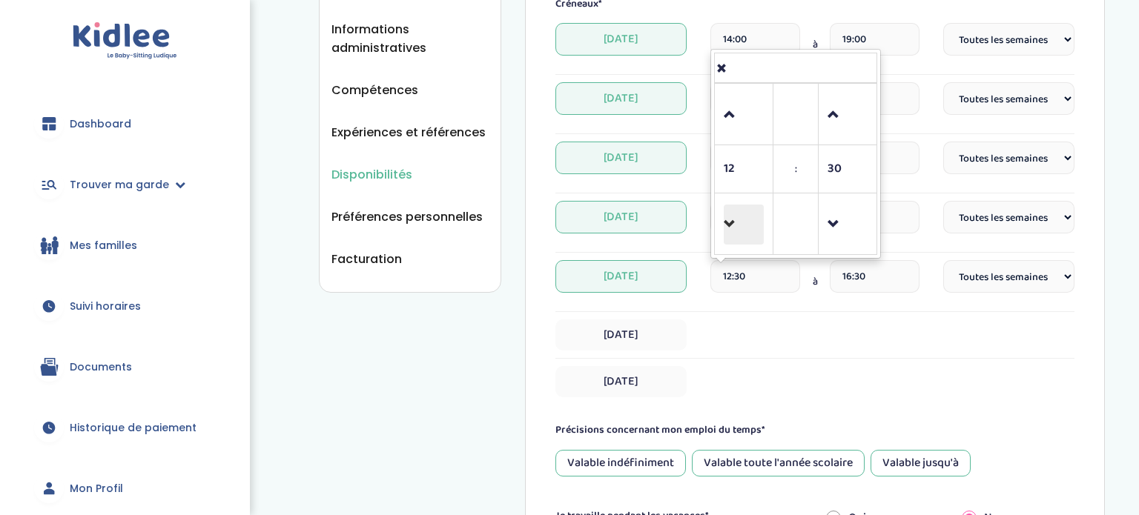
click at [746, 232] on span at bounding box center [744, 225] width 40 height 40
click at [848, 107] on span at bounding box center [847, 115] width 40 height 40
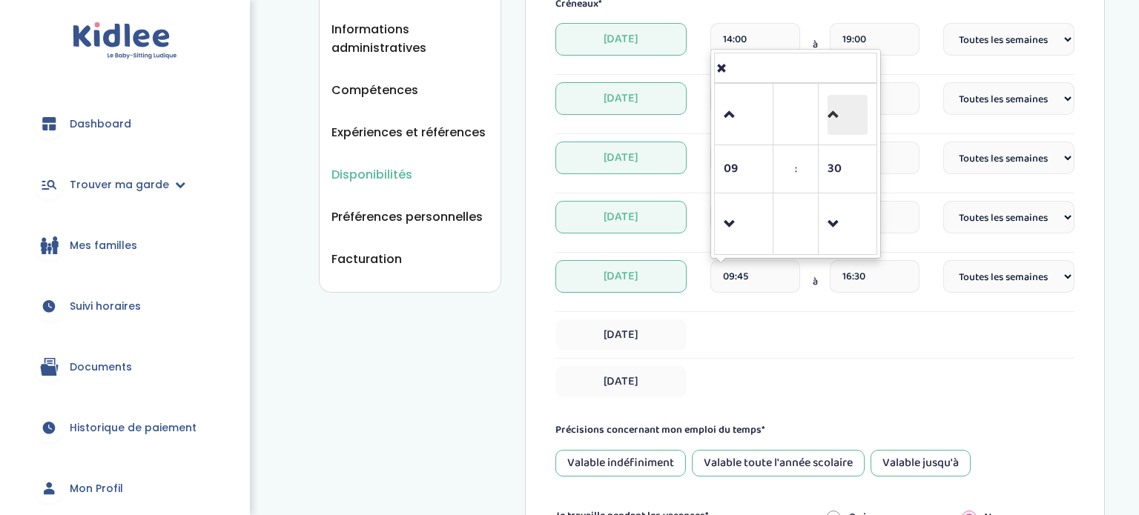
type input "10:00"
click at [882, 274] on input "16:30" at bounding box center [875, 276] width 90 height 33
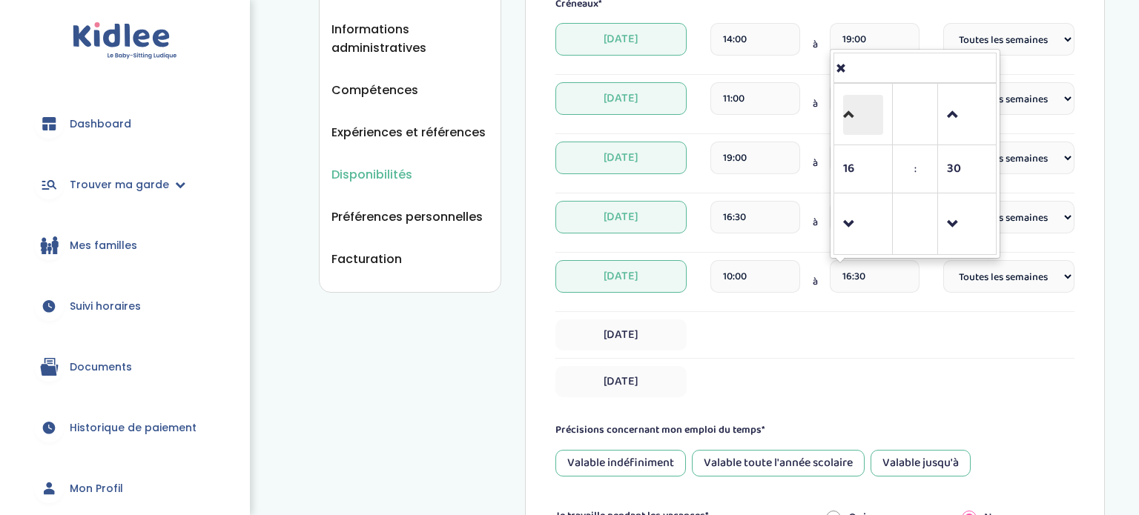
click at [859, 116] on span at bounding box center [863, 115] width 40 height 40
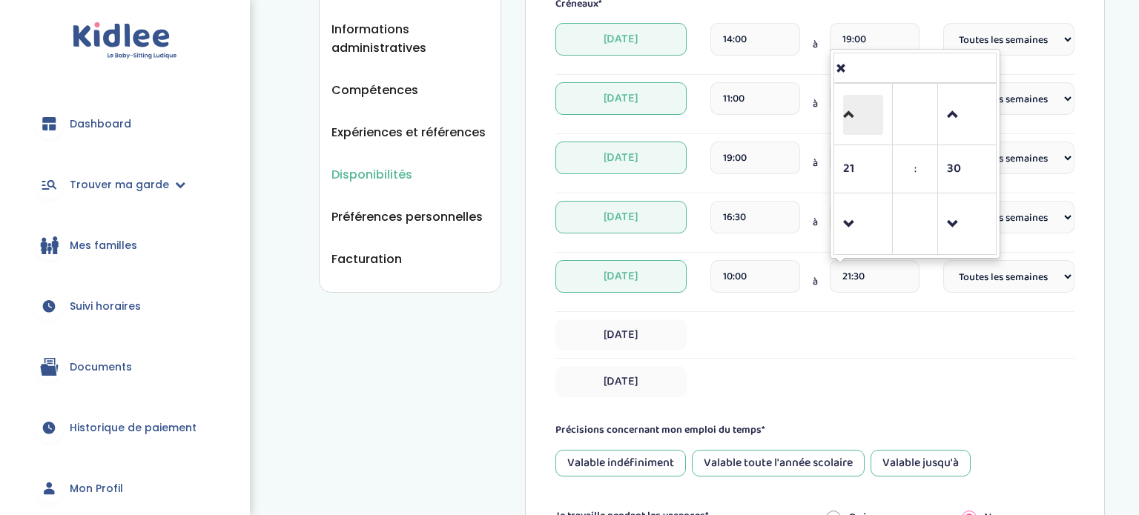
click at [859, 116] on span at bounding box center [863, 115] width 40 height 40
click at [958, 194] on td at bounding box center [967, 225] width 59 height 62
click at [958, 195] on td at bounding box center [967, 225] width 59 height 62
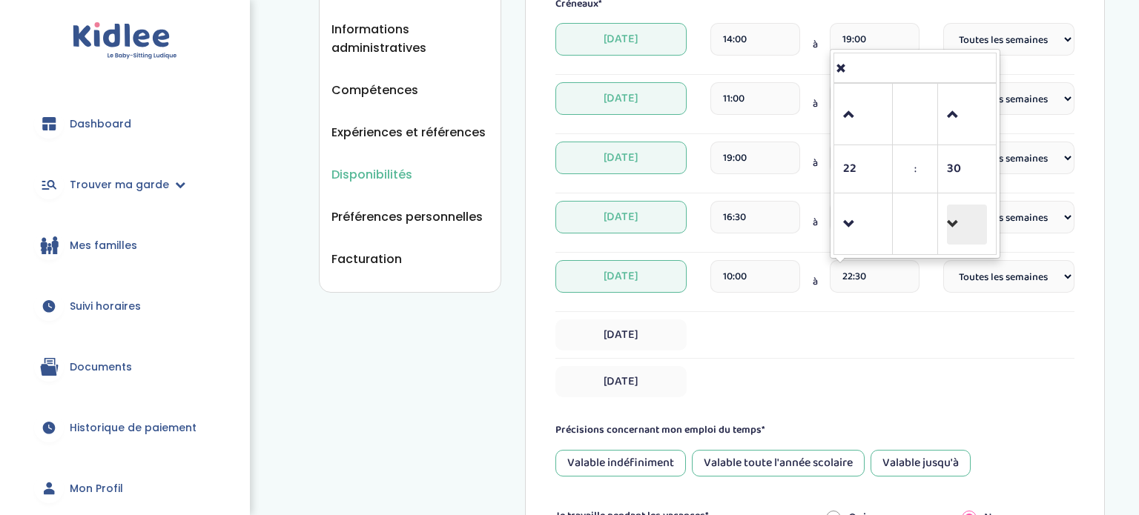
click at [959, 206] on span at bounding box center [967, 225] width 40 height 40
type input "22:00"
click at [757, 218] on input "16:30" at bounding box center [755, 217] width 90 height 33
click at [762, 216] on input "16:30" at bounding box center [755, 217] width 90 height 33
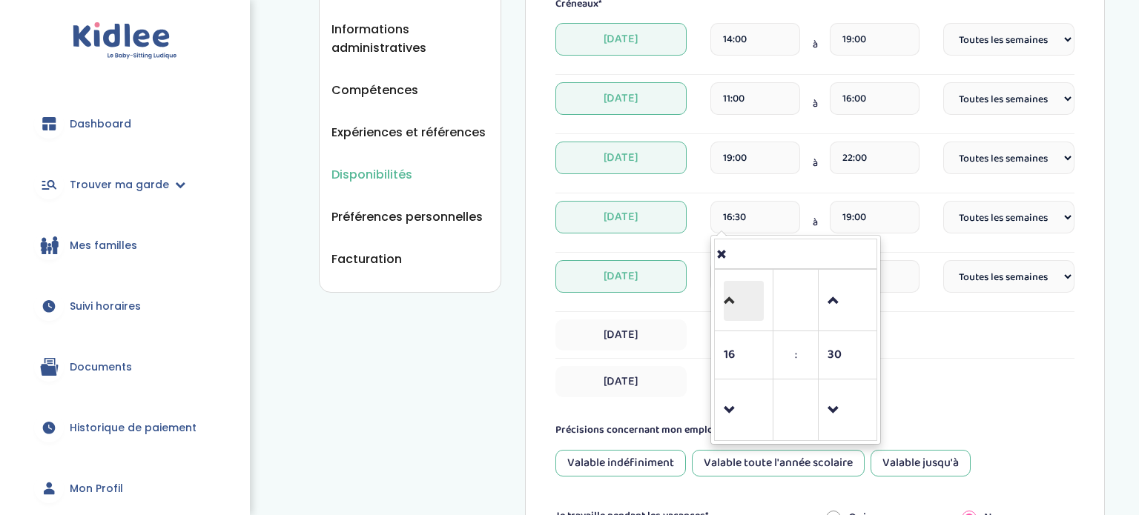
click at [747, 281] on span at bounding box center [744, 301] width 40 height 40
type input "17:30"
click at [866, 216] on input "19:00" at bounding box center [875, 217] width 90 height 33
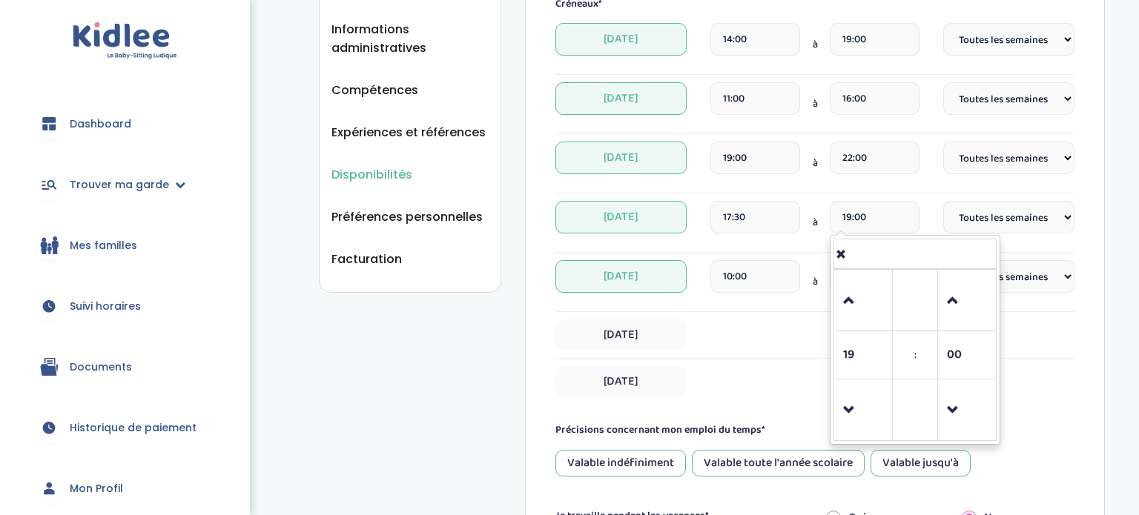
click at [839, 292] on td at bounding box center [863, 301] width 59 height 62
click at [841, 291] on link at bounding box center [863, 300] width 44 height 53
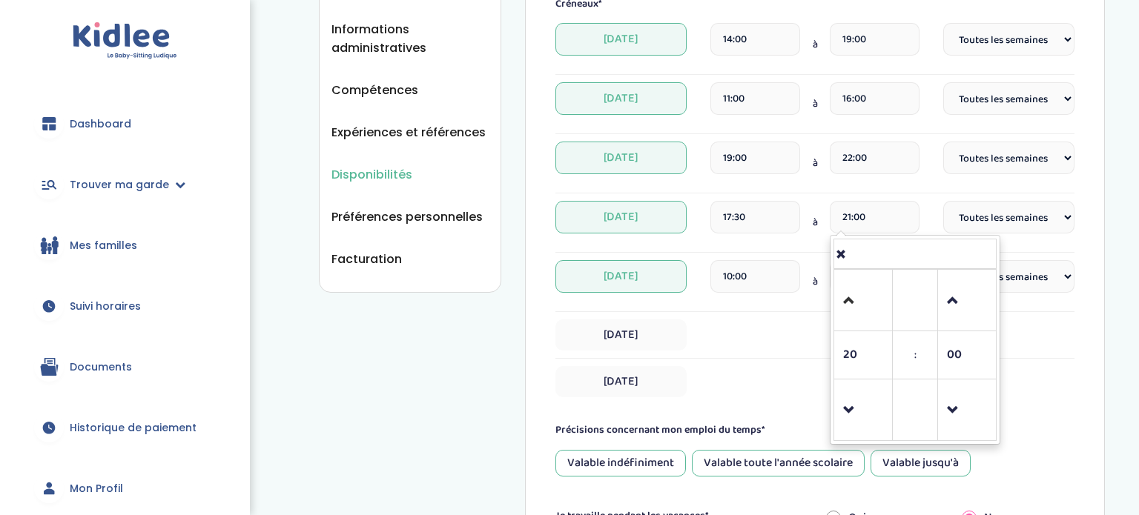
type input "22:00"
click at [538, 331] on div "Il faut enregistrer tes modifications en cliquant sur "Enregistrer" en bas de l…" at bounding box center [815, 201] width 580 height 1036
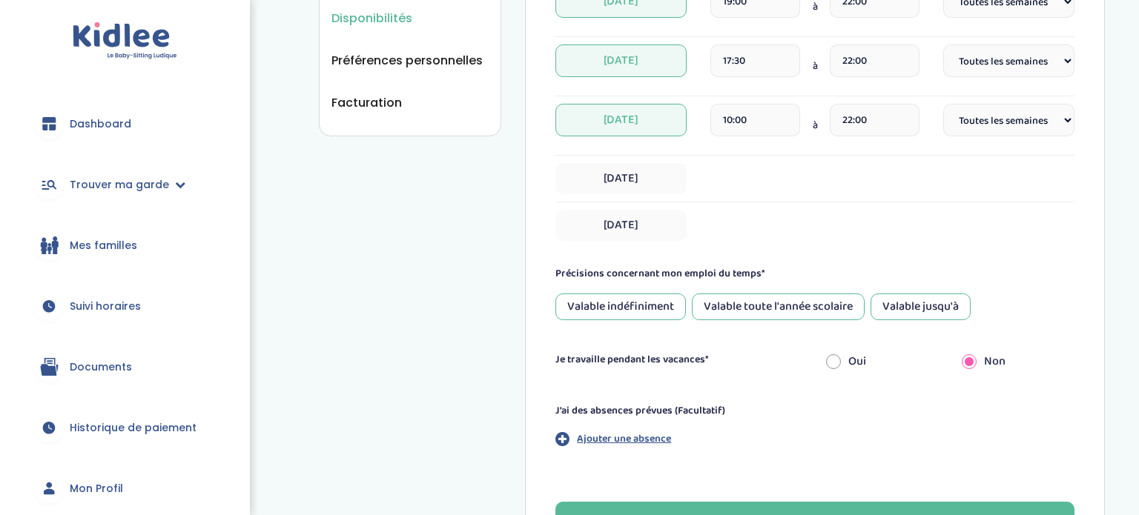
scroll to position [528, 0]
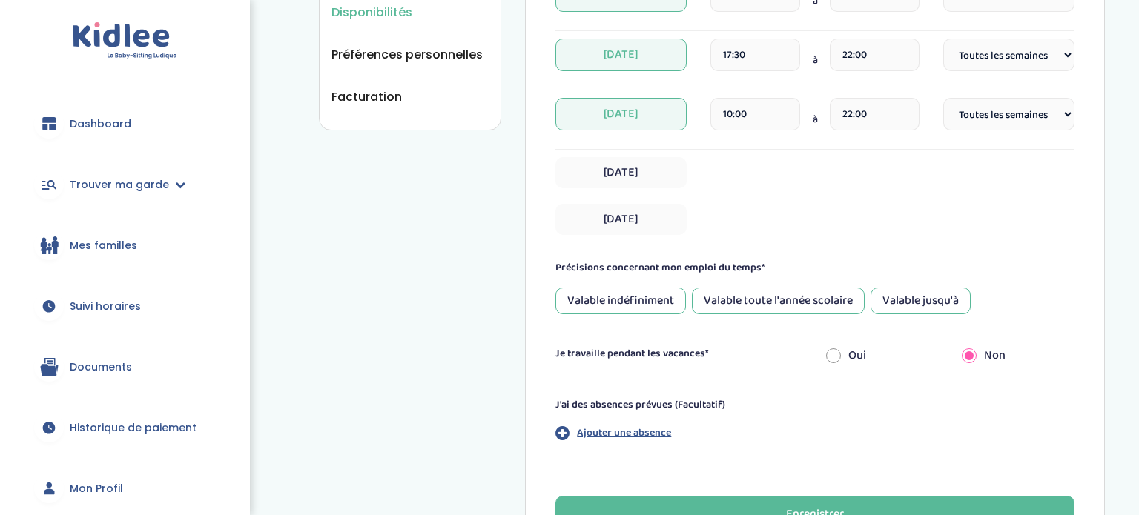
click at [906, 290] on div "Valable jusqu'à" at bounding box center [920, 301] width 100 height 27
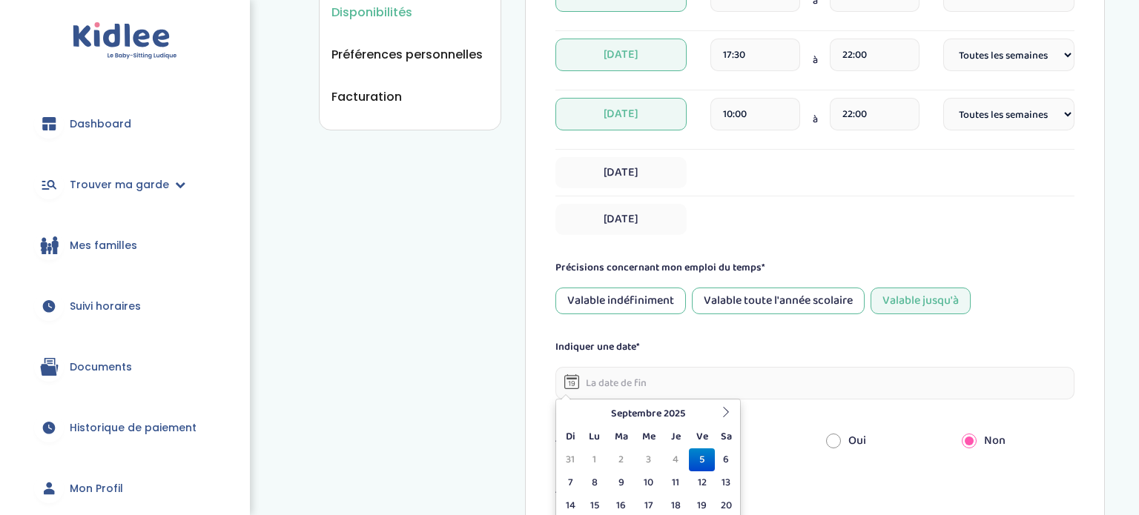
click at [689, 381] on input "text" at bounding box center [814, 383] width 519 height 33
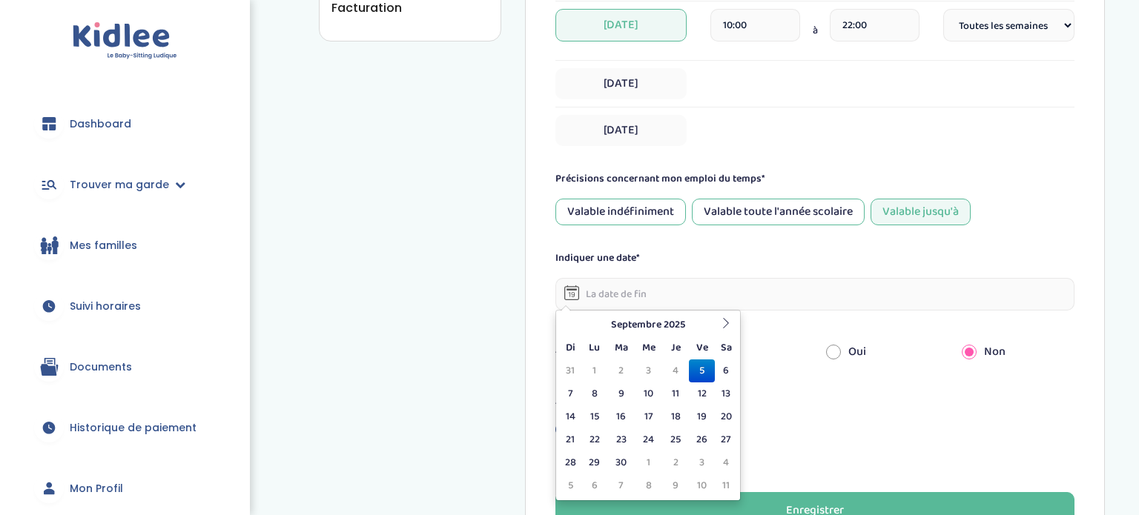
scroll to position [624, 0]
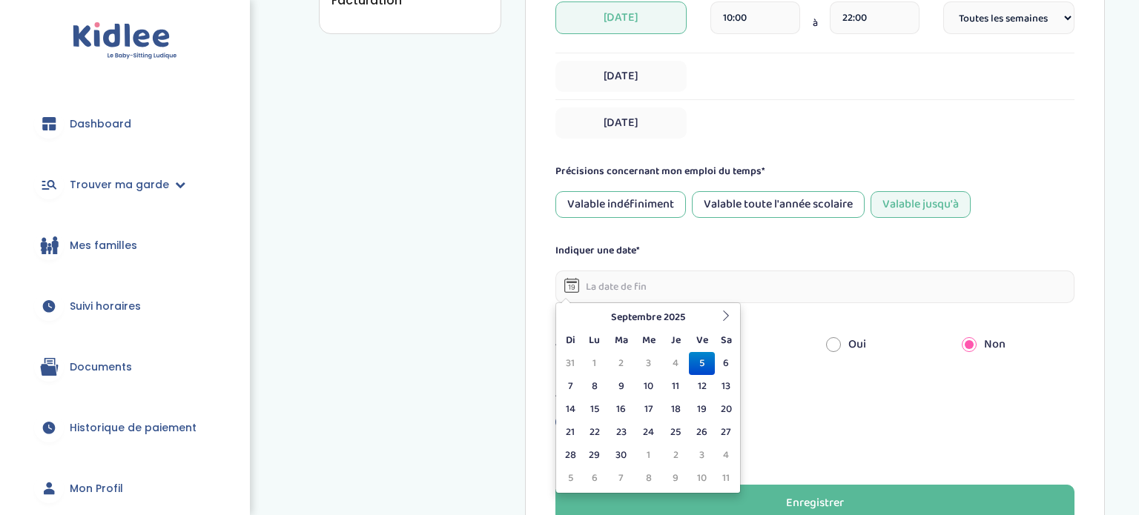
click at [728, 300] on input "text" at bounding box center [814, 287] width 519 height 33
click at [727, 306] on th at bounding box center [726, 317] width 22 height 23
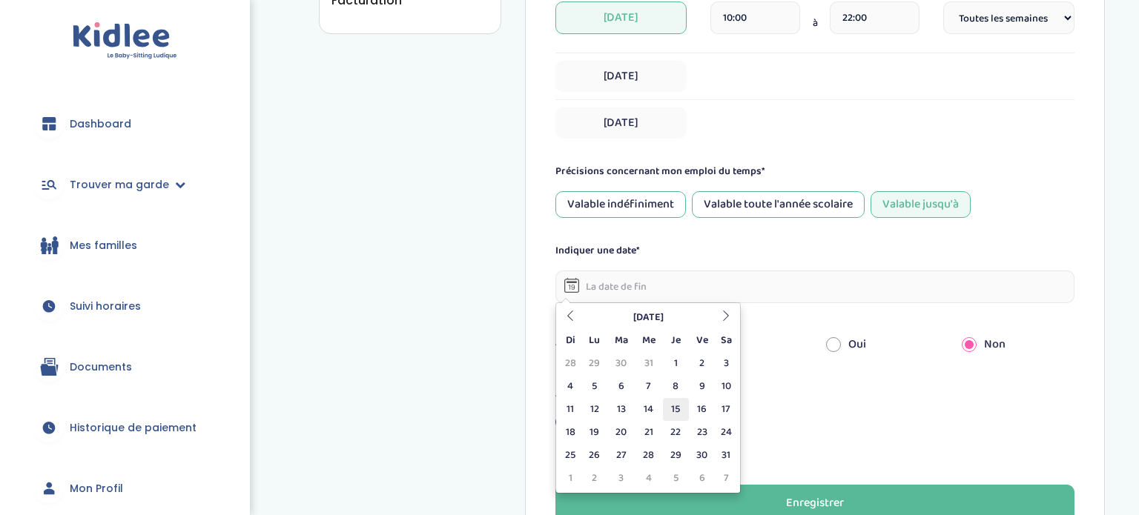
click at [671, 408] on td "15" at bounding box center [676, 409] width 26 height 23
type input "15-01-2026"
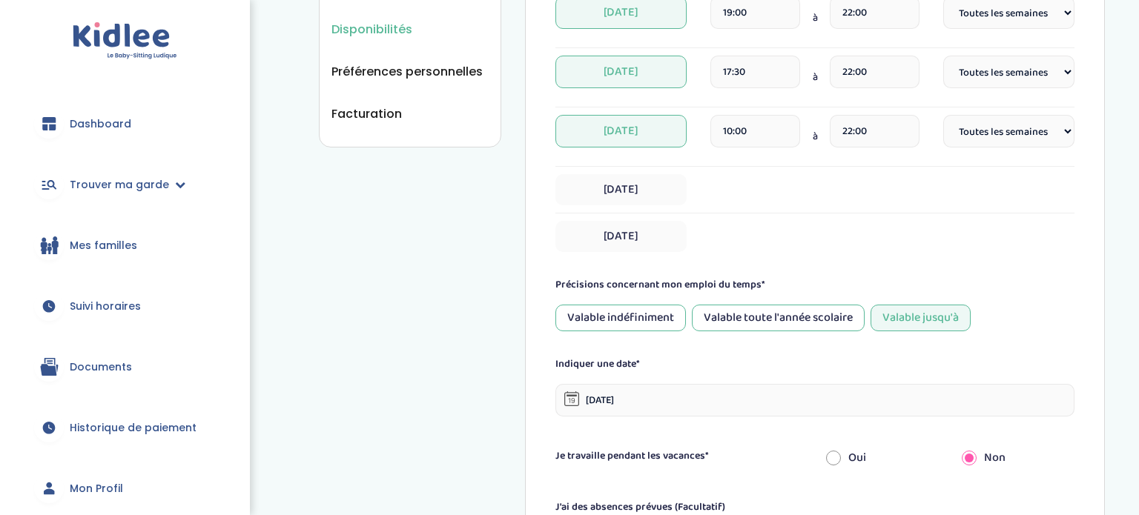
scroll to position [747, 0]
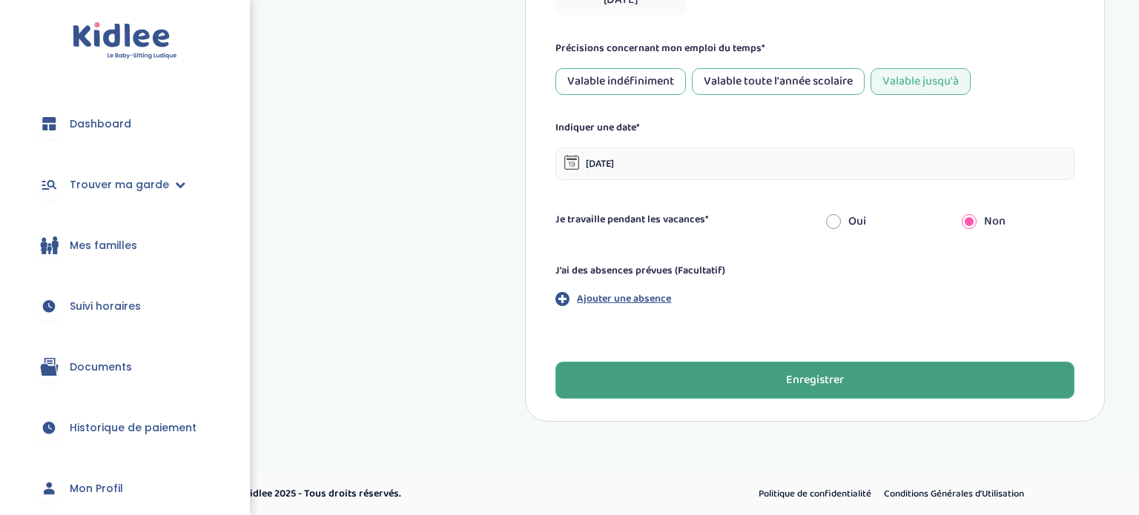
click at [735, 383] on button "Enregistrer" at bounding box center [814, 380] width 519 height 37
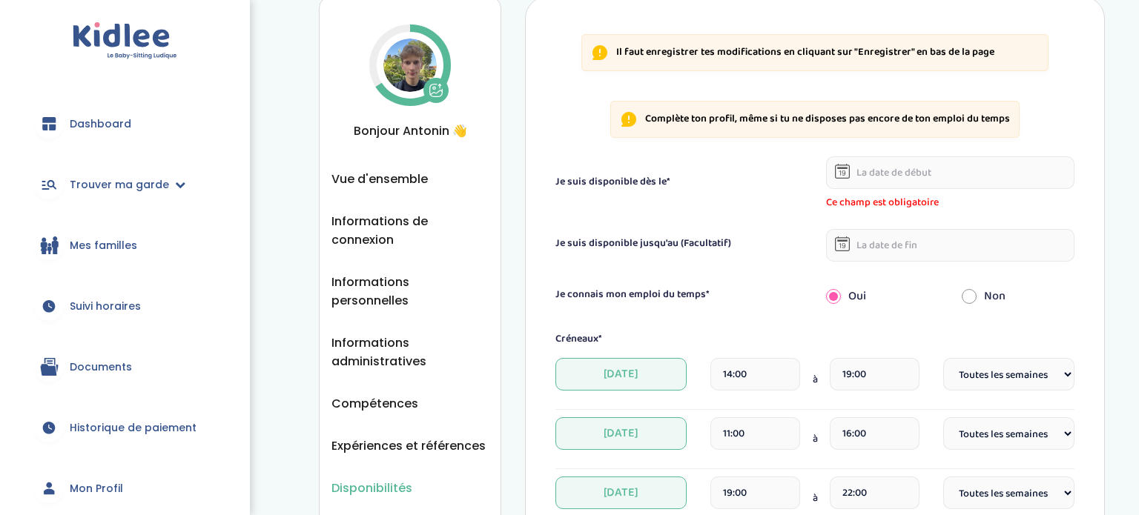
scroll to position [47, 0]
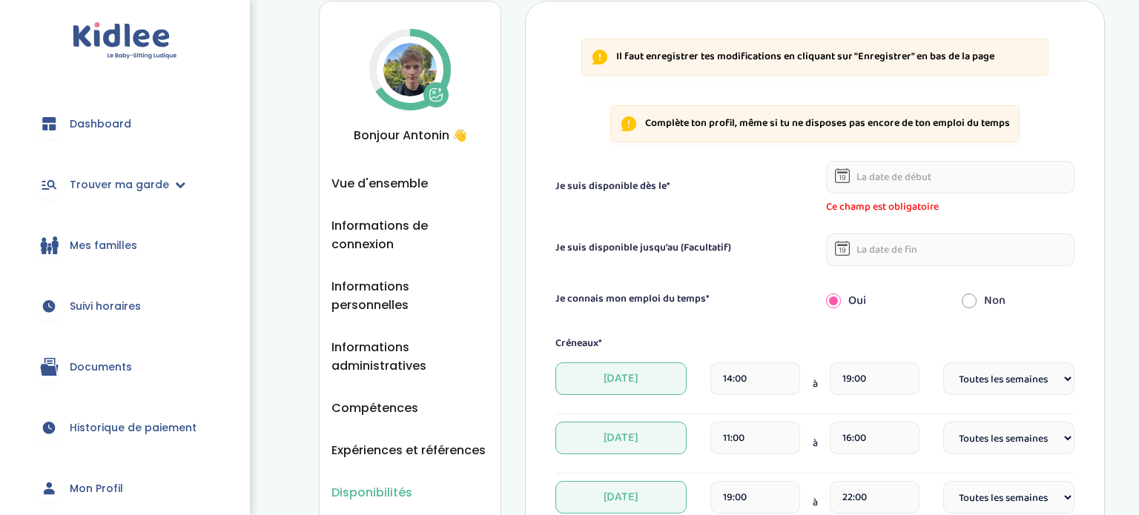
click at [913, 177] on input "text" at bounding box center [950, 177] width 248 height 33
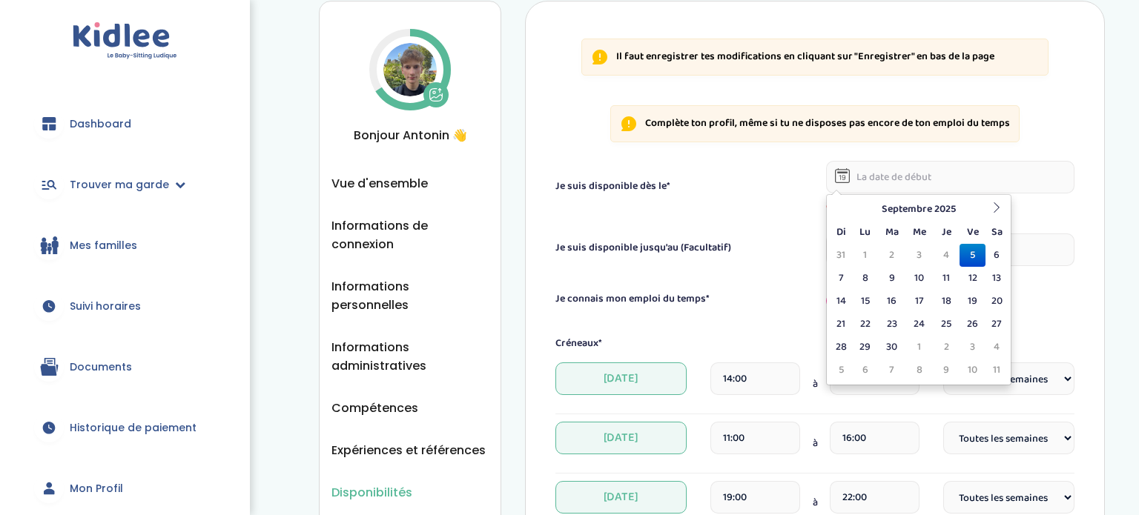
click at [965, 248] on td "5" at bounding box center [972, 255] width 26 height 23
type input "05-09-2025"
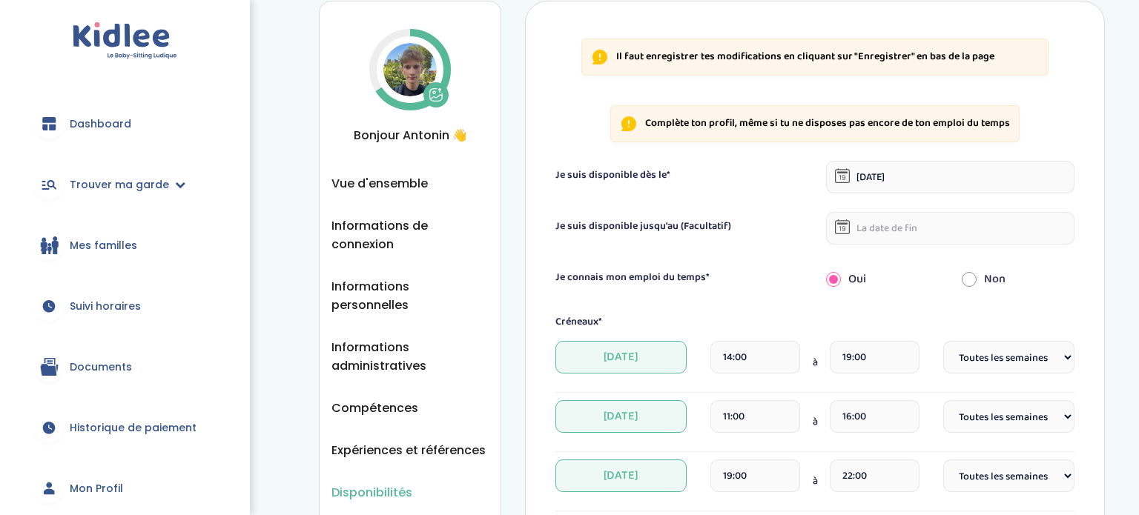
click at [950, 235] on input "text" at bounding box center [950, 228] width 248 height 33
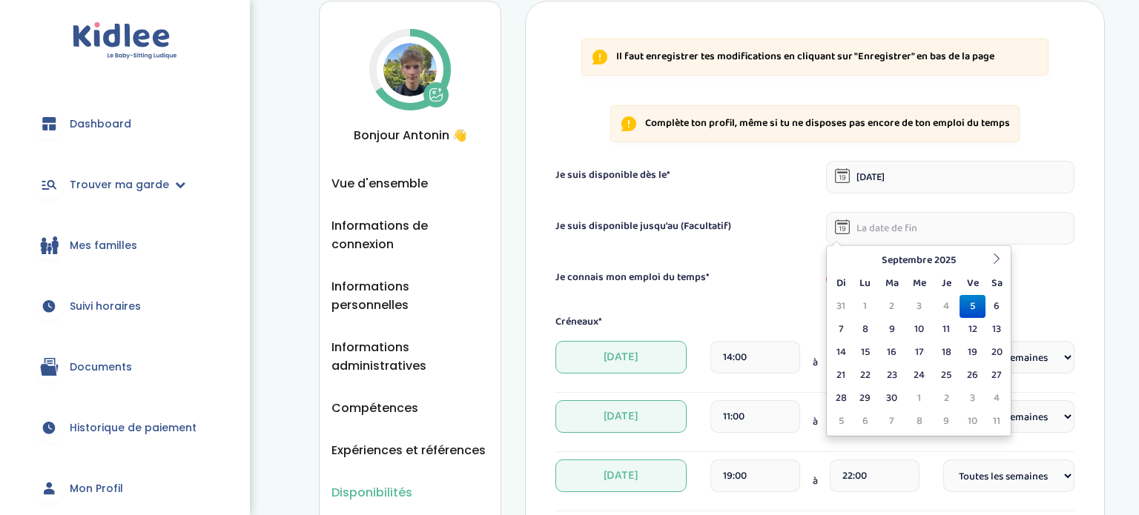
click at [1038, 267] on div "Non" at bounding box center [1017, 279] width 135 height 33
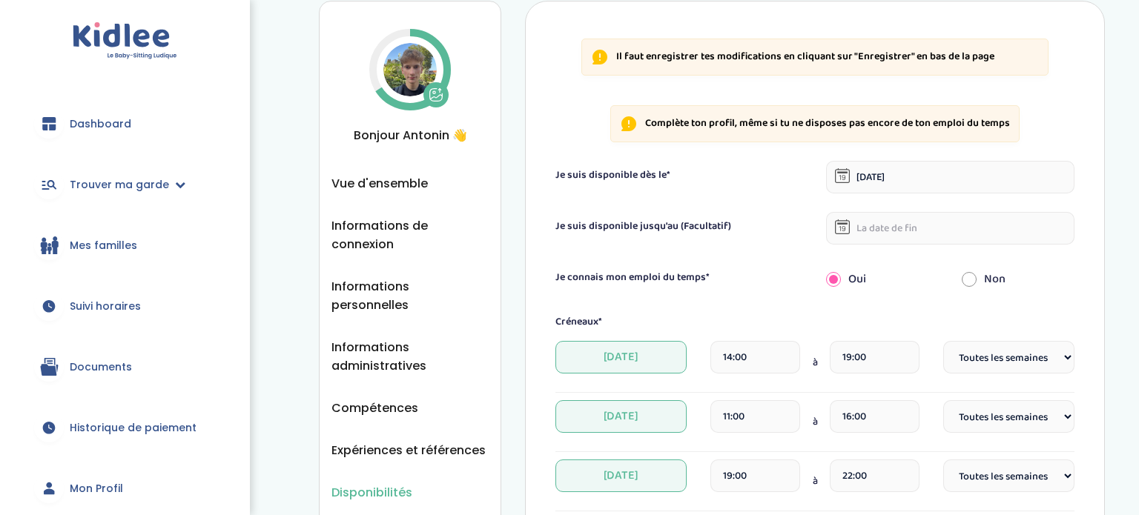
scroll to position [747, 0]
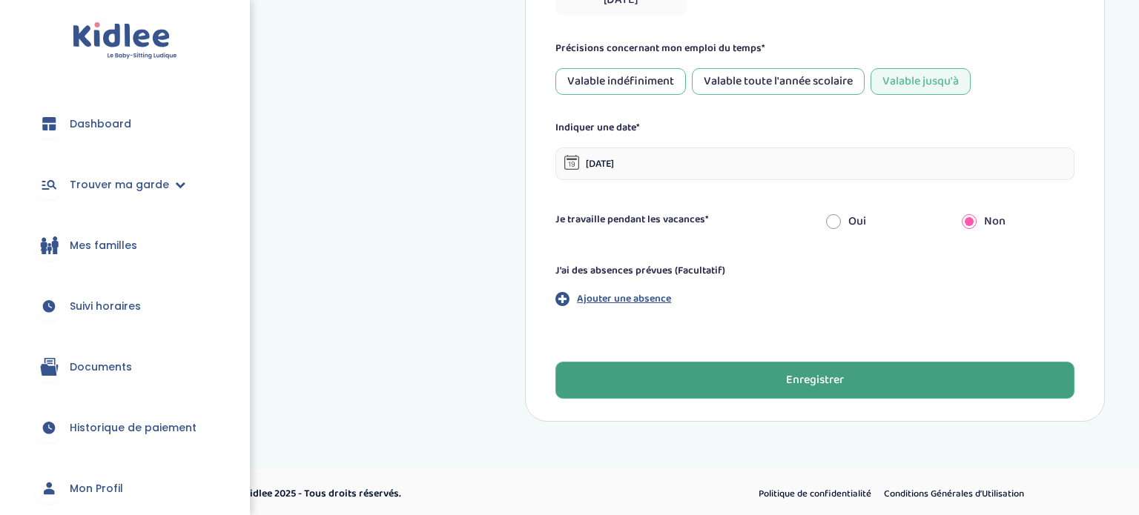
click at [953, 364] on button "Enregistrer" at bounding box center [814, 380] width 519 height 37
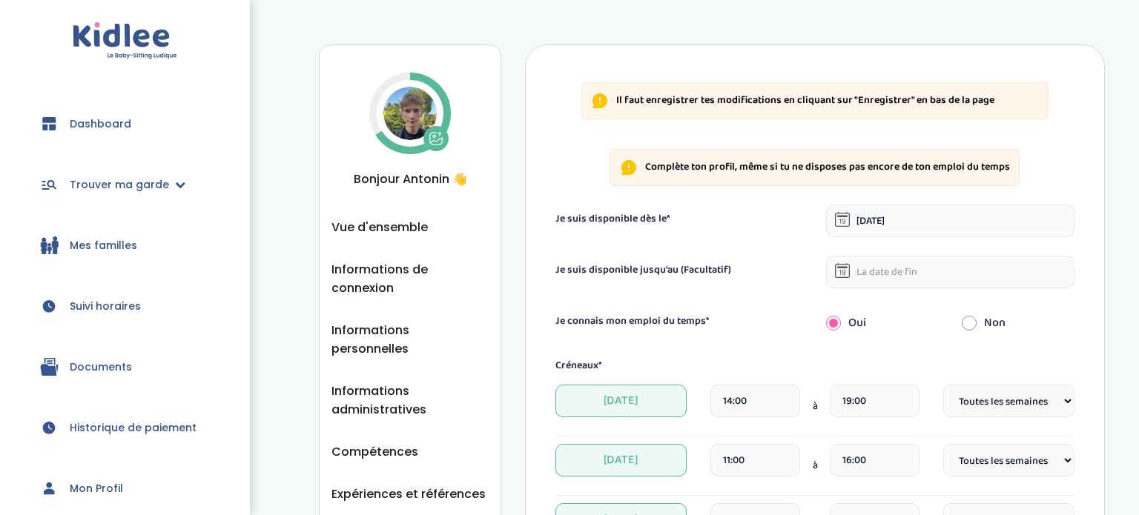
scroll to position [0, 0]
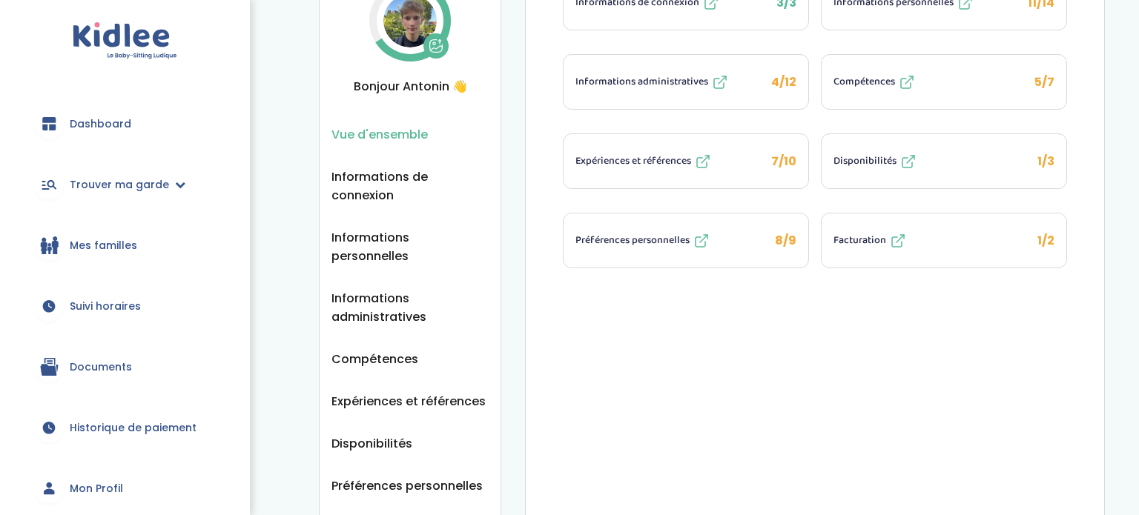
scroll to position [148, 0]
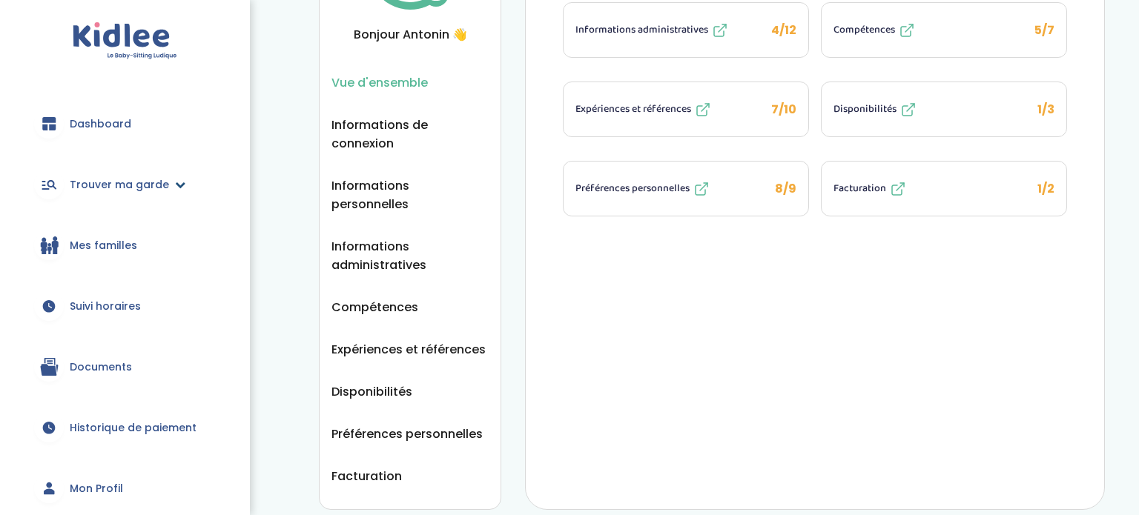
click at [145, 183] on span "Trouver ma garde" at bounding box center [119, 185] width 99 height 16
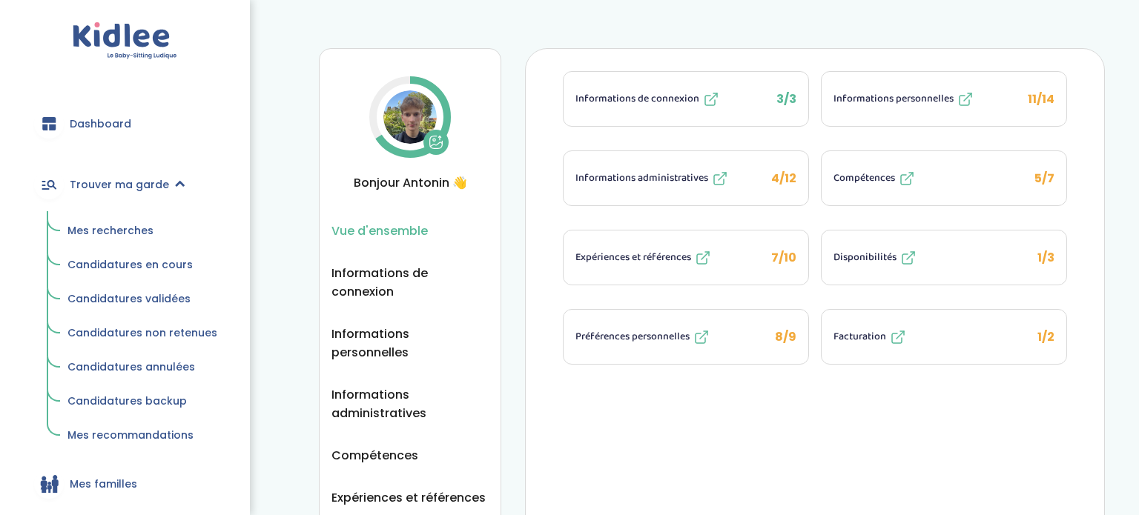
click at [132, 237] on span "Mes recherches" at bounding box center [110, 230] width 86 height 15
